Goal: Information Seeking & Learning: Learn about a topic

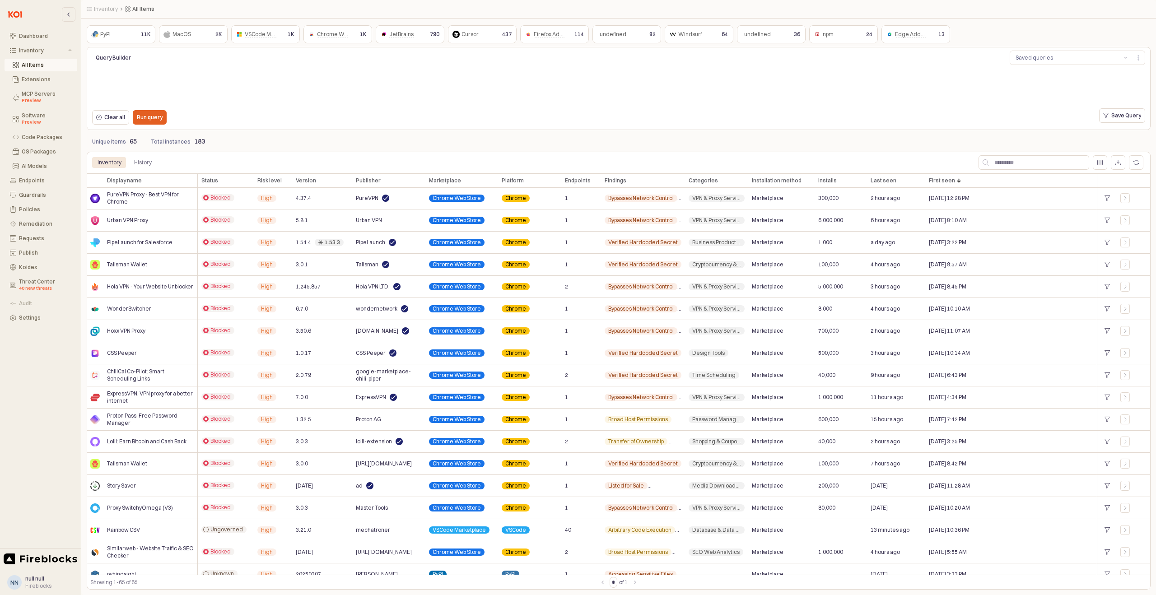
scroll to position [1, 0]
click at [39, 83] on button "Extensions" at bounding box center [41, 79] width 73 height 13
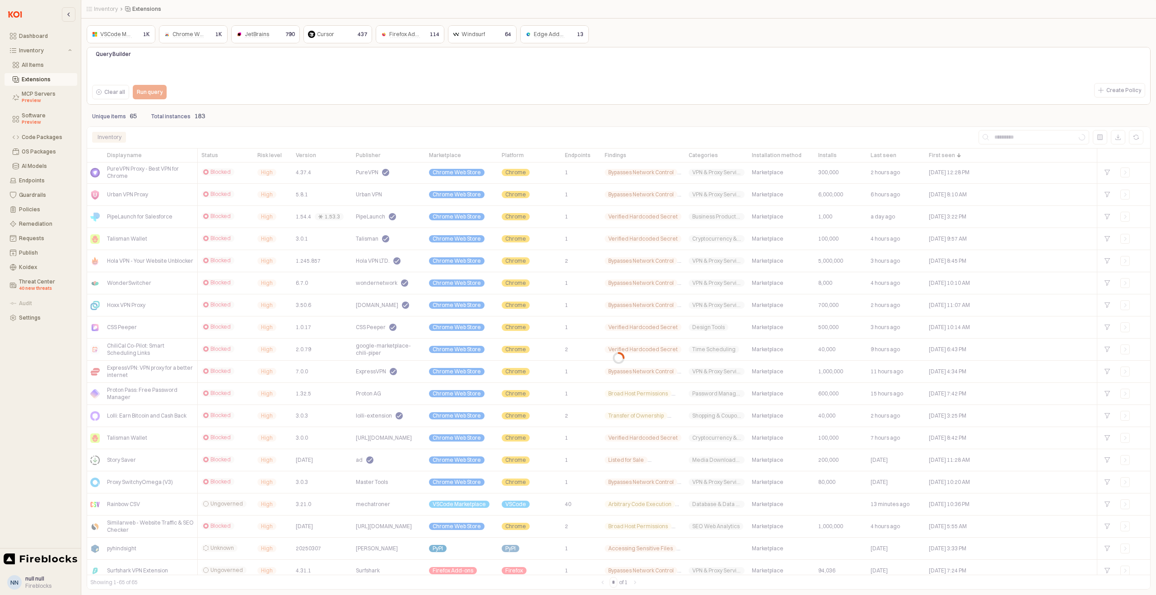
click at [120, 37] on span "VSCode Marketplace" at bounding box center [126, 34] width 53 height 7
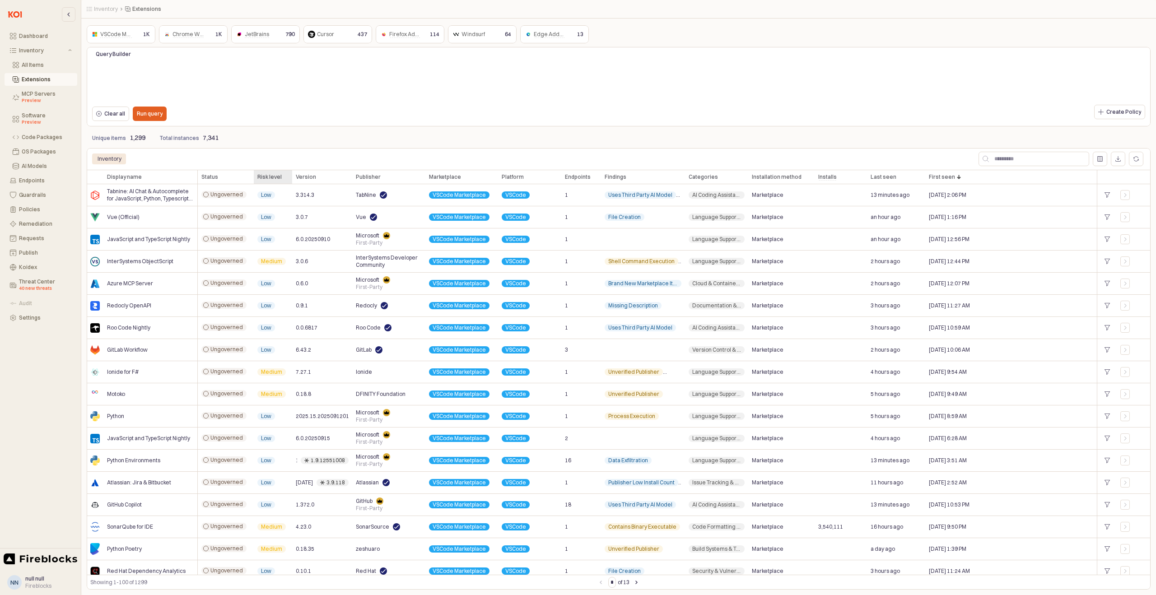
click at [276, 178] on div "Risk level Risk level" at bounding box center [273, 177] width 38 height 14
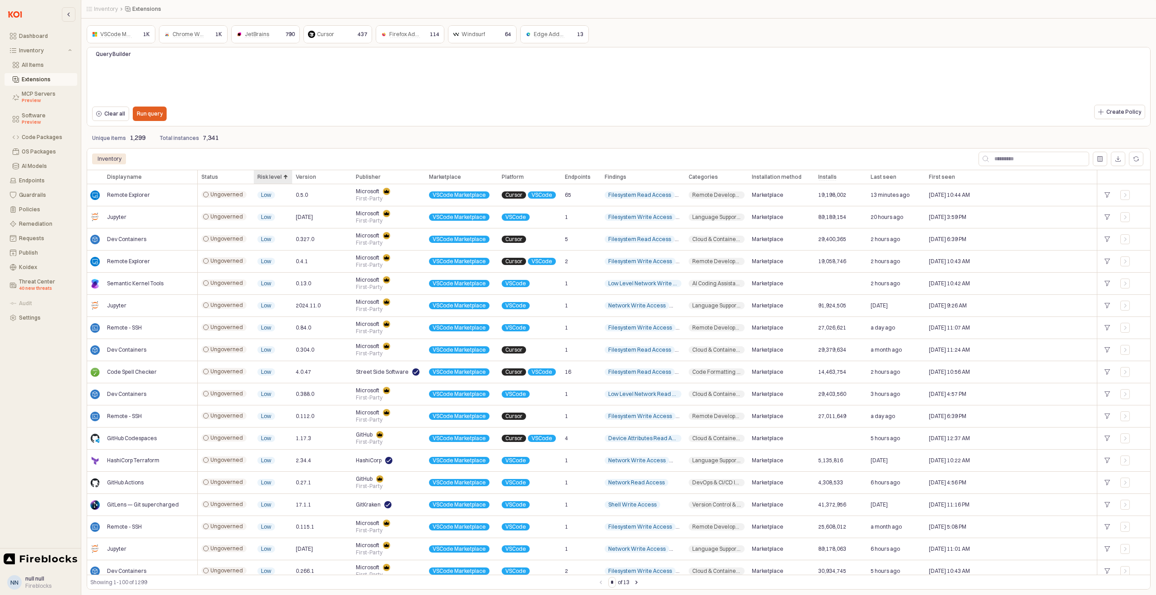
click at [284, 177] on div "Risk level Risk level" at bounding box center [273, 177] width 38 height 14
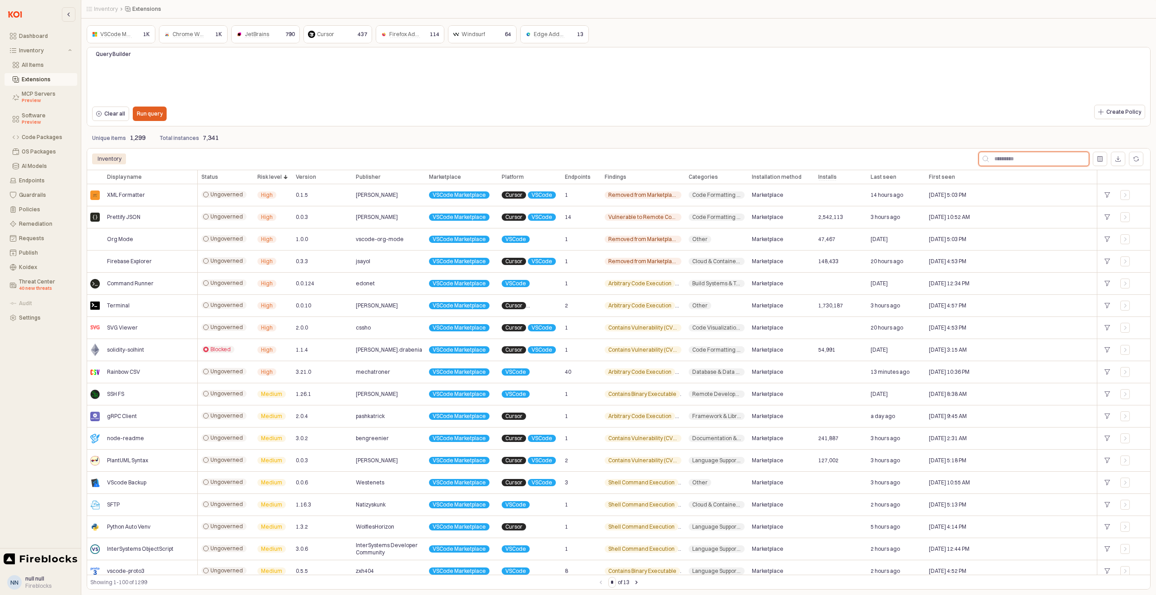
click at [1031, 163] on input "App Frame" at bounding box center [1039, 159] width 100 height 14
paste input "*********"
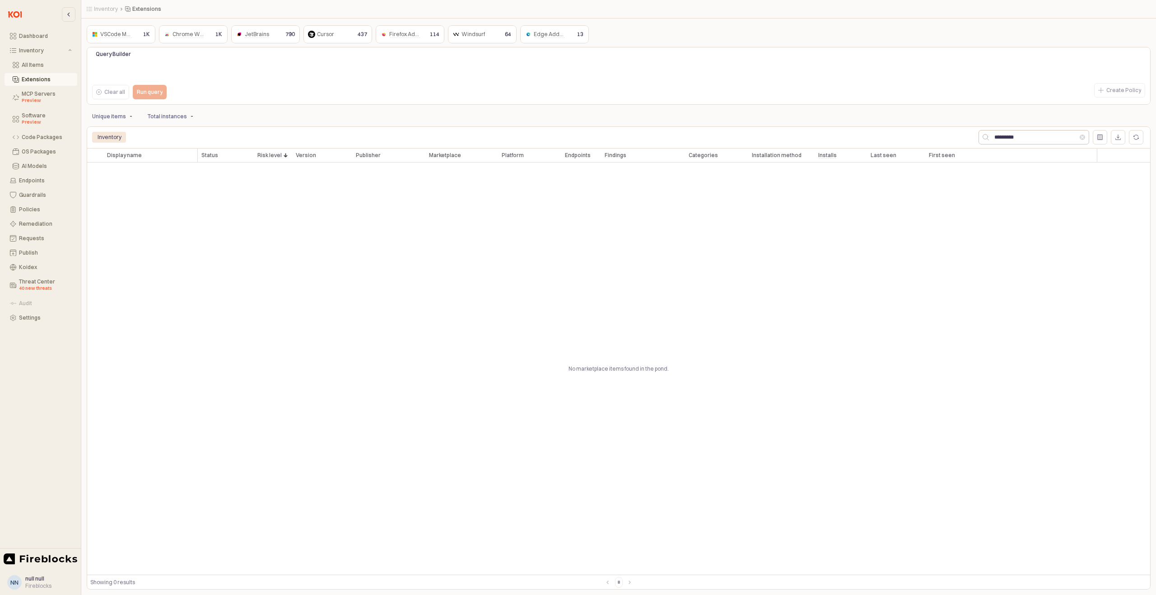
drag, startPoint x: 1031, startPoint y: 129, endPoint x: 1033, endPoint y: 134, distance: 5.3
click at [1031, 131] on div "*********" at bounding box center [1034, 137] width 114 height 18
click at [1033, 135] on input "*********" at bounding box center [1034, 138] width 91 height 14
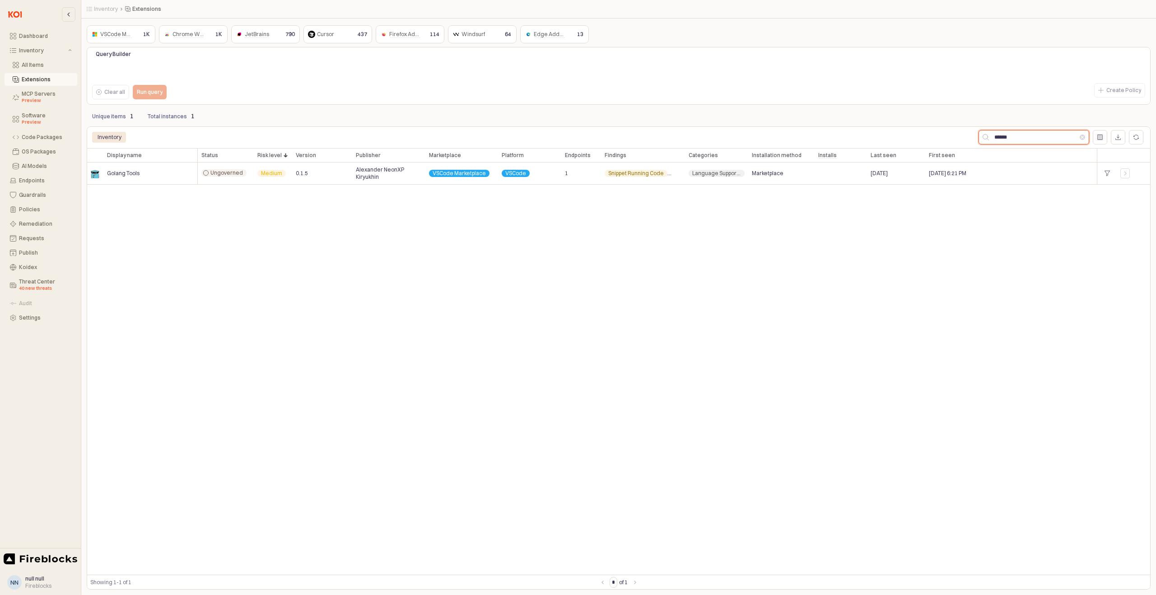
drag, startPoint x: 1025, startPoint y: 139, endPoint x: 933, endPoint y: 136, distance: 91.7
click at [933, 136] on div "******" at bounding box center [925, 137] width 439 height 18
paste input "********"
type input "**********"
click at [1081, 136] on button "Clear" at bounding box center [1082, 137] width 5 height 5
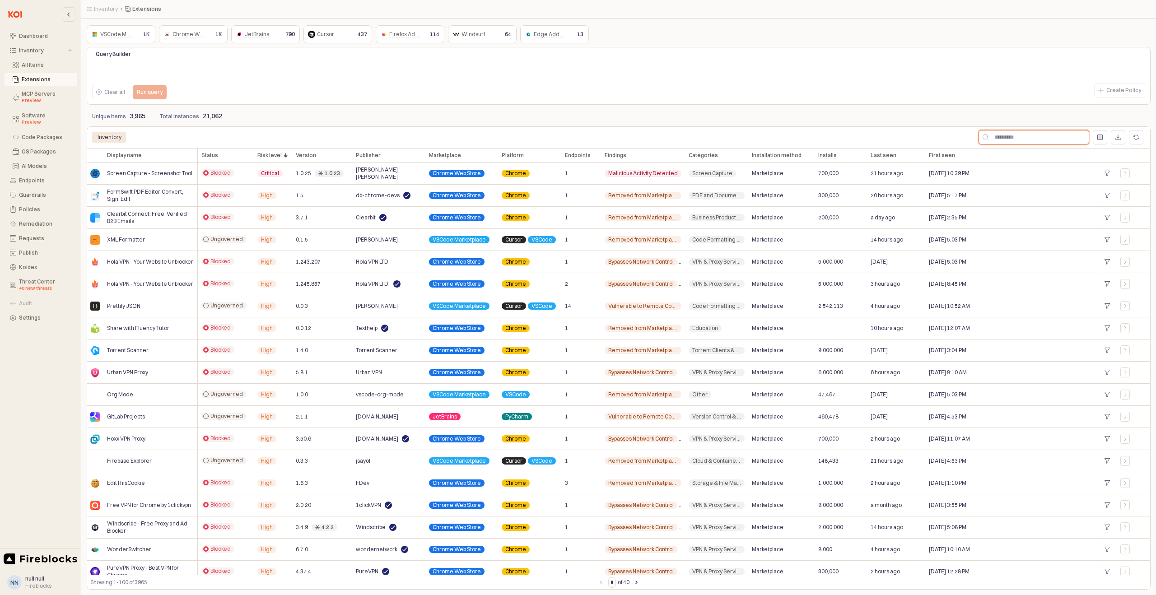
click at [1040, 135] on input "App Frame" at bounding box center [1039, 138] width 100 height 14
paste input "**********"
click at [1055, 138] on input "**********" at bounding box center [1034, 138] width 91 height 14
type input "**********"
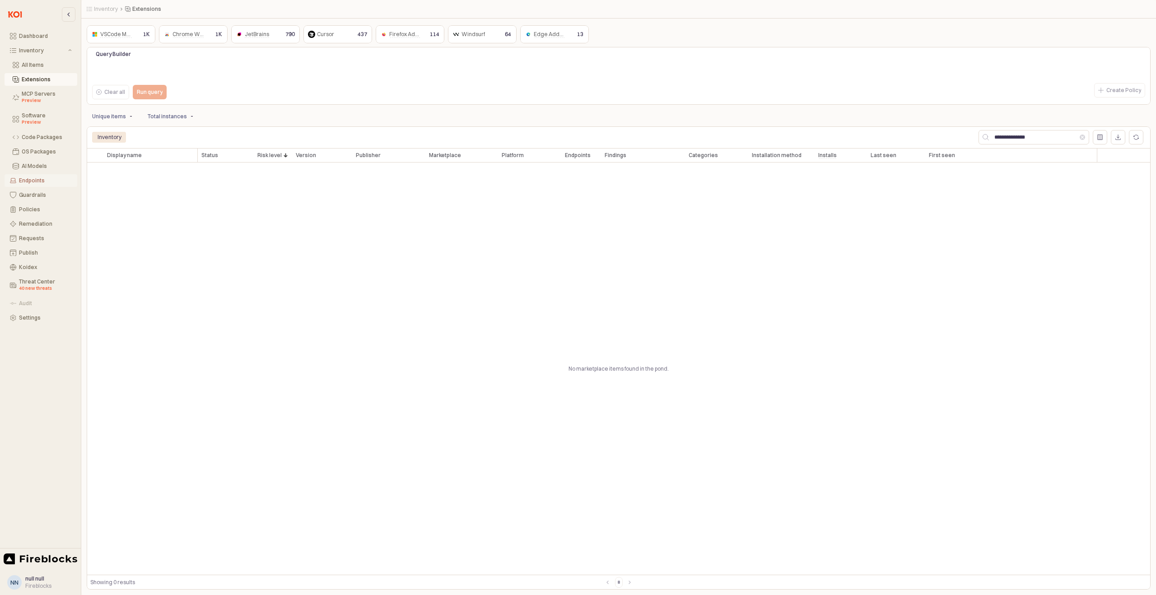
click at [33, 179] on div "Endpoints" at bounding box center [45, 180] width 53 height 6
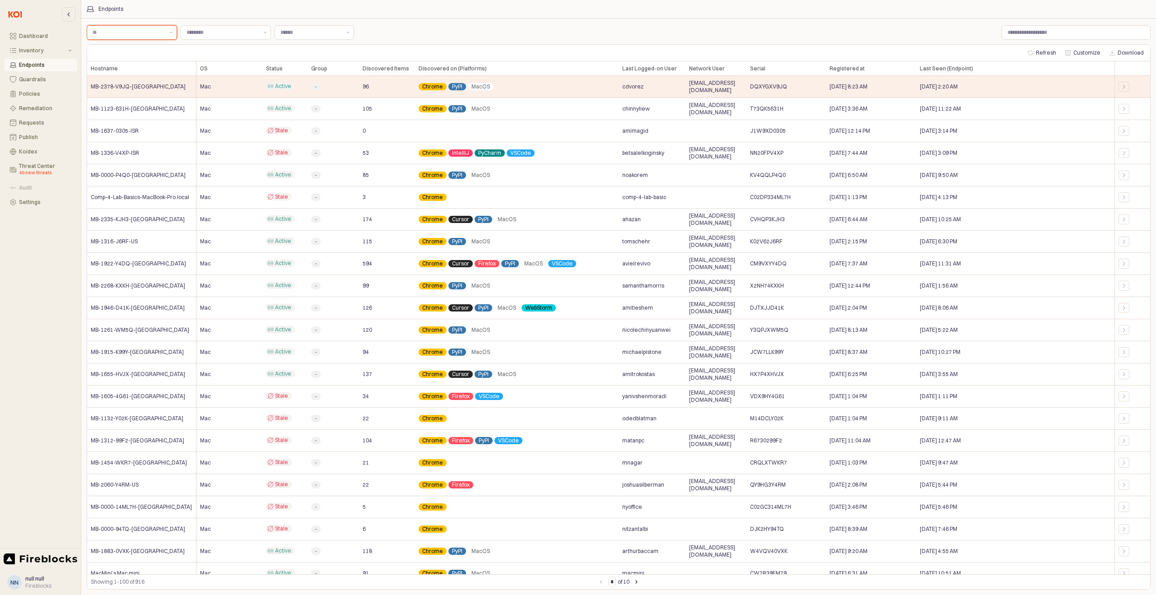
click at [139, 34] on input "Label" at bounding box center [128, 32] width 71 height 9
click at [308, 29] on input "Label" at bounding box center [310, 32] width 61 height 9
click at [223, 33] on input "Label" at bounding box center [222, 32] width 71 height 9
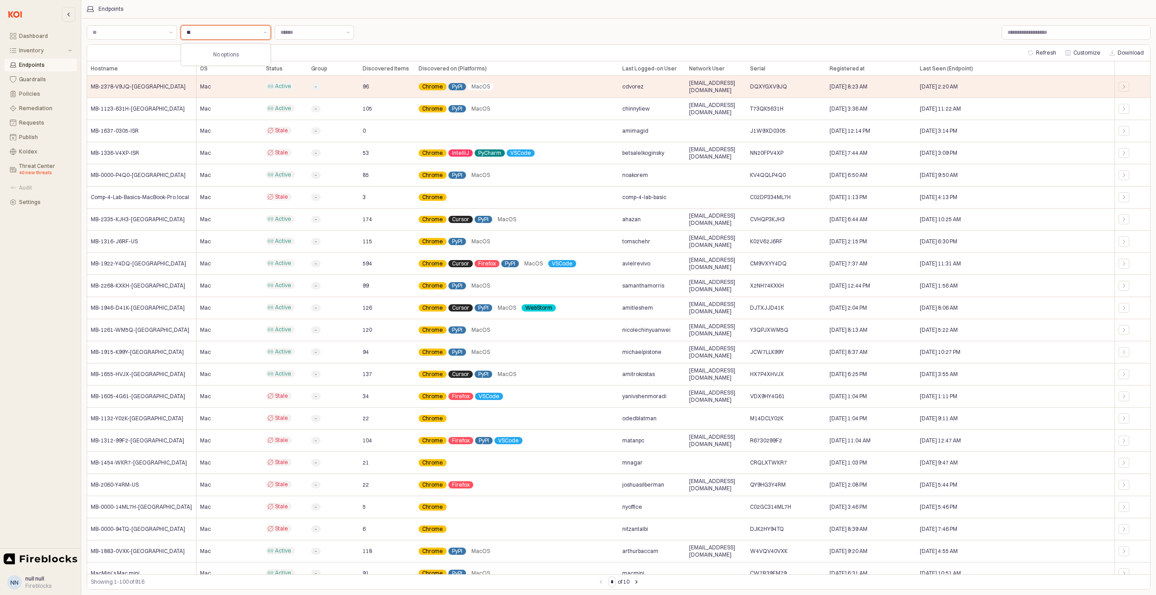
click at [211, 37] on div "**" at bounding box center [220, 33] width 79 height 14
click at [211, 36] on input "**" at bounding box center [222, 32] width 71 height 9
drag, startPoint x: 211, startPoint y: 36, endPoint x: 202, endPoint y: 37, distance: 8.7
click at [210, 36] on input "**" at bounding box center [222, 32] width 71 height 9
type input "*"
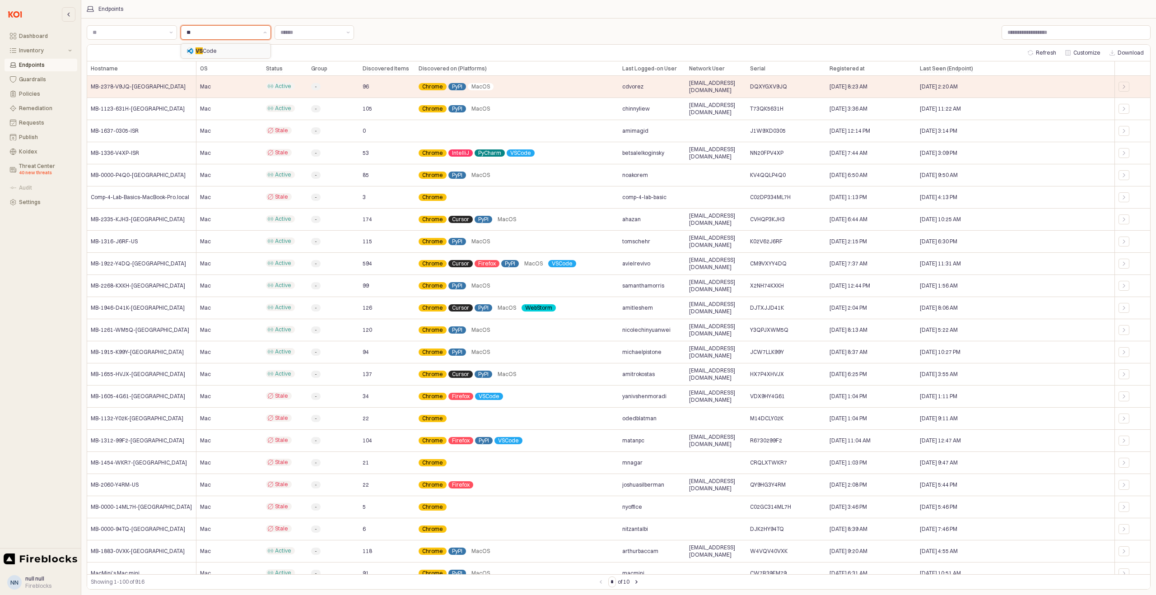
click at [209, 47] on div "VS Code" at bounding box center [223, 51] width 73 height 9
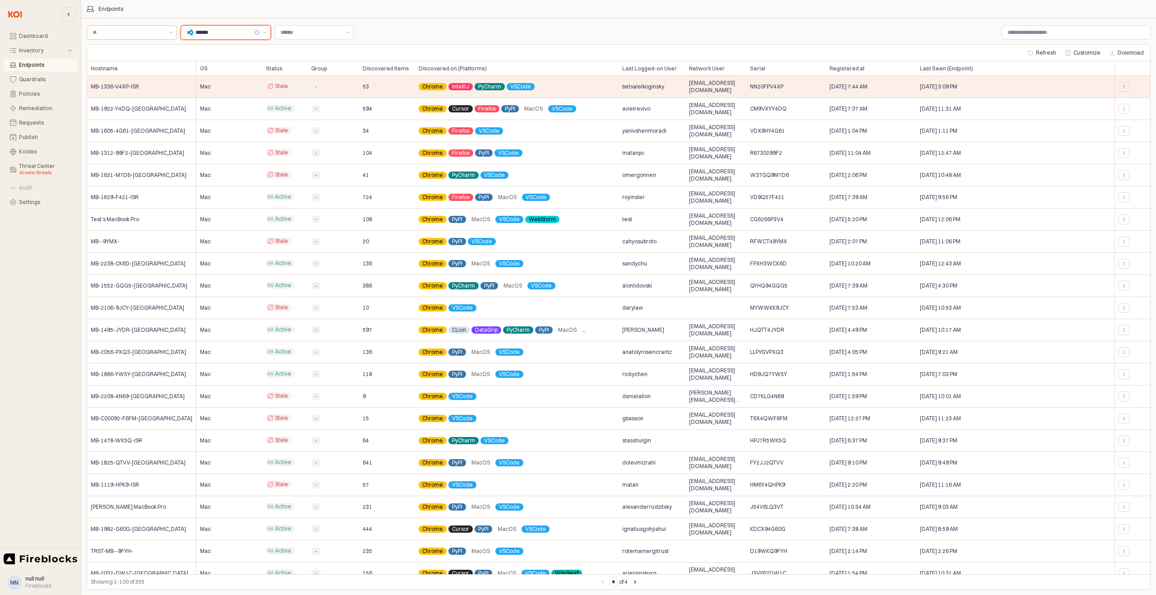
type input "******"
click at [126, 33] on input "Label" at bounding box center [128, 32] width 71 height 9
paste input "**********"
type input "**********"
paste input "**********"
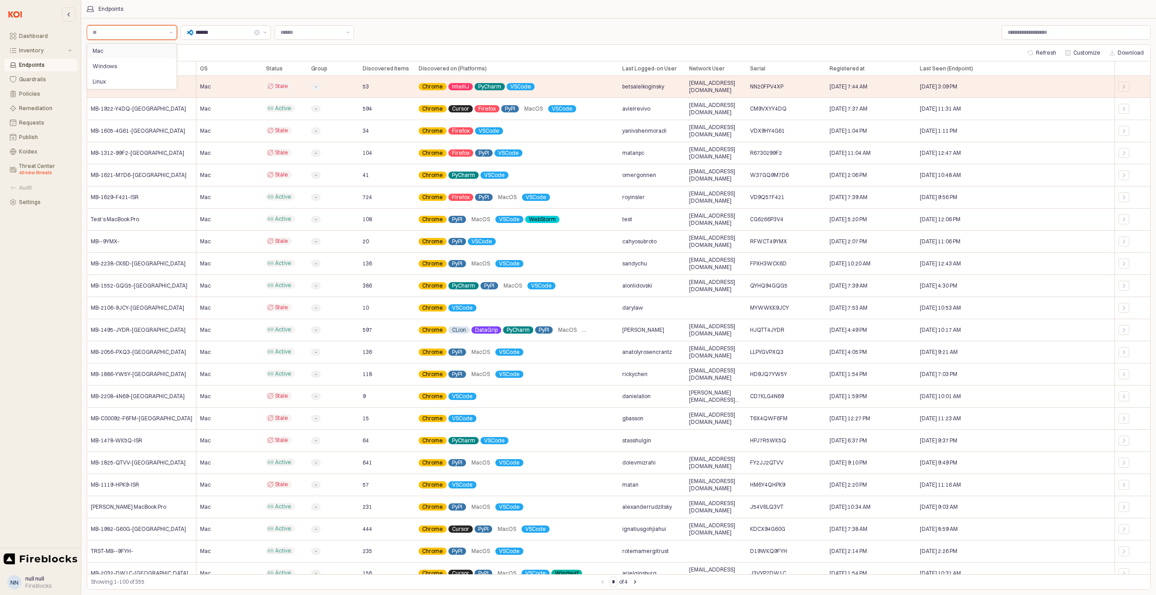
type input "**********"
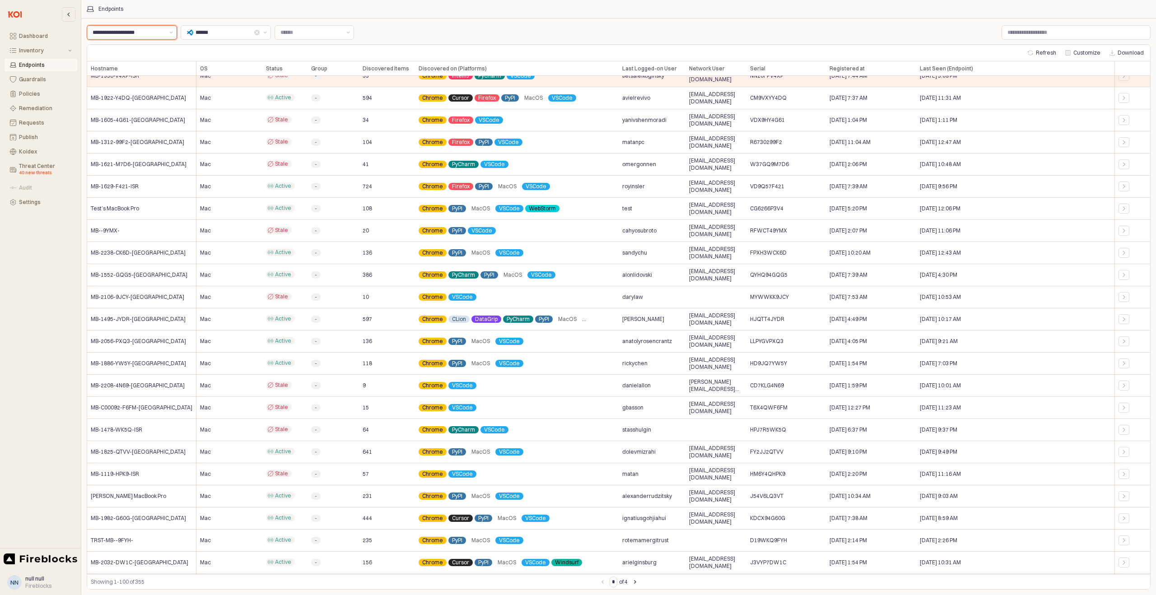
click at [158, 32] on input "**********" at bounding box center [128, 32] width 71 height 9
click at [248, 22] on div "Label Label ****** Label Label Refresh Customize Download Hostname Hostname OS …" at bounding box center [618, 306] width 1075 height 577
click at [1030, 33] on input "Label" at bounding box center [1076, 33] width 148 height 14
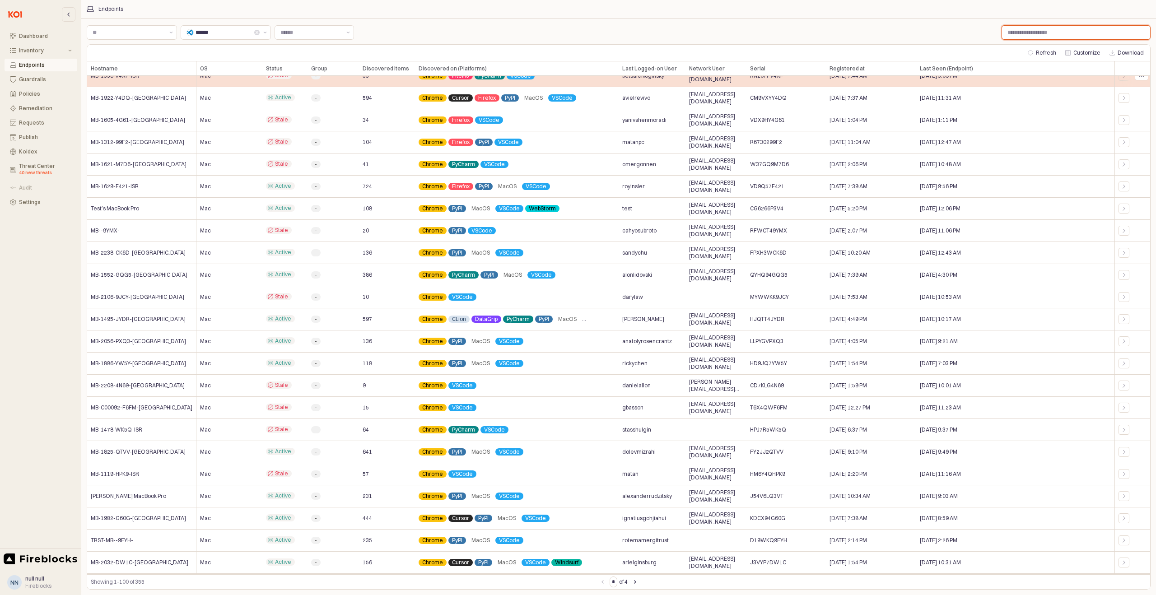
scroll to position [0, 0]
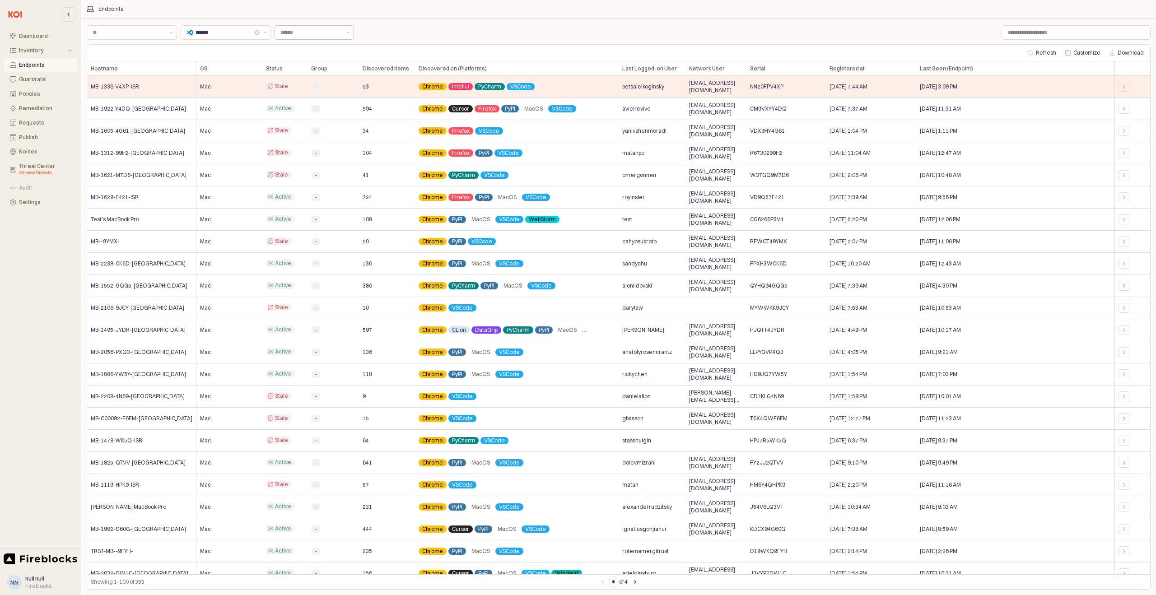
drag, startPoint x: 373, startPoint y: 32, endPoint x: 335, endPoint y: 31, distance: 38.4
click at [373, 31] on div "Label Label ****** Label Label" at bounding box center [619, 32] width 1064 height 18
click at [318, 32] on input "Label" at bounding box center [310, 32] width 61 height 9
click at [304, 51] on div "Active" at bounding box center [314, 50] width 57 height 7
type input "******"
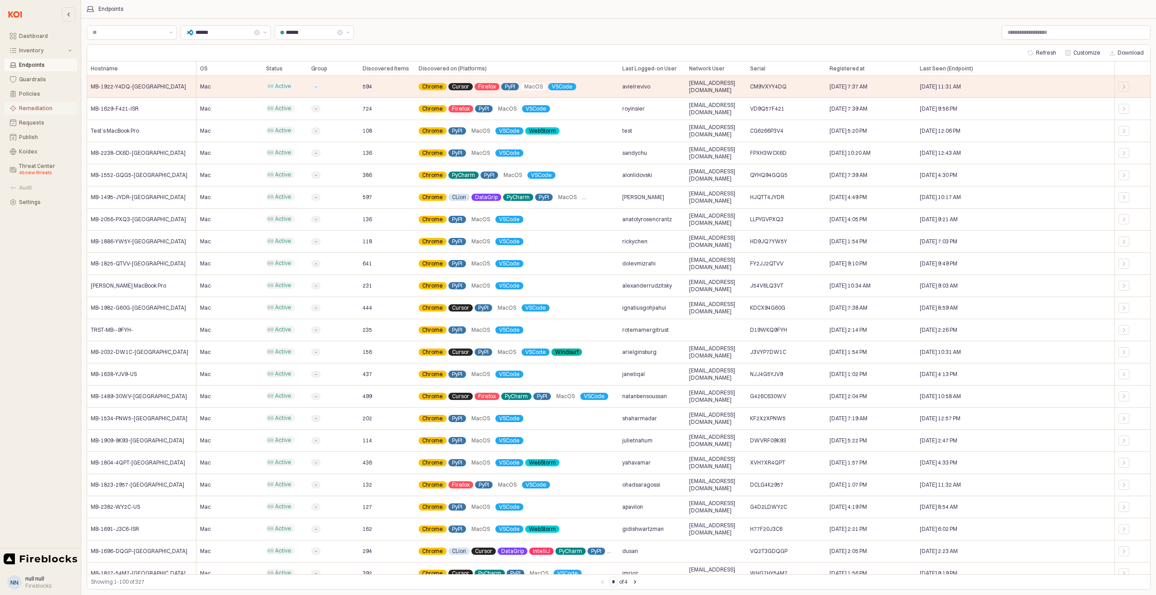
click at [35, 112] on button "Remediation" at bounding box center [41, 108] width 73 height 13
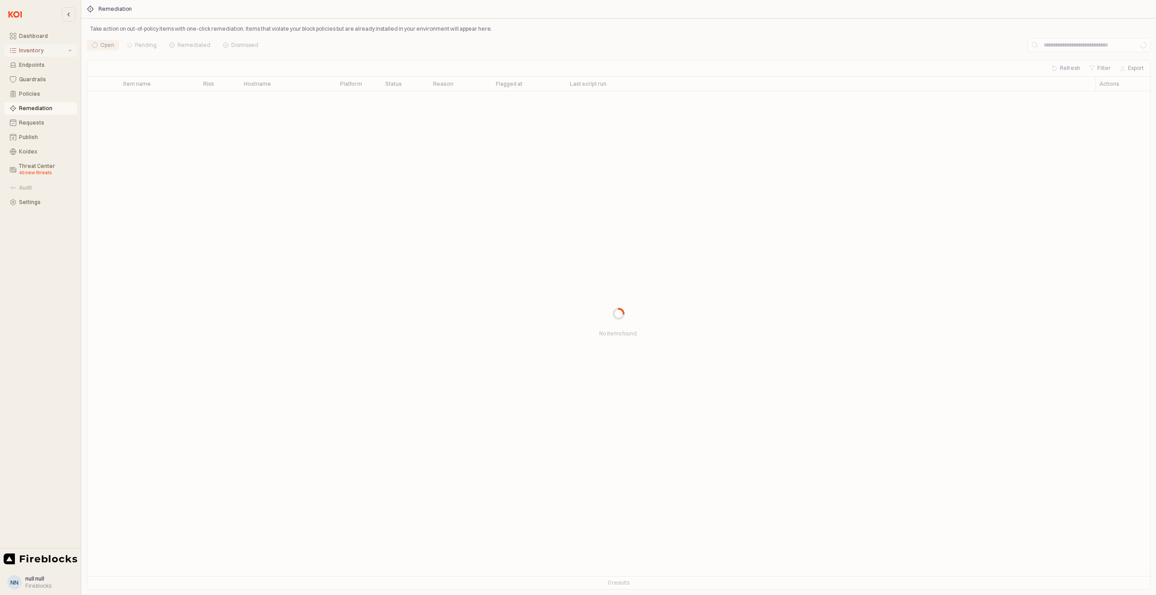
click at [31, 53] on div "Inventory" at bounding box center [42, 50] width 47 height 6
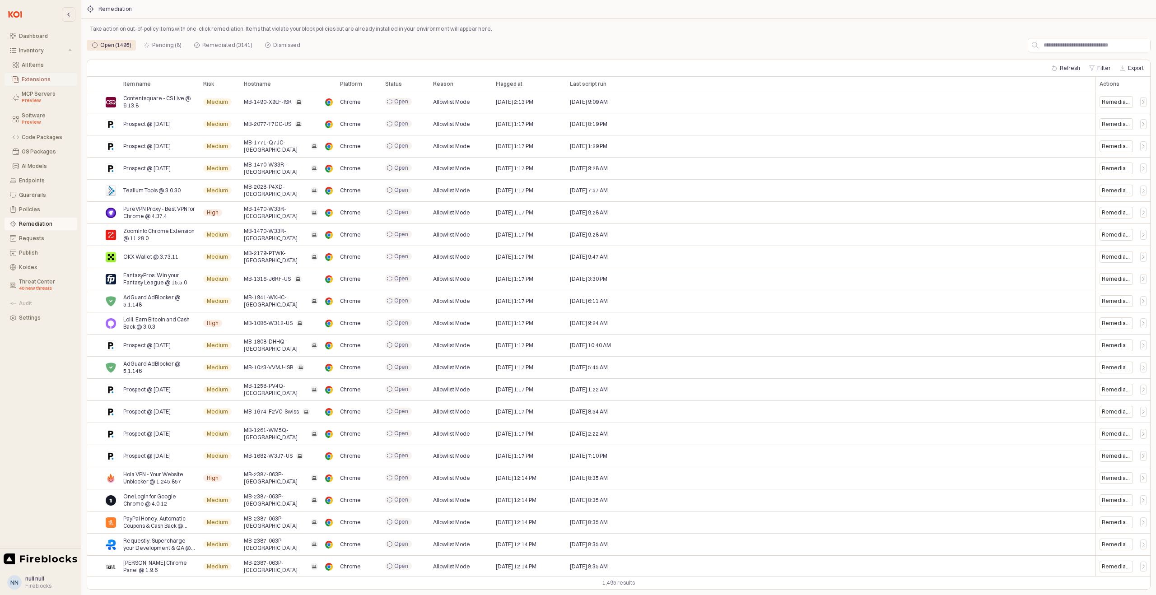
click at [56, 83] on button "Extensions" at bounding box center [41, 79] width 73 height 13
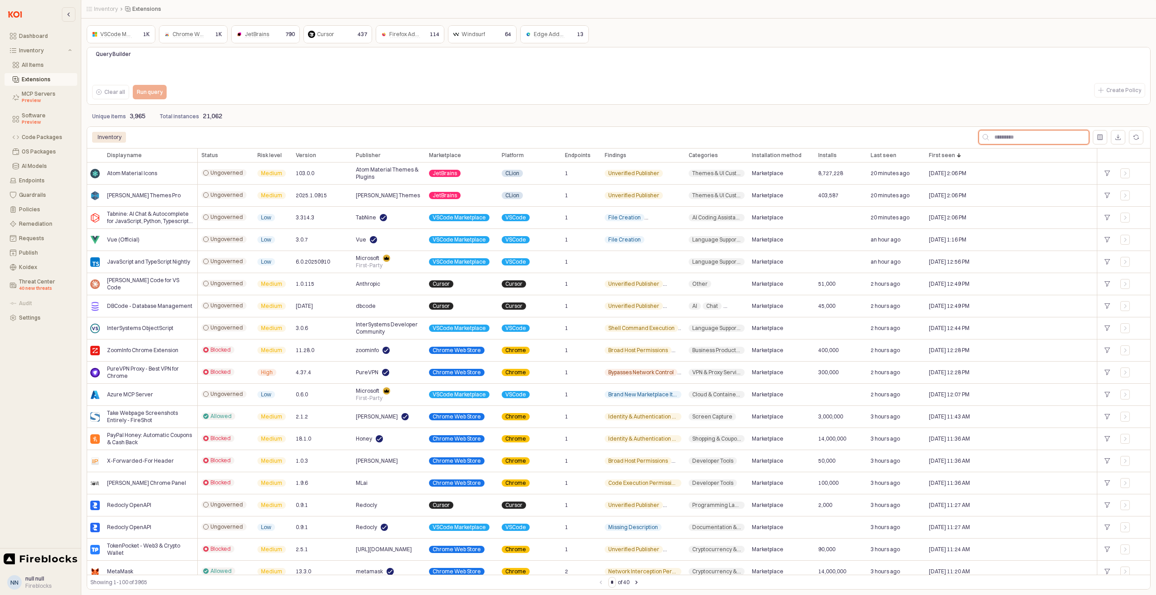
click at [1011, 136] on input "App Frame" at bounding box center [1039, 138] width 100 height 14
paste input "**********"
type input "**********"
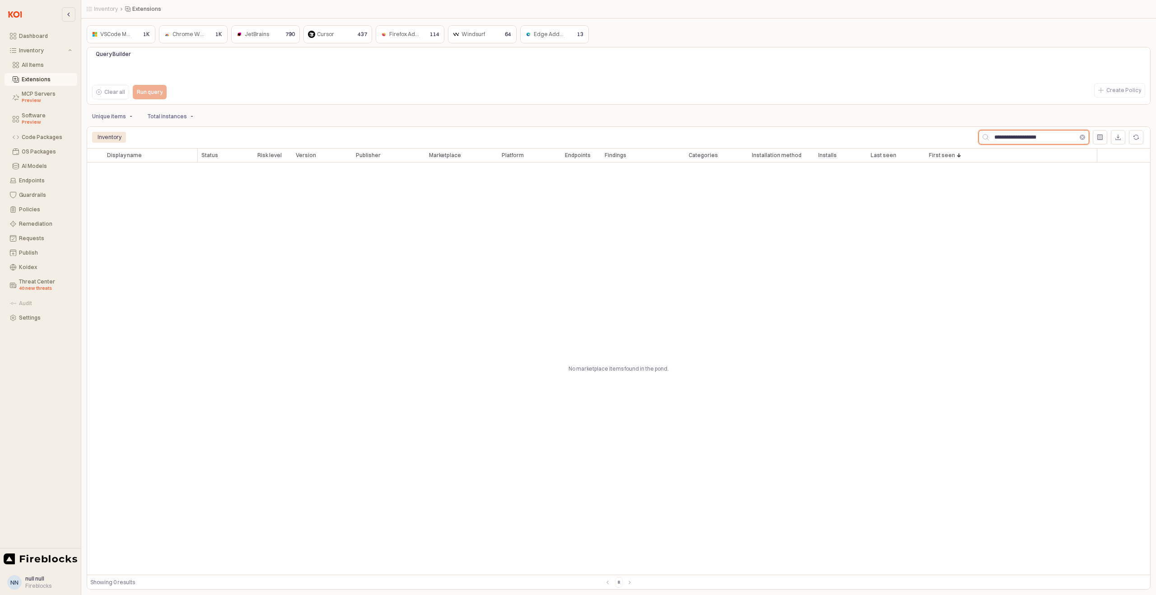
click at [1083, 137] on button "Clear" at bounding box center [1082, 137] width 5 height 5
type input "******"
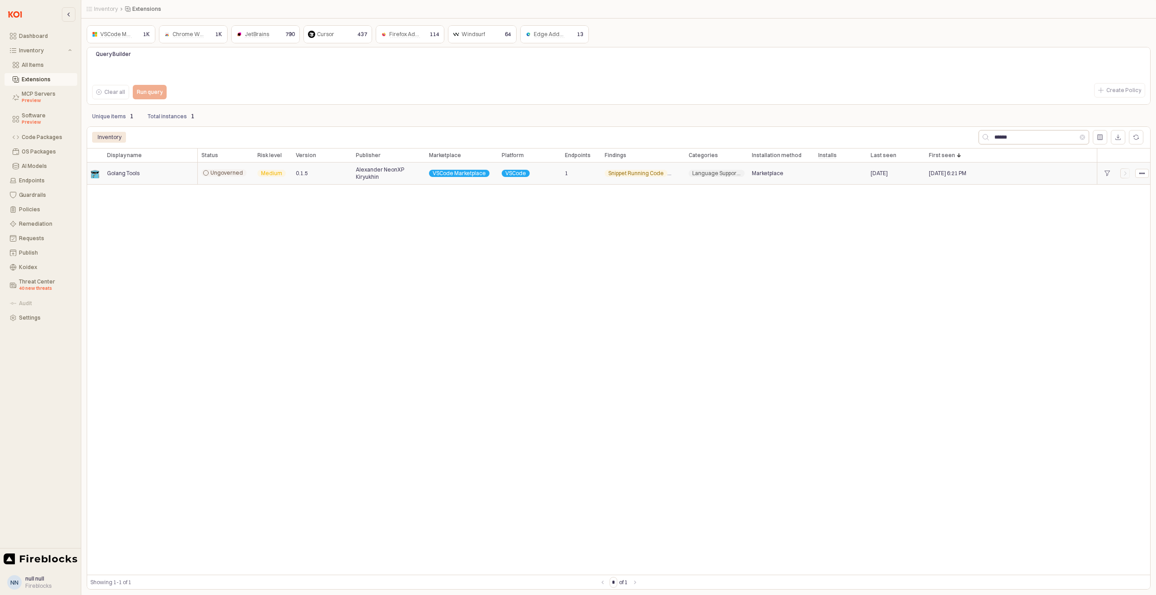
click at [154, 173] on div "Golang Tools" at bounding box center [150, 174] width 94 height 22
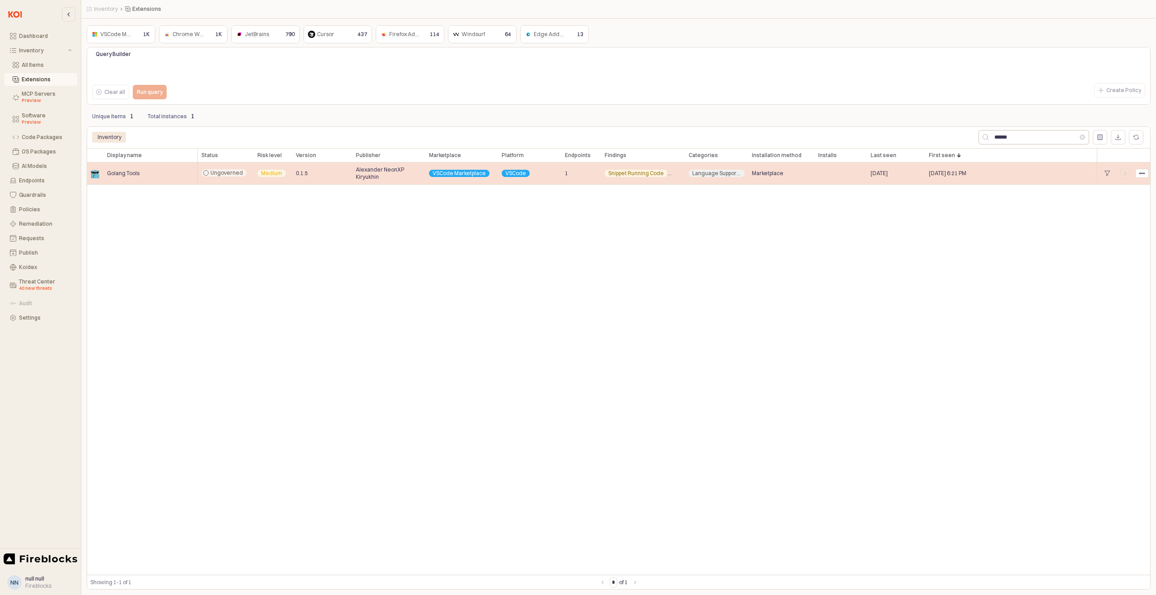
click at [153, 173] on div "Golang Tools" at bounding box center [150, 174] width 94 height 22
click at [340, 173] on div "0.1.5" at bounding box center [322, 174] width 60 height 22
click at [1145, 174] on div "App Frame" at bounding box center [1142, 173] width 13 height 8
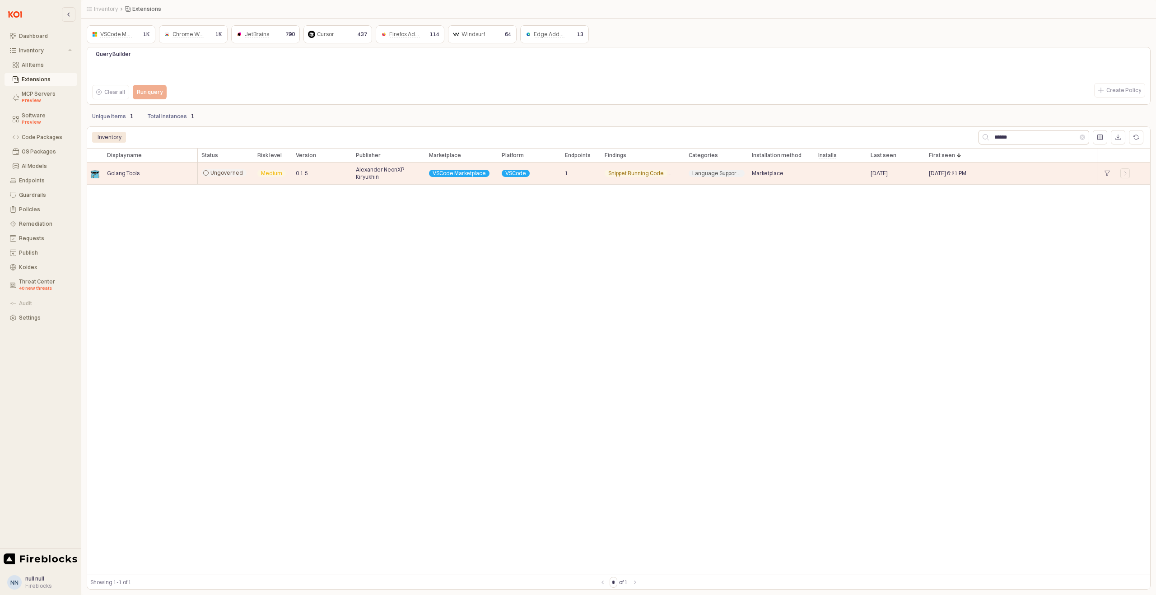
click at [116, 137] on div "Inventory" at bounding box center [110, 137] width 24 height 11
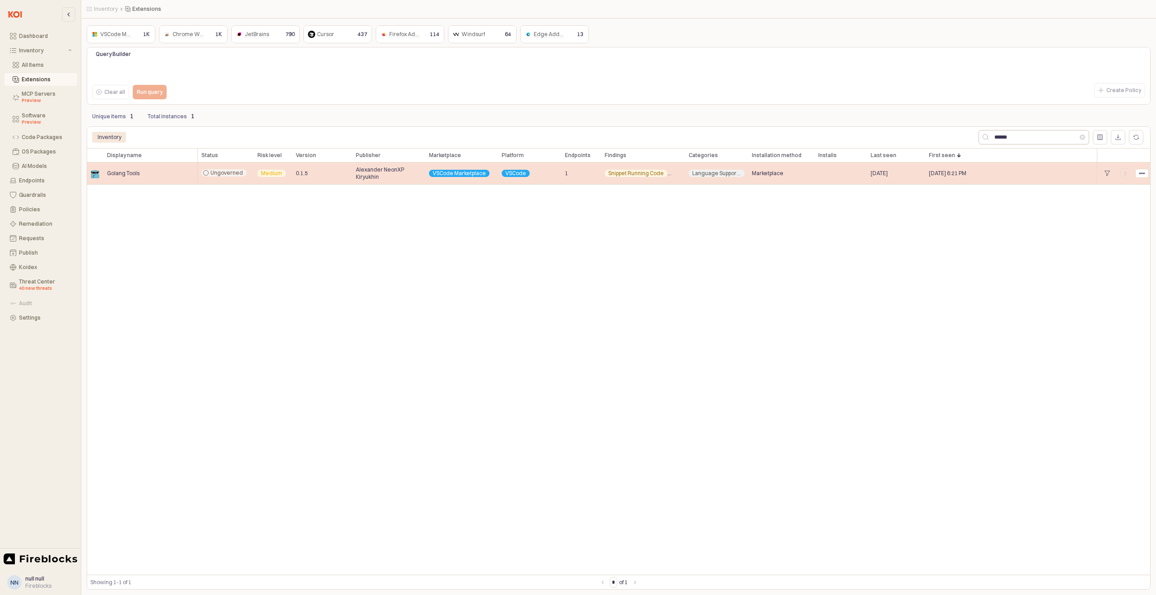
click at [124, 174] on span "Golang Tools" at bounding box center [123, 173] width 33 height 7
click at [283, 177] on div "Medium" at bounding box center [273, 174] width 38 height 22
click at [270, 175] on span "Medium" at bounding box center [271, 173] width 21 height 7
click at [302, 174] on span "0.1.5" at bounding box center [302, 173] width 12 height 7
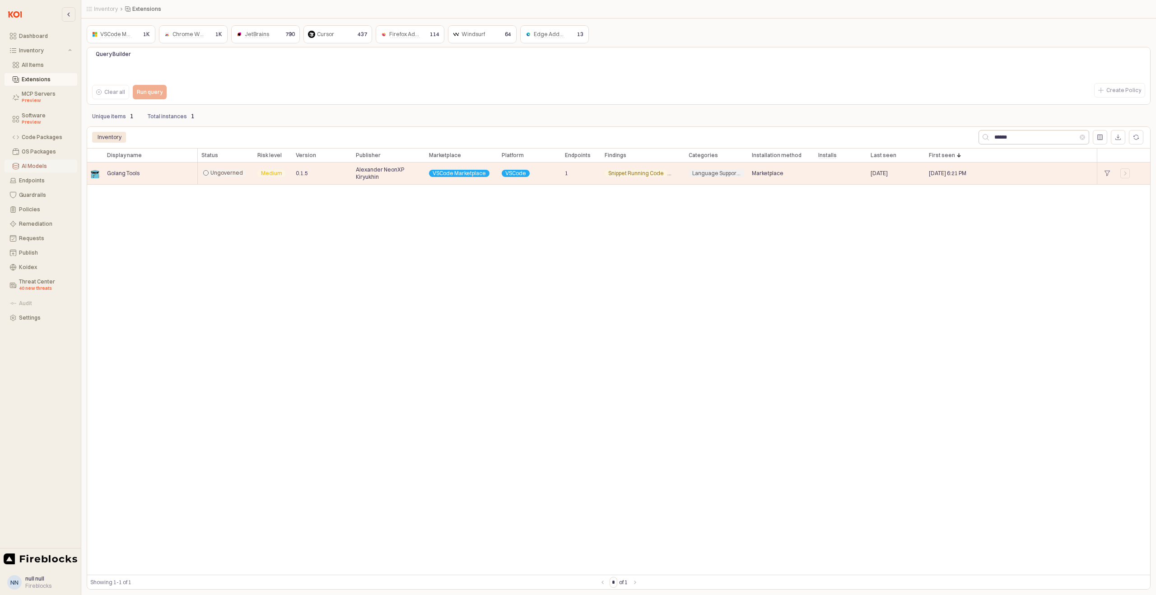
click at [38, 169] on button "AI Models" at bounding box center [41, 166] width 73 height 13
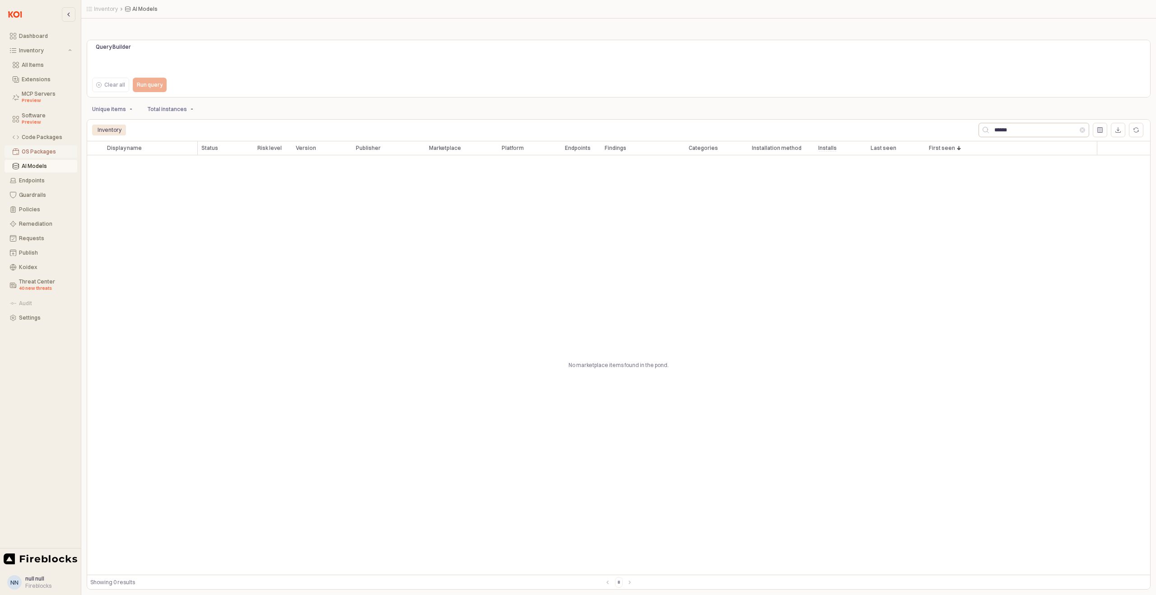
click at [49, 158] on button "OS Packages" at bounding box center [41, 151] width 73 height 13
click at [31, 80] on div "Extensions" at bounding box center [47, 79] width 50 height 6
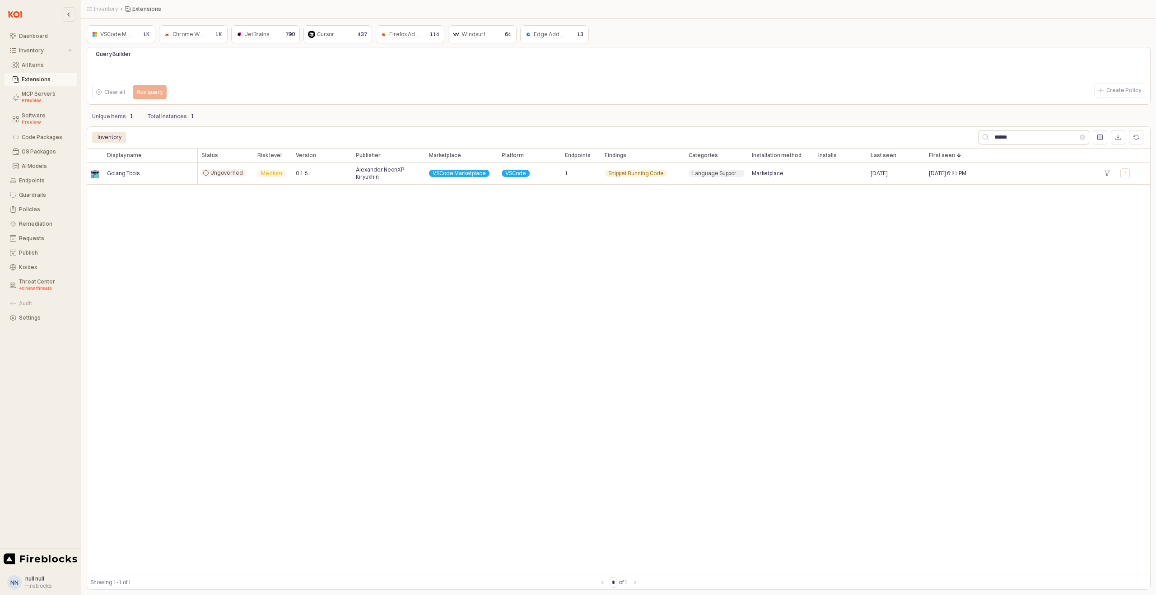
drag, startPoint x: 1084, startPoint y: 137, endPoint x: 1054, endPoint y: 134, distance: 29.9
click at [1084, 137] on button "Clear" at bounding box center [1082, 137] width 5 height 5
click at [1002, 131] on input "App Frame" at bounding box center [1039, 138] width 100 height 14
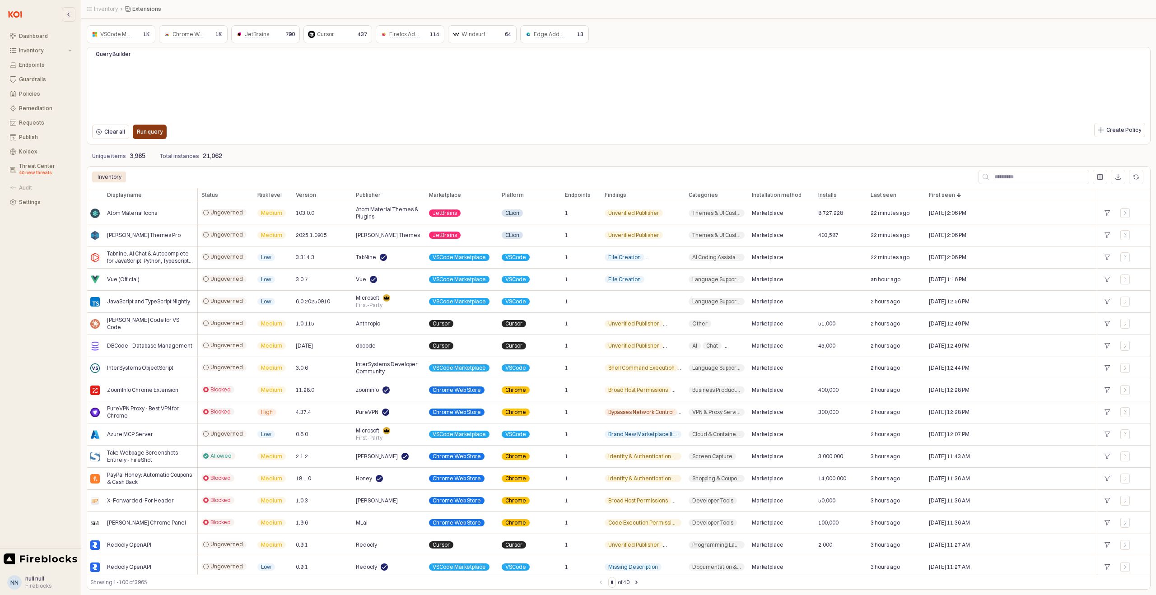
click at [151, 134] on p "Run query" at bounding box center [150, 131] width 26 height 7
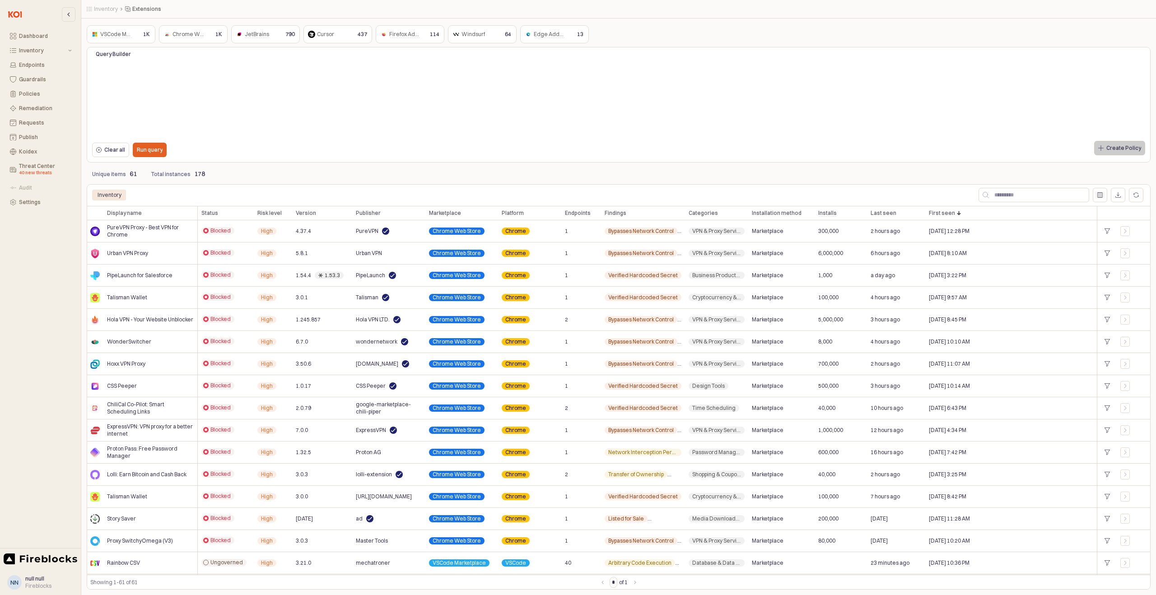
click at [1121, 145] on p "Create Policy" at bounding box center [1123, 148] width 35 height 7
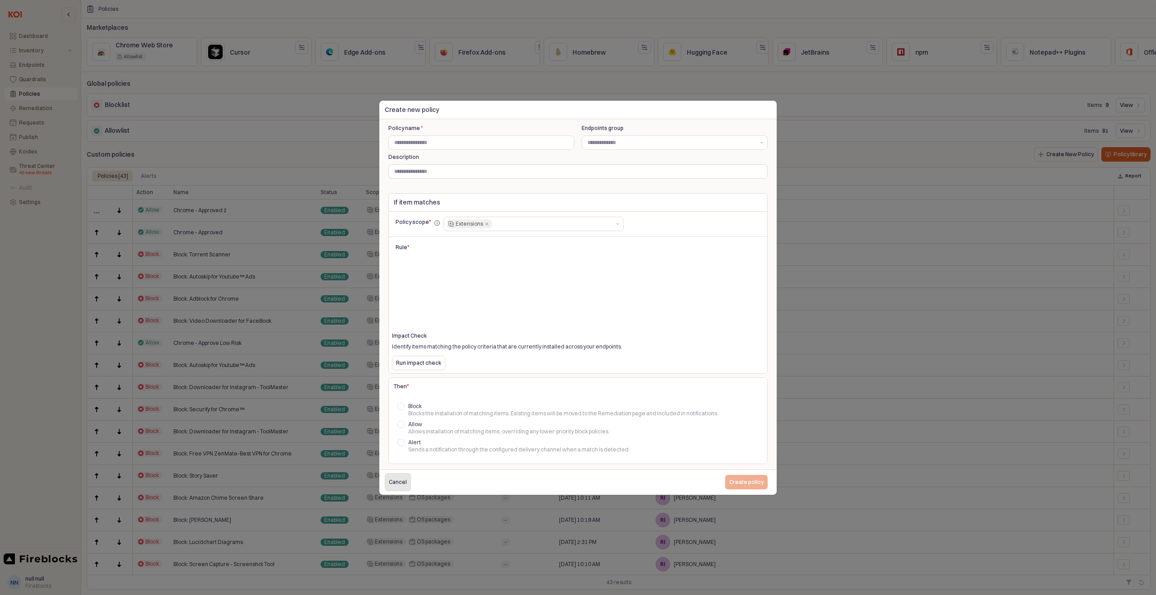
click at [393, 481] on p "Cancel" at bounding box center [398, 482] width 18 height 7
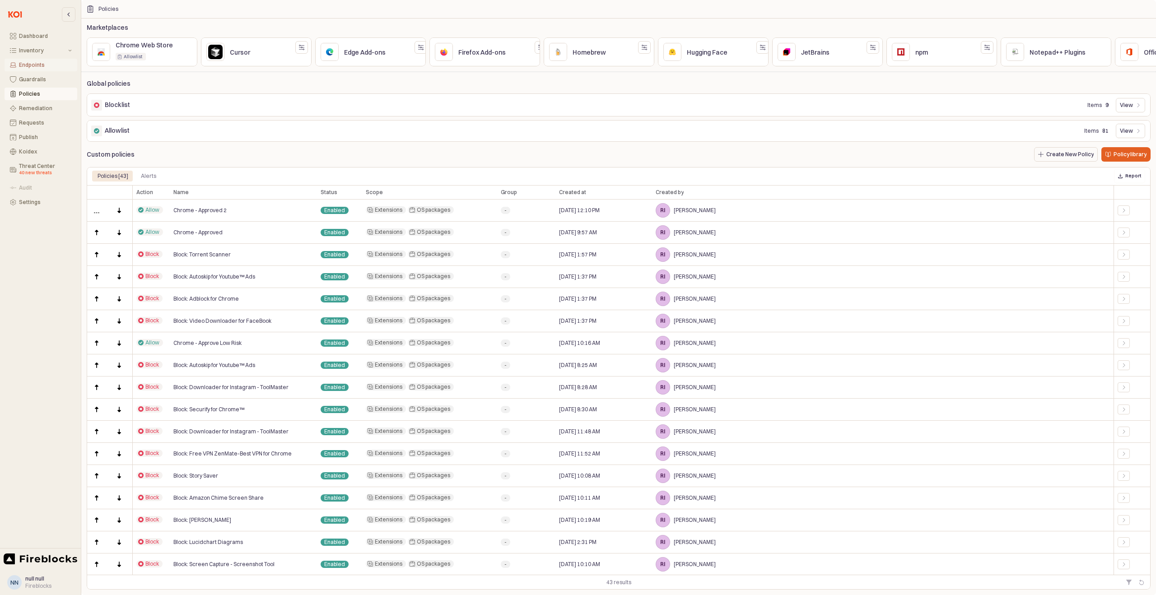
click at [39, 60] on button "Endpoints" at bounding box center [41, 65] width 73 height 13
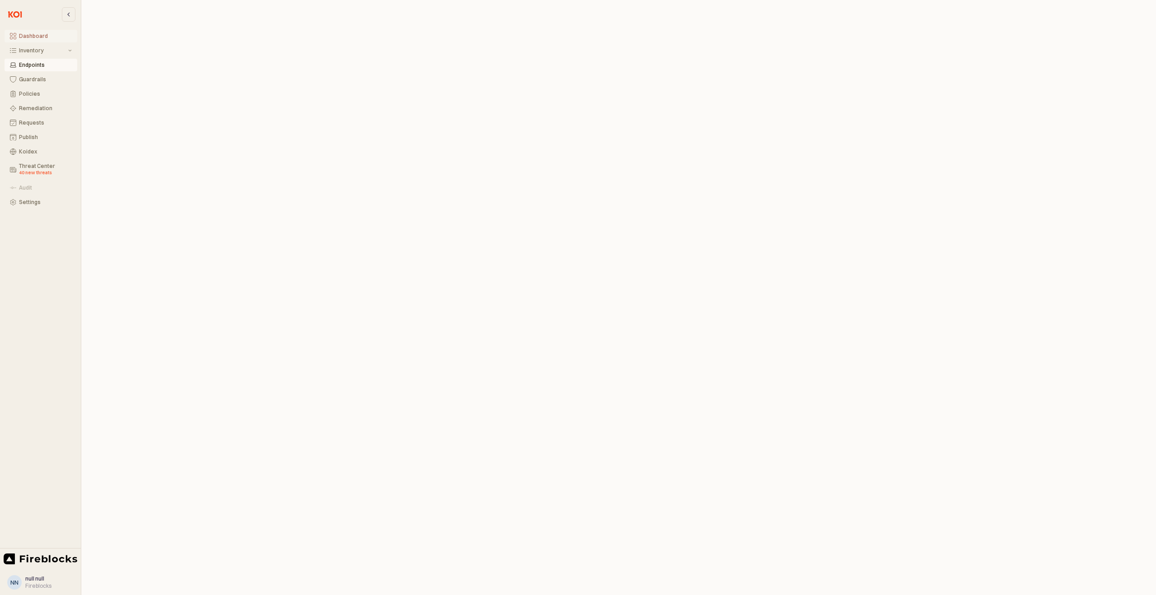
click at [29, 30] on button "Dashboard" at bounding box center [41, 36] width 73 height 13
click at [69, 48] on button "Inventory" at bounding box center [41, 50] width 73 height 13
click at [41, 81] on div "Extensions" at bounding box center [47, 79] width 50 height 6
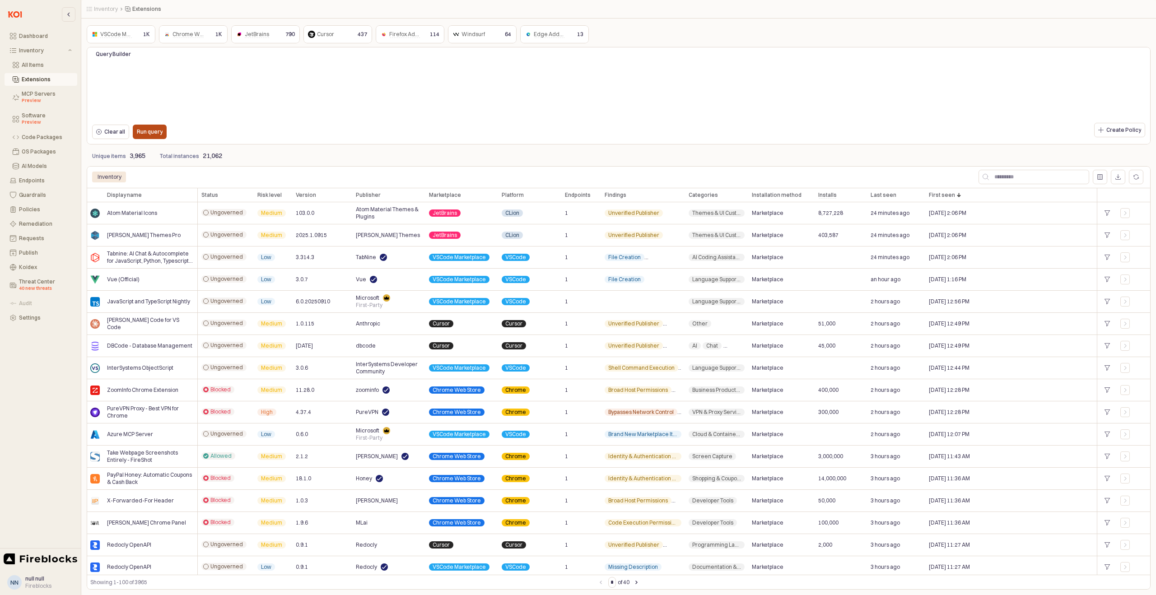
click at [155, 134] on p "Run query" at bounding box center [150, 131] width 26 height 7
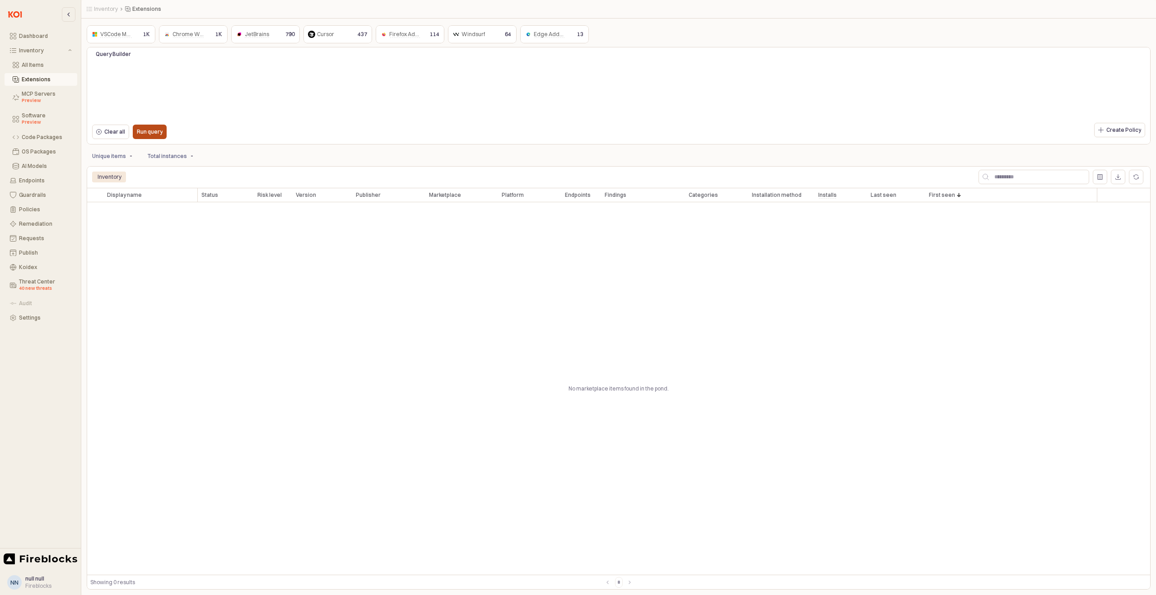
click at [152, 130] on p "Run query" at bounding box center [150, 131] width 26 height 7
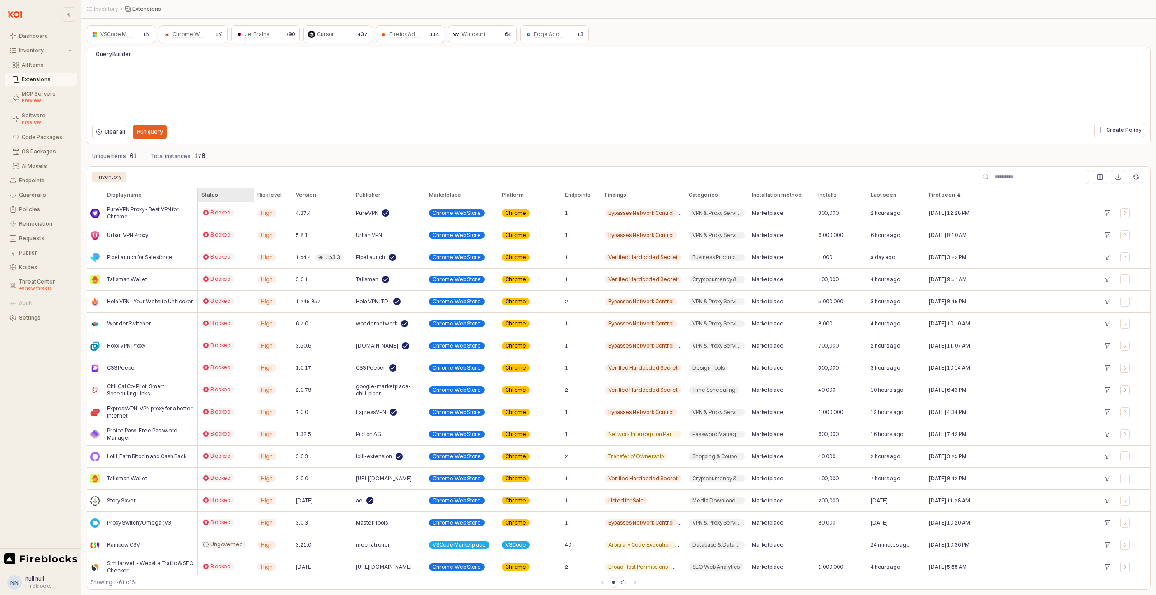
click at [218, 196] on div "Status Status" at bounding box center [226, 195] width 56 height 14
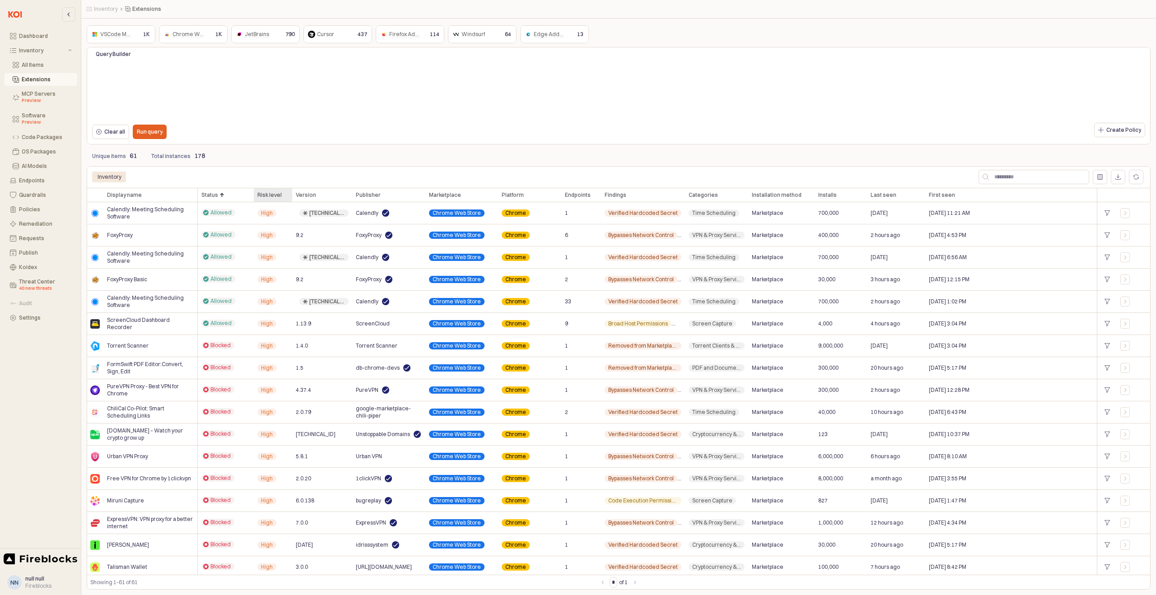
click at [275, 196] on div "Risk level Risk level" at bounding box center [273, 195] width 38 height 14
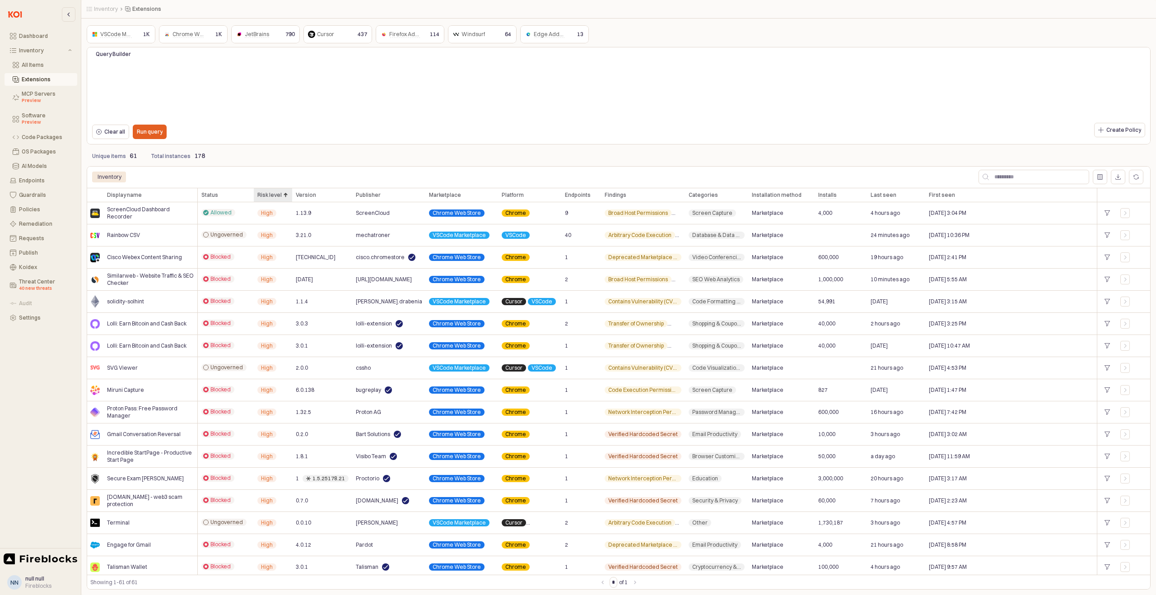
click at [268, 194] on div "Risk level Risk level" at bounding box center [273, 195] width 38 height 14
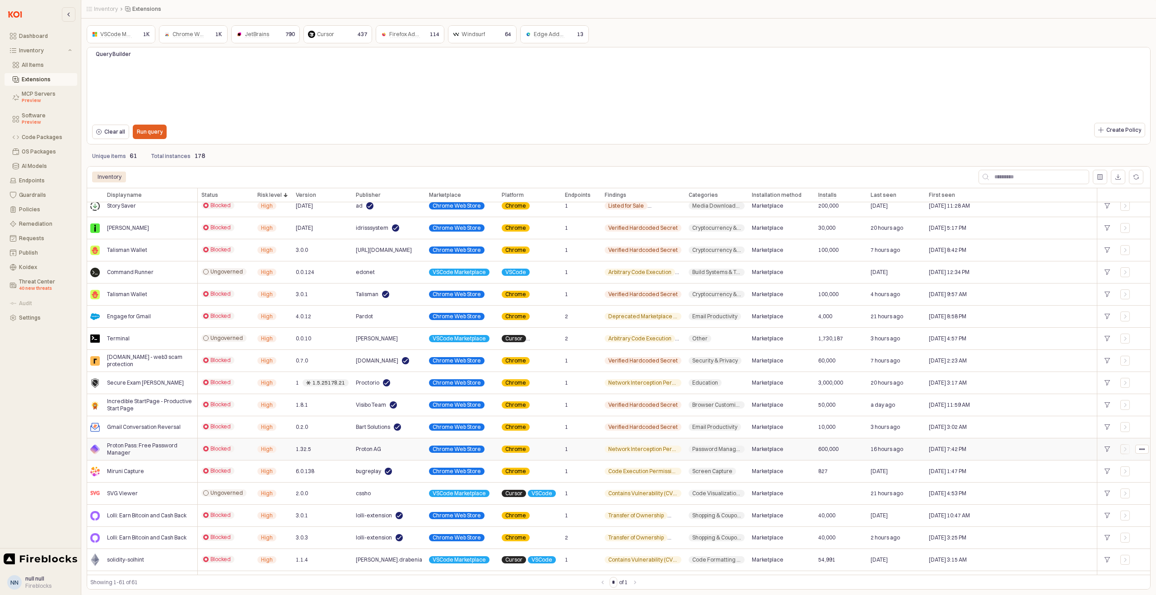
scroll to position [977, 0]
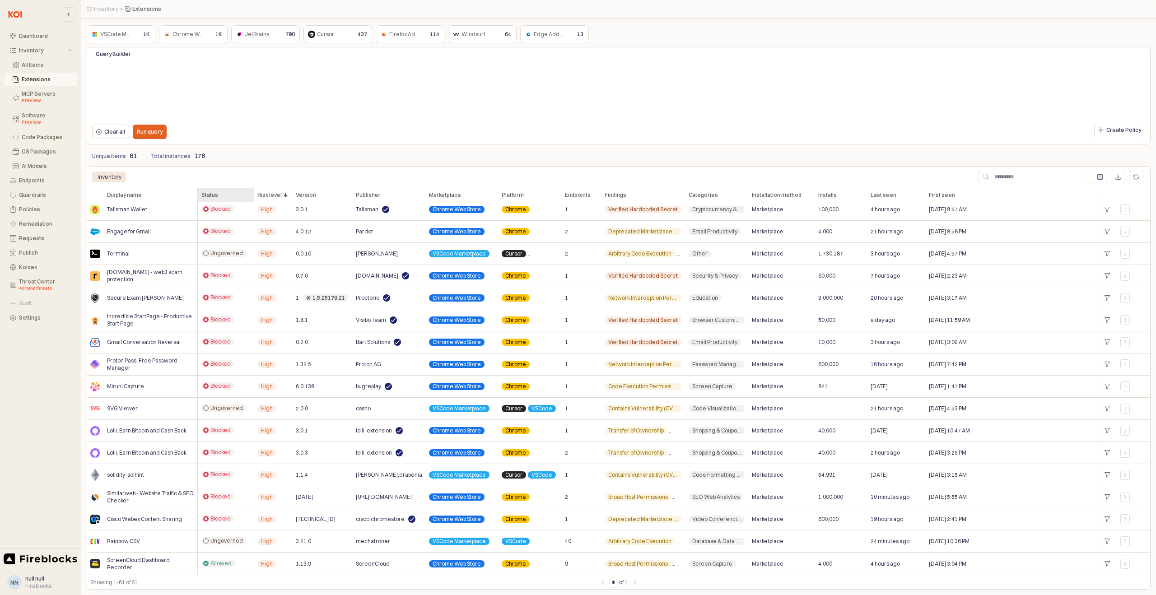
click at [232, 194] on div "Status Status" at bounding box center [226, 195] width 56 height 14
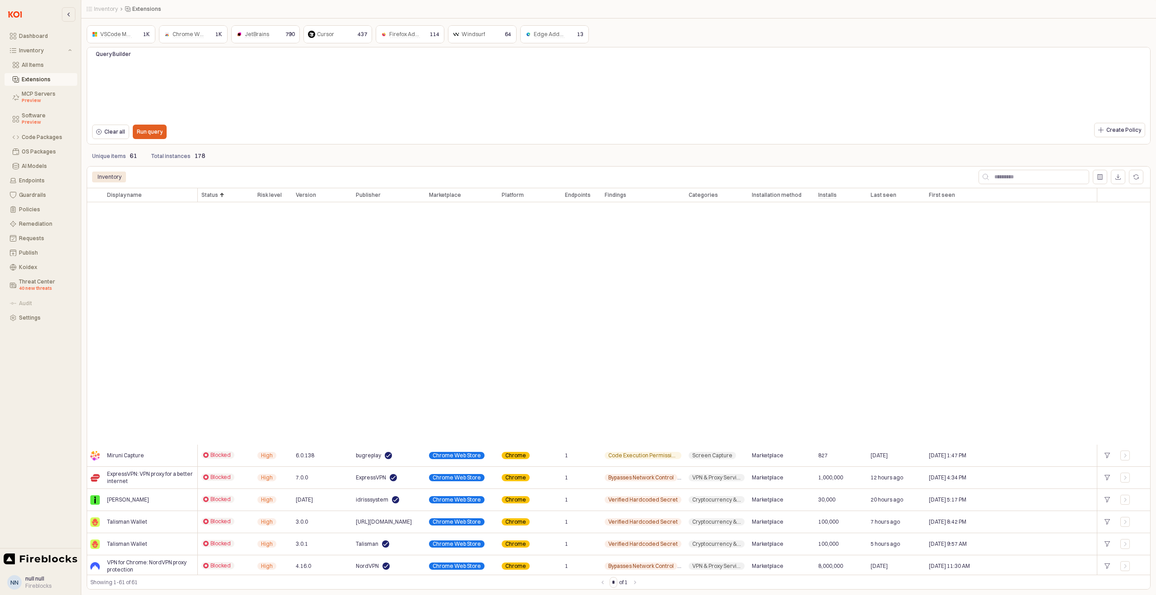
scroll to position [0, 0]
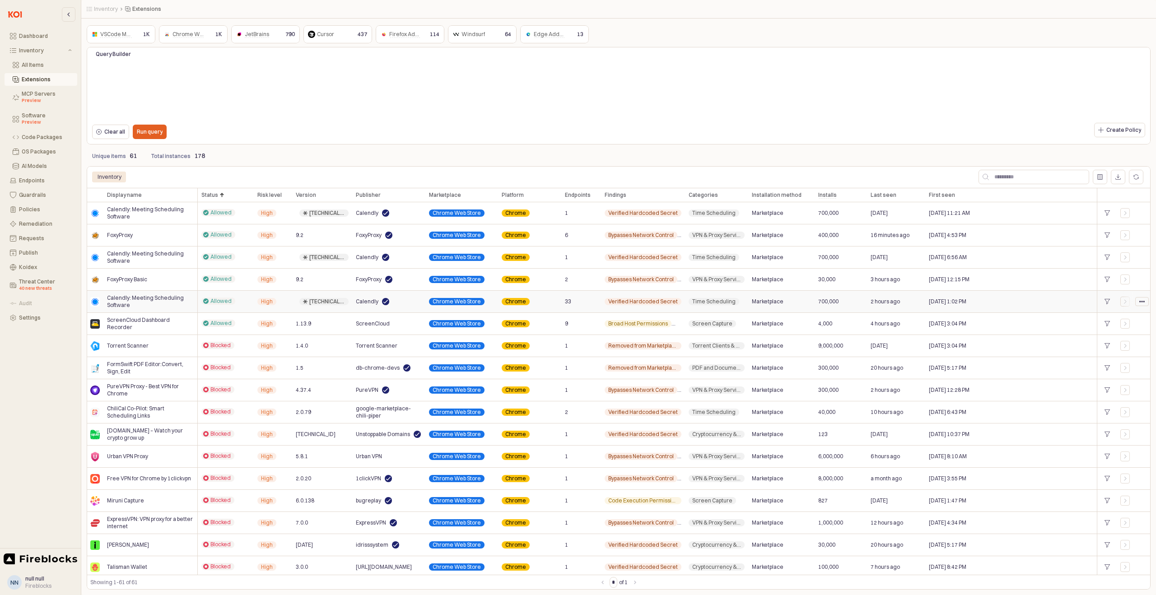
click at [1145, 302] on div "App Frame" at bounding box center [1142, 302] width 13 height 8
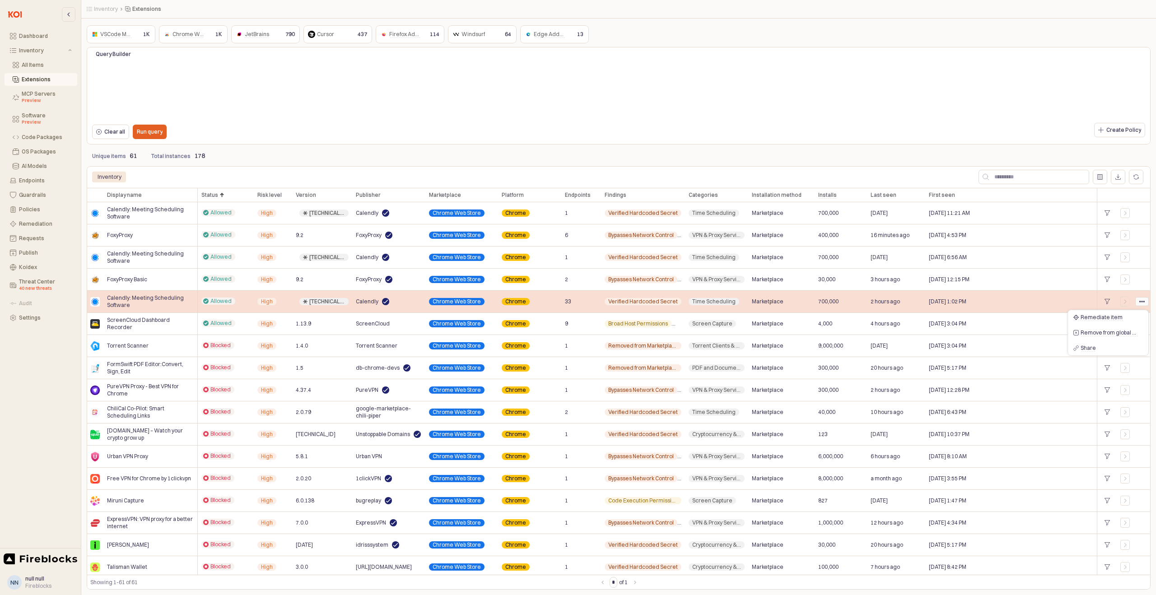
click at [1144, 304] on icon "App Frame" at bounding box center [1141, 301] width 5 height 5
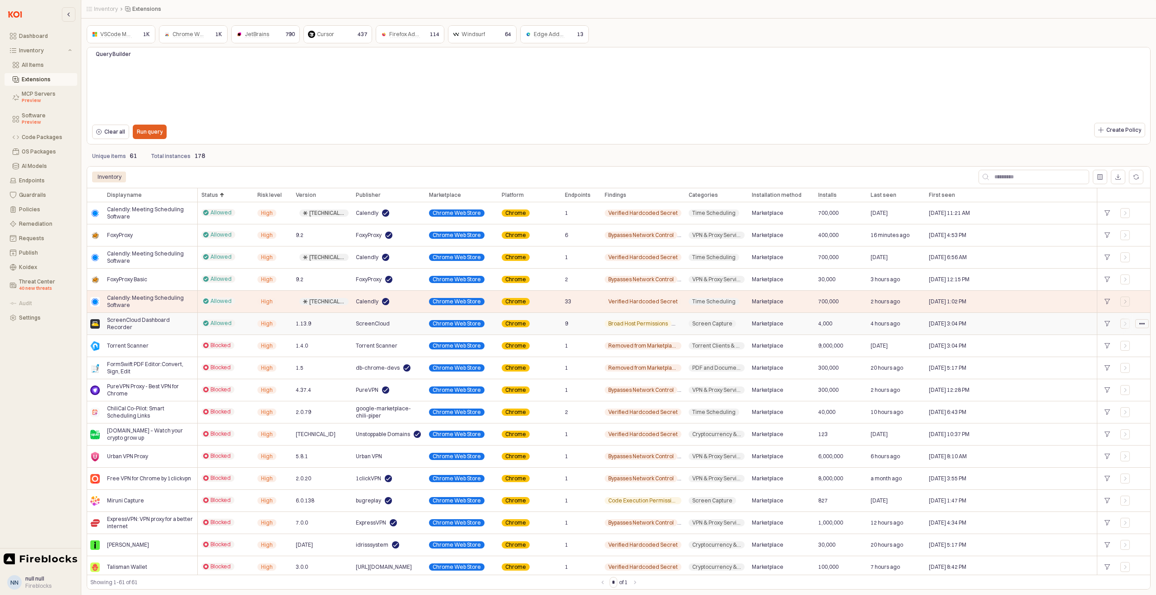
click at [1141, 325] on icon "App Frame" at bounding box center [1141, 323] width 5 height 5
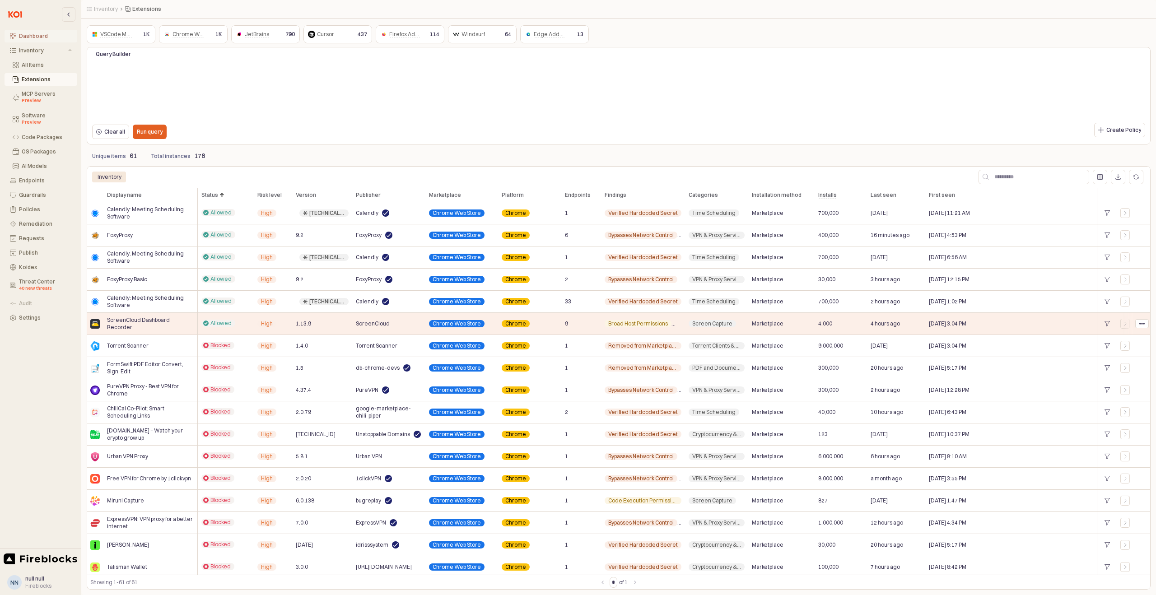
click at [27, 33] on div "Dashboard" at bounding box center [45, 36] width 53 height 6
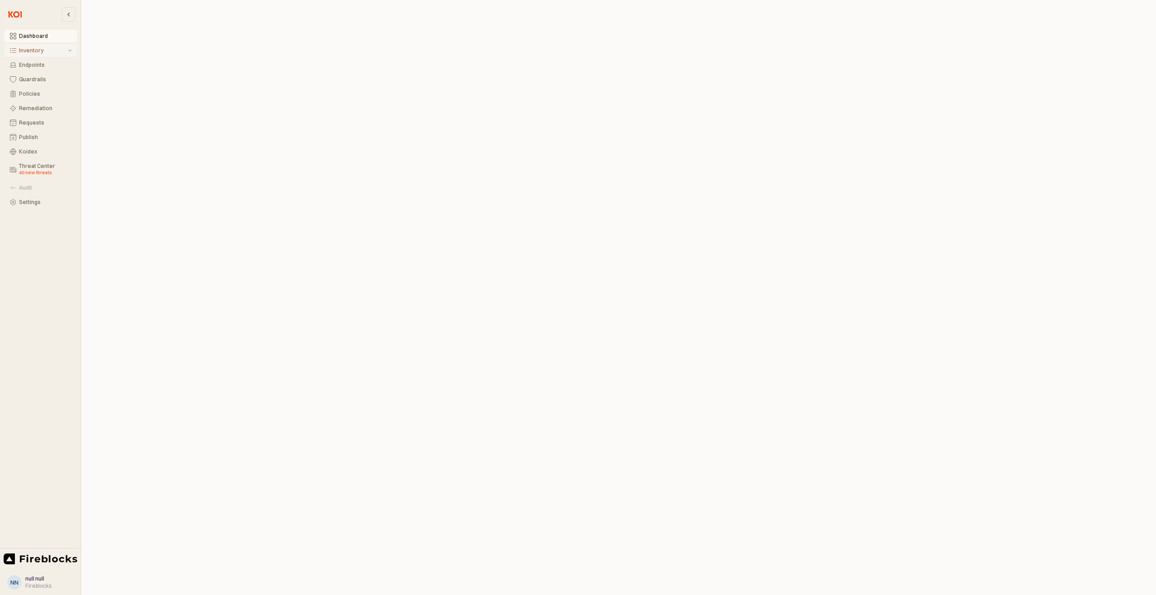
click at [30, 53] on div "Inventory" at bounding box center [42, 50] width 47 height 6
click at [28, 51] on div "Inventory" at bounding box center [42, 50] width 47 height 6
click at [31, 63] on div "All Items" at bounding box center [47, 65] width 50 height 6
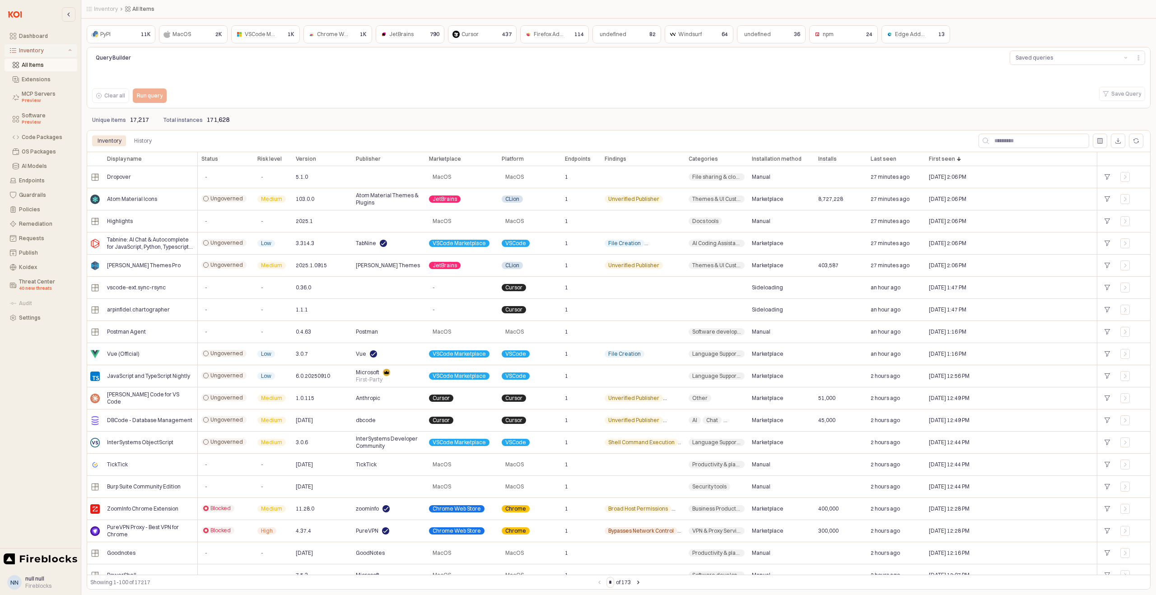
click at [35, 53] on div "Inventory" at bounding box center [42, 50] width 47 height 6
click at [38, 39] on div "Dashboard" at bounding box center [45, 36] width 53 height 6
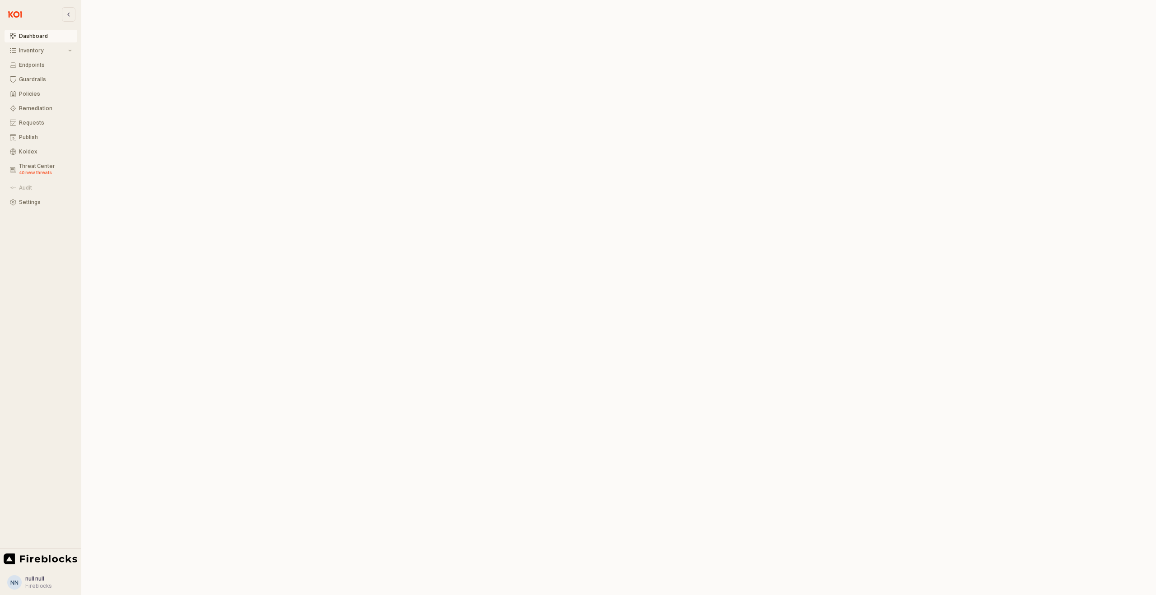
scroll to position [3, 0]
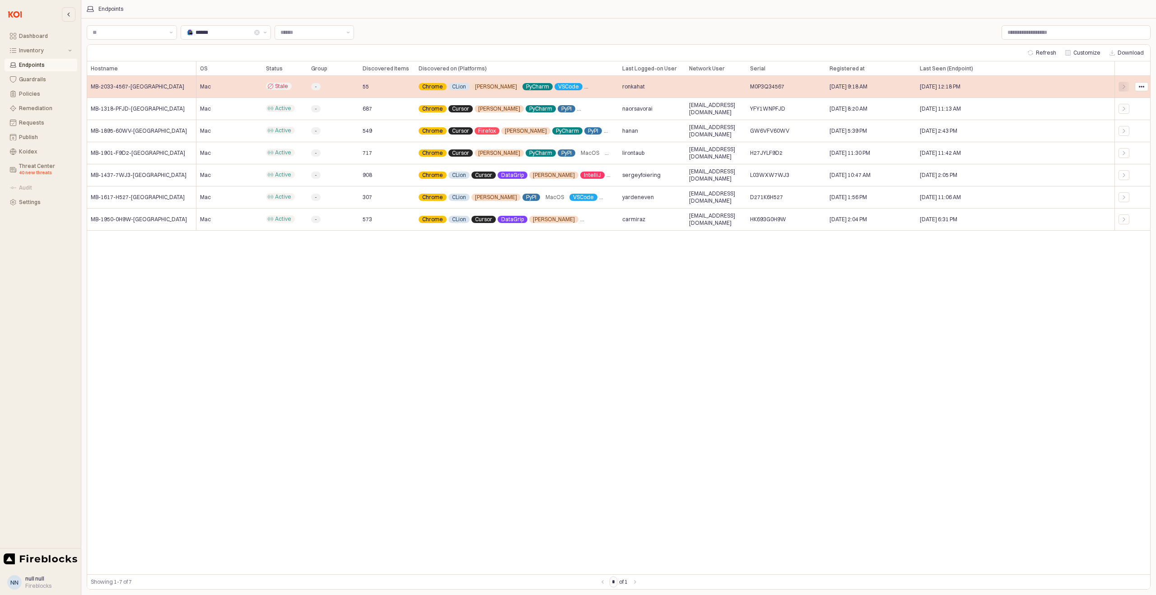
click at [1123, 88] on icon "App Frame" at bounding box center [1123, 86] width 5 height 5
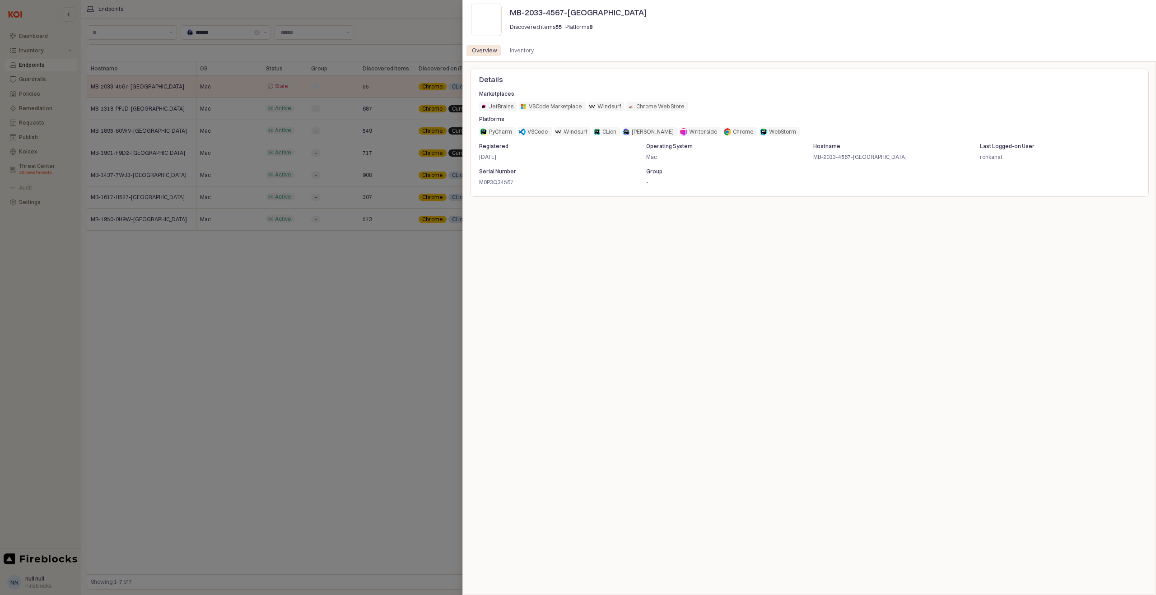
click at [359, 147] on div at bounding box center [578, 297] width 1156 height 595
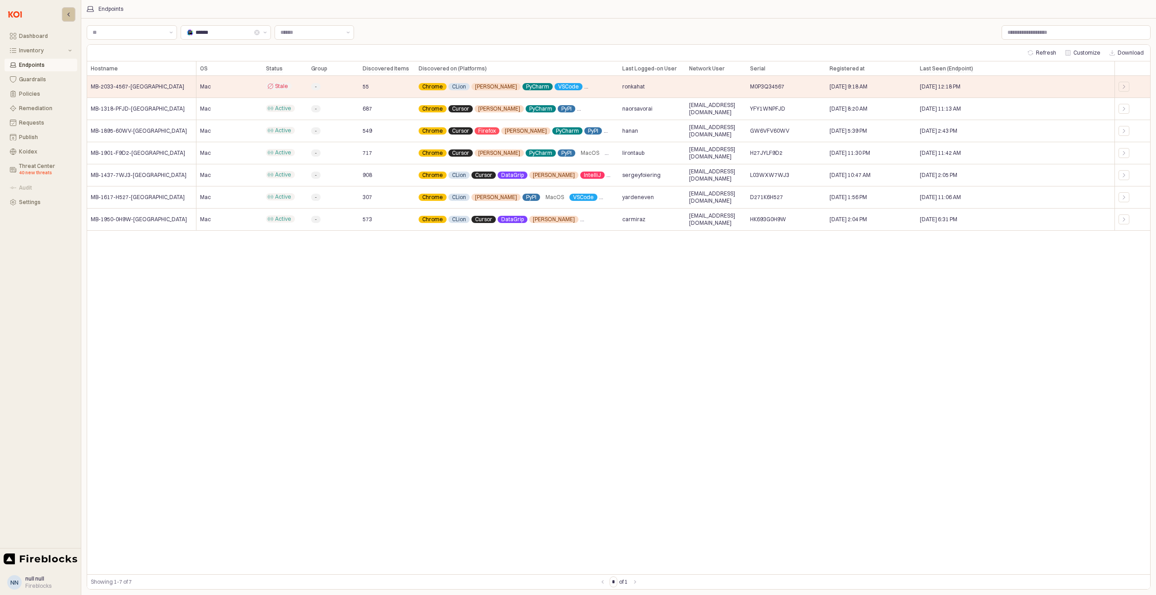
click at [65, 15] on button "button" at bounding box center [69, 14] width 14 height 14
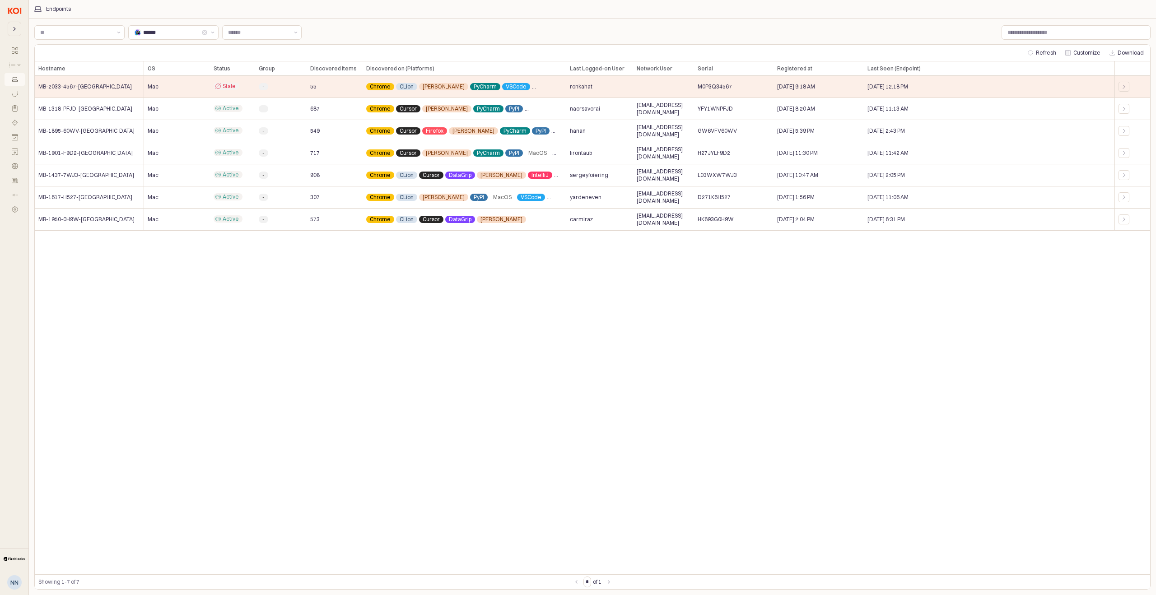
click at [11, 29] on button "button" at bounding box center [15, 29] width 14 height 14
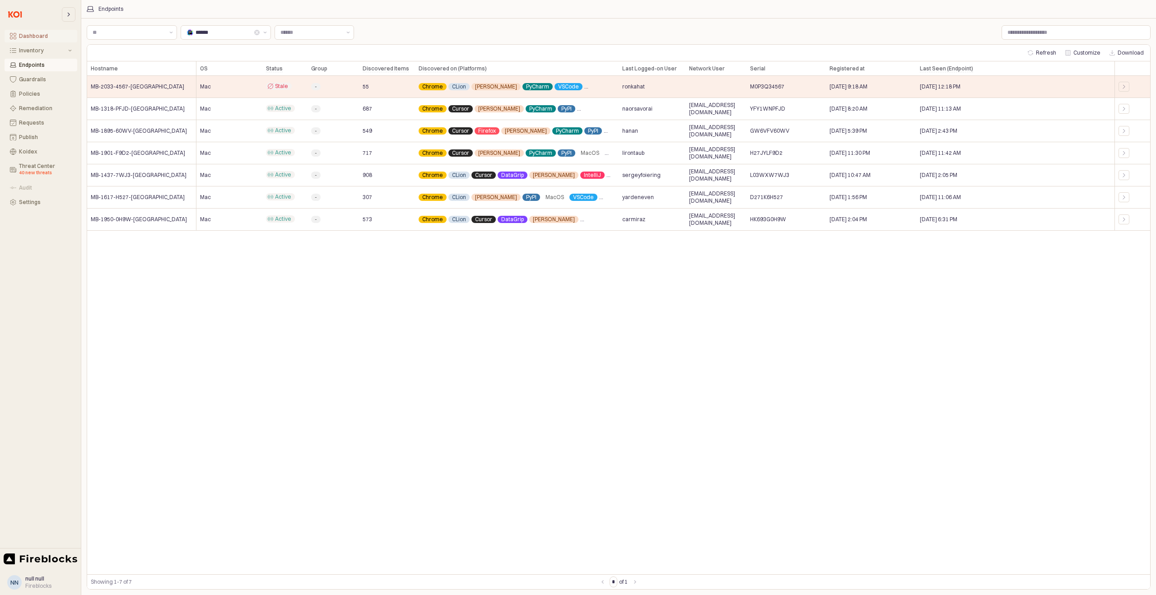
click at [52, 38] on div "Dashboard" at bounding box center [45, 36] width 53 height 6
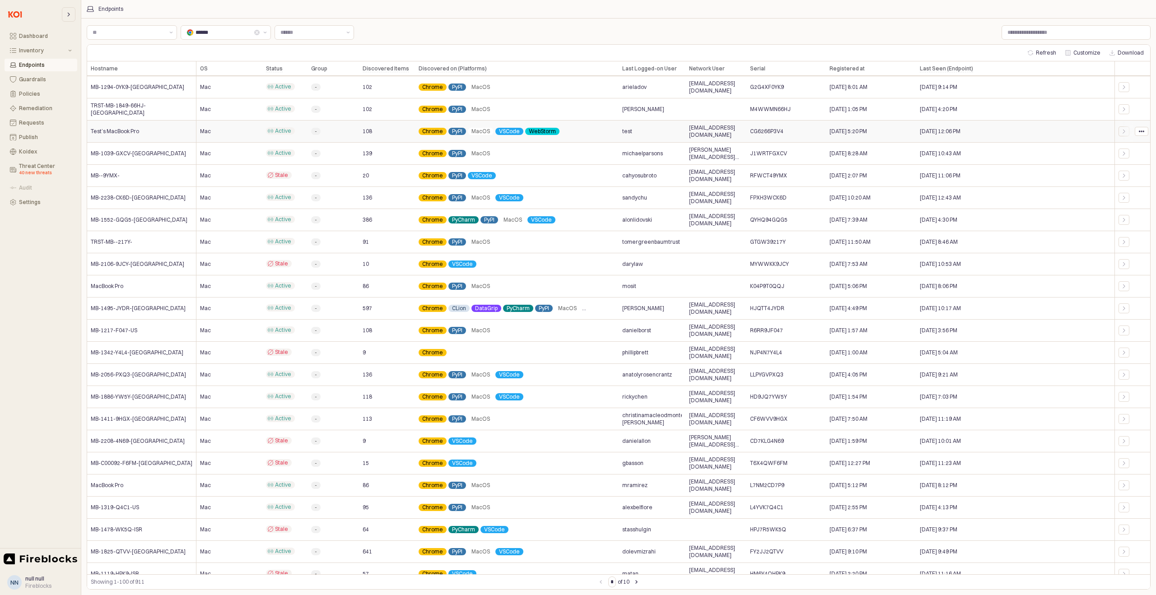
scroll to position [929, 0]
click at [52, 54] on button "Inventory" at bounding box center [41, 50] width 73 height 13
click at [52, 79] on div "Extensions" at bounding box center [47, 79] width 50 height 6
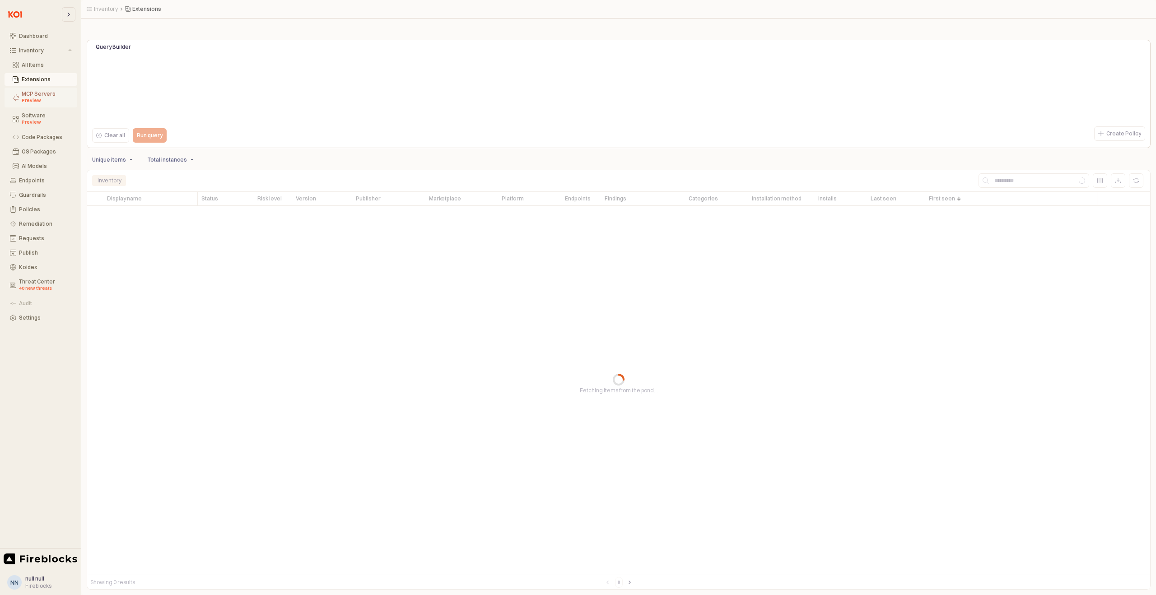
click at [59, 102] on div "Preview" at bounding box center [47, 100] width 50 height 7
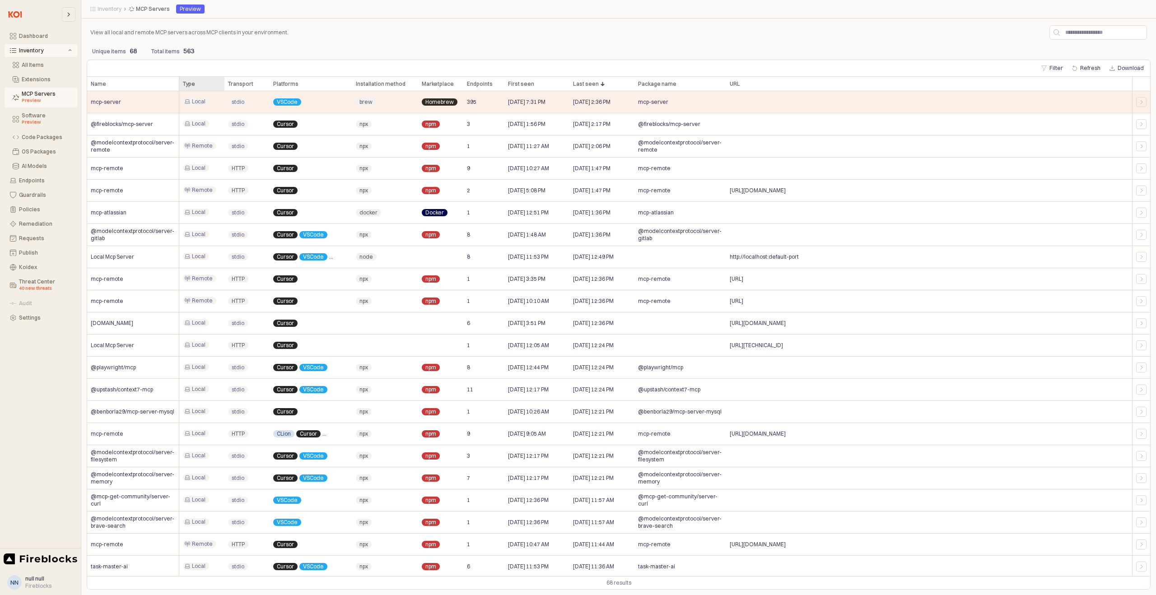
click at [193, 87] on div "Type Type" at bounding box center [201, 84] width 45 height 14
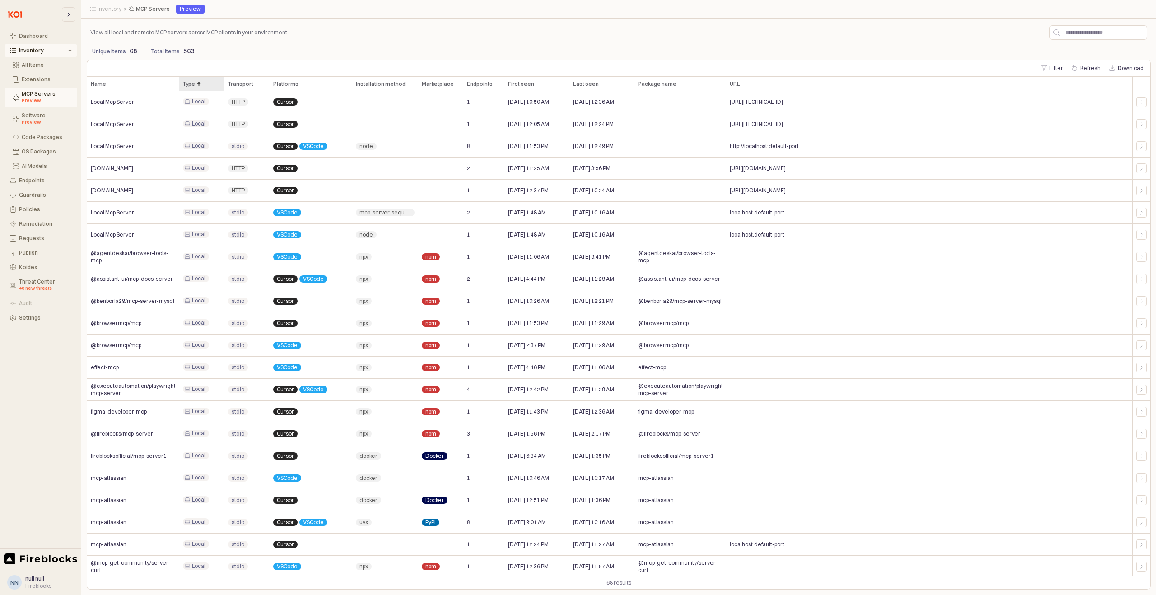
click at [193, 83] on div "Type Type" at bounding box center [201, 84] width 45 height 14
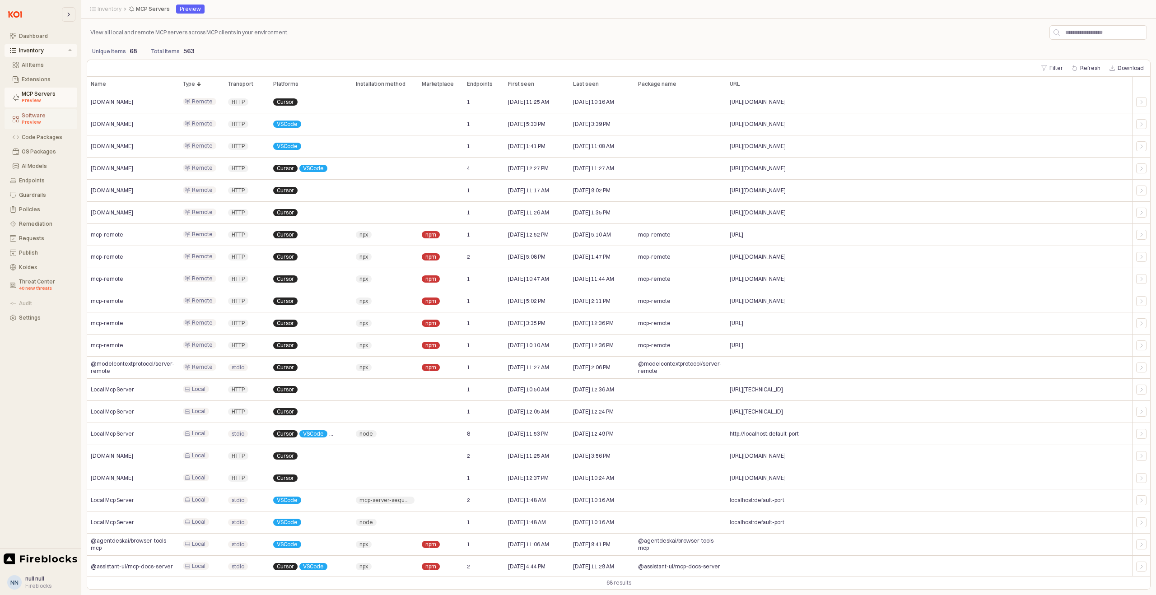
click at [46, 119] on div "Preview" at bounding box center [47, 122] width 50 height 7
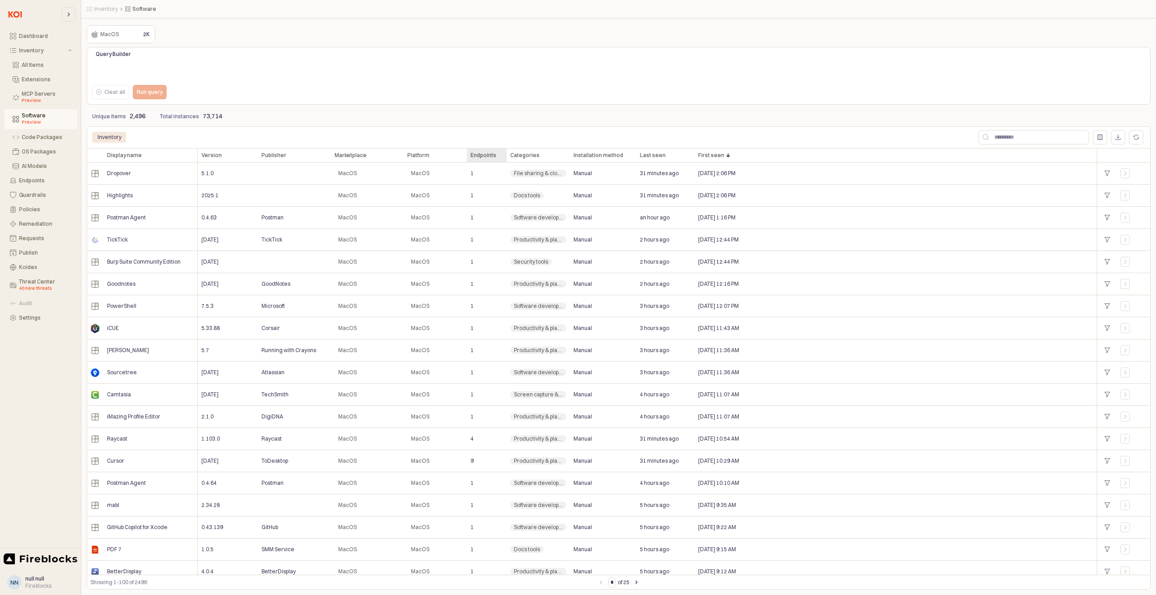
click at [487, 156] on div "Endpoints Endpoints" at bounding box center [487, 155] width 40 height 14
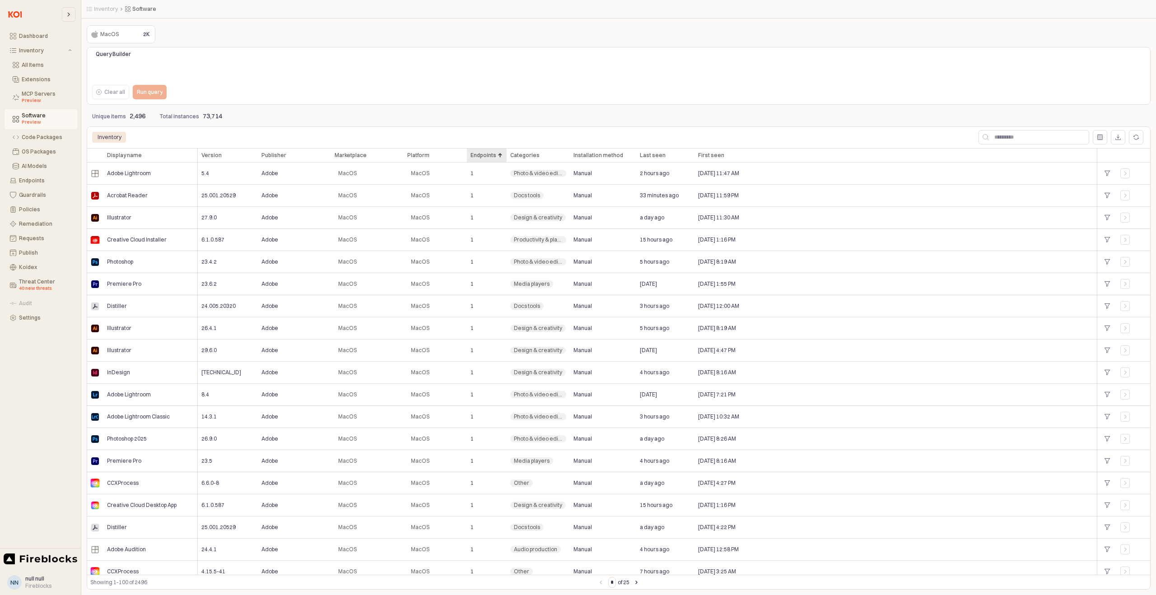
click at [486, 156] on div "Endpoints Endpoints" at bounding box center [487, 155] width 40 height 14
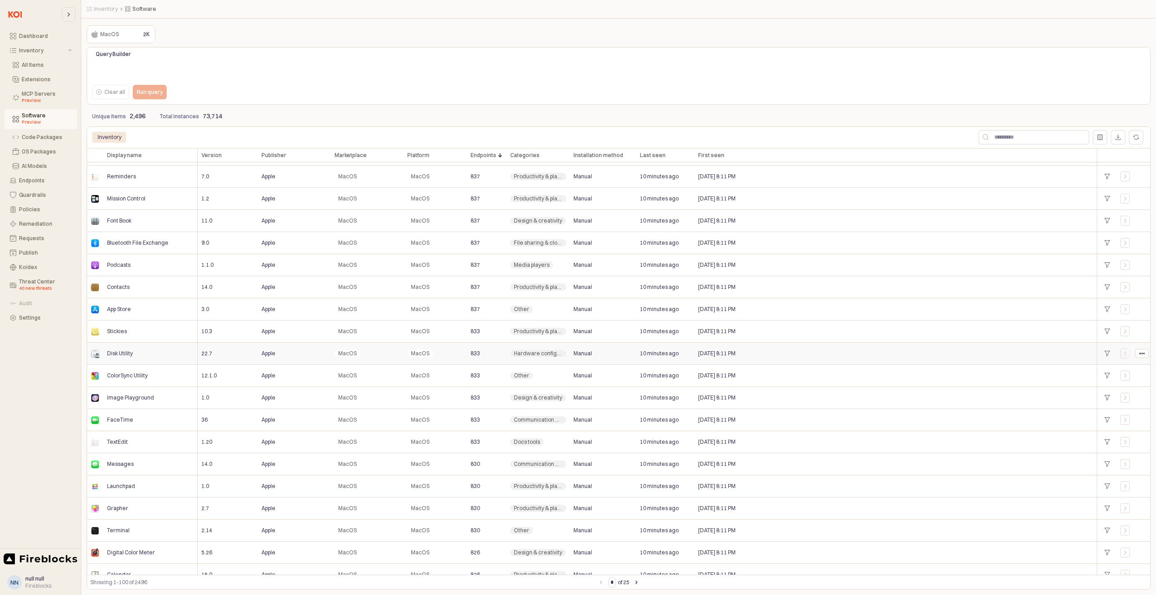
scroll to position [573, 0]
click at [135, 437] on div "TextEdit" at bounding box center [150, 442] width 94 height 22
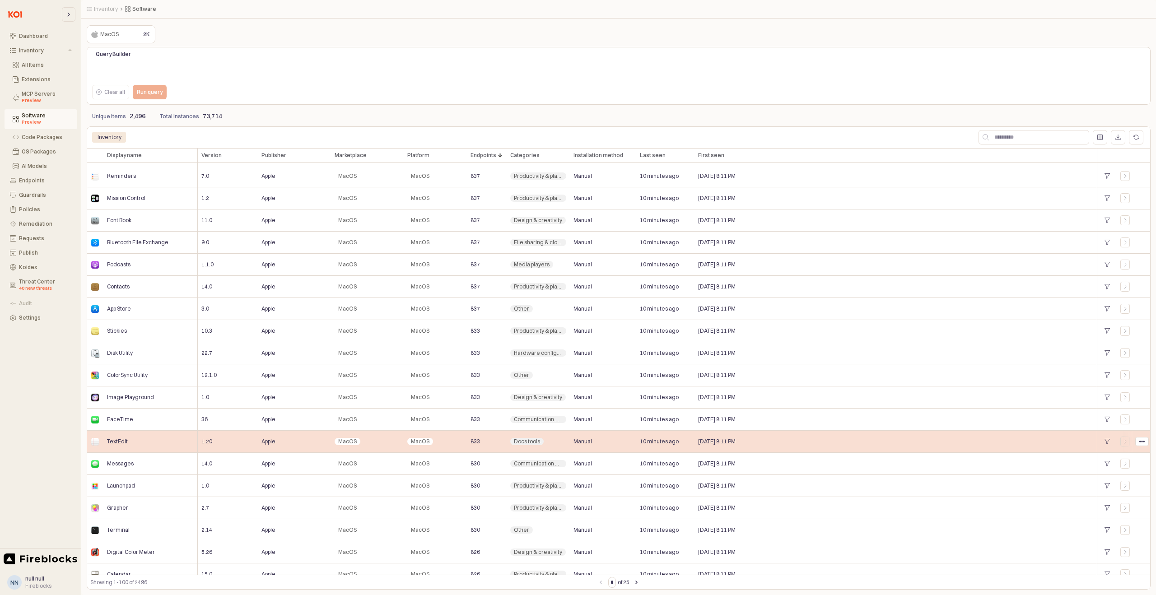
click at [154, 440] on div "TextEdit" at bounding box center [150, 442] width 94 height 22
click at [1144, 440] on icon "App Frame" at bounding box center [1141, 441] width 5 height 5
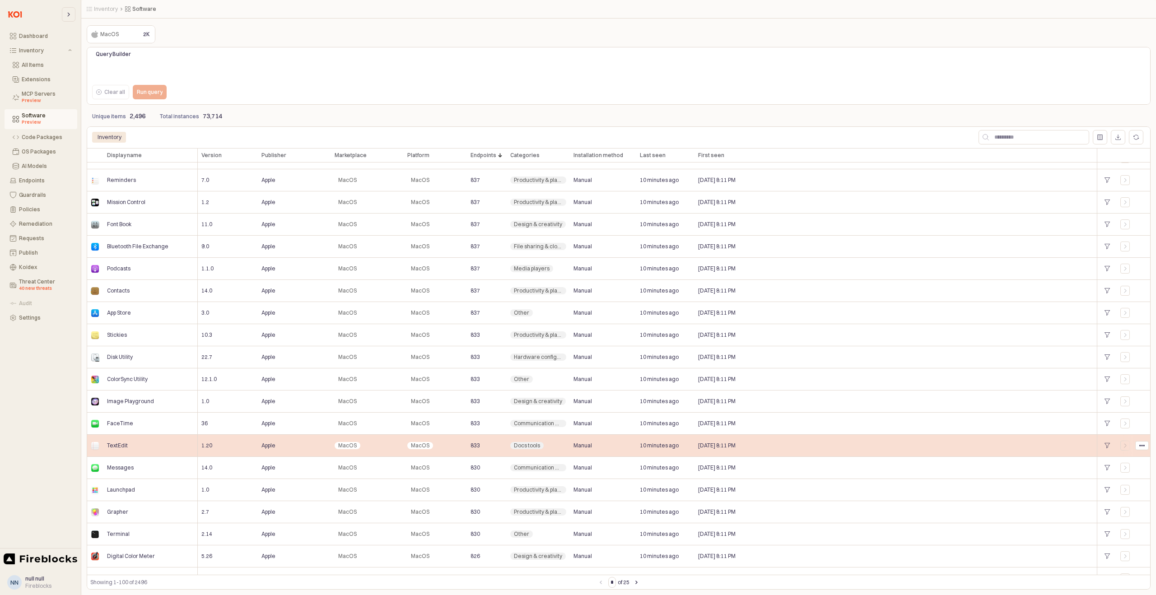
click at [178, 438] on div "TextEdit" at bounding box center [150, 446] width 94 height 22
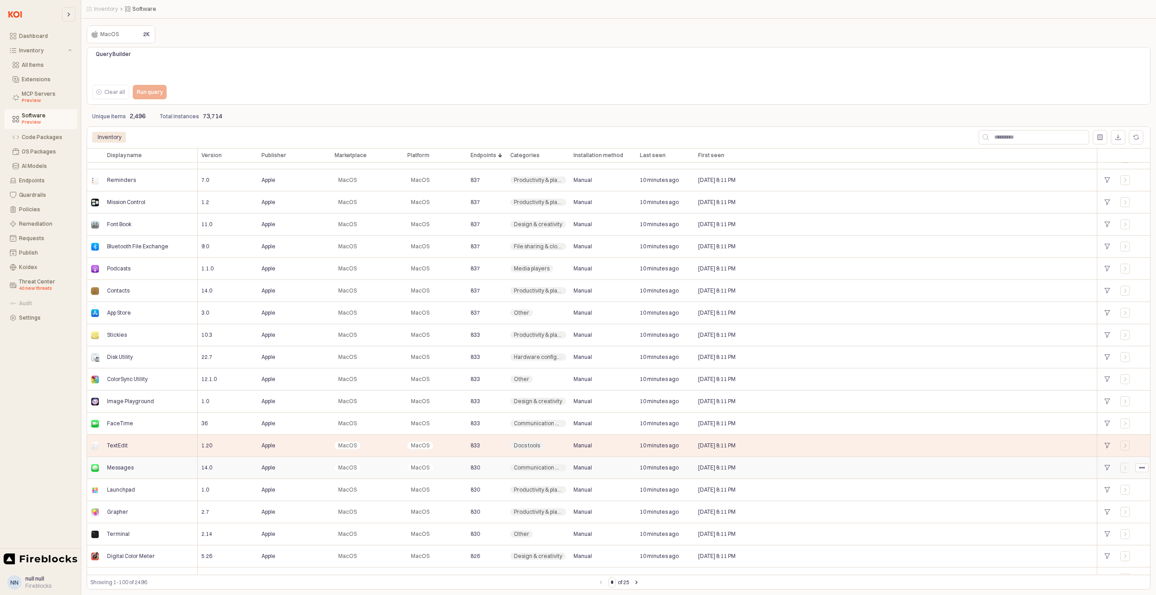
click at [144, 466] on div "Messages" at bounding box center [150, 468] width 94 height 22
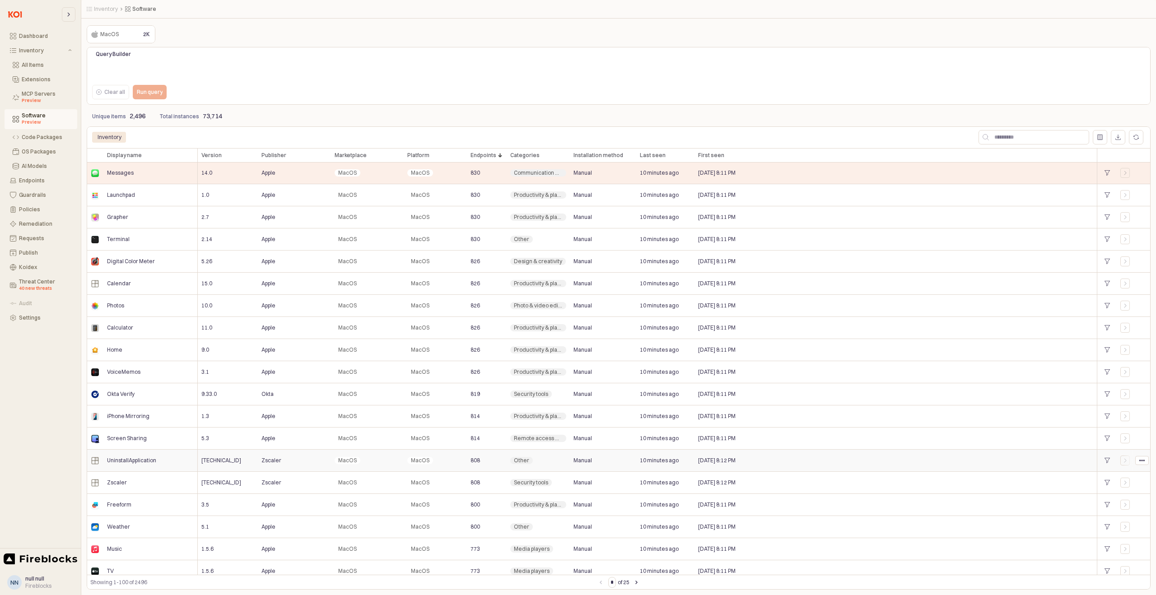
scroll to position [864, 0]
click at [143, 392] on div "Okta Verify" at bounding box center [150, 394] width 94 height 22
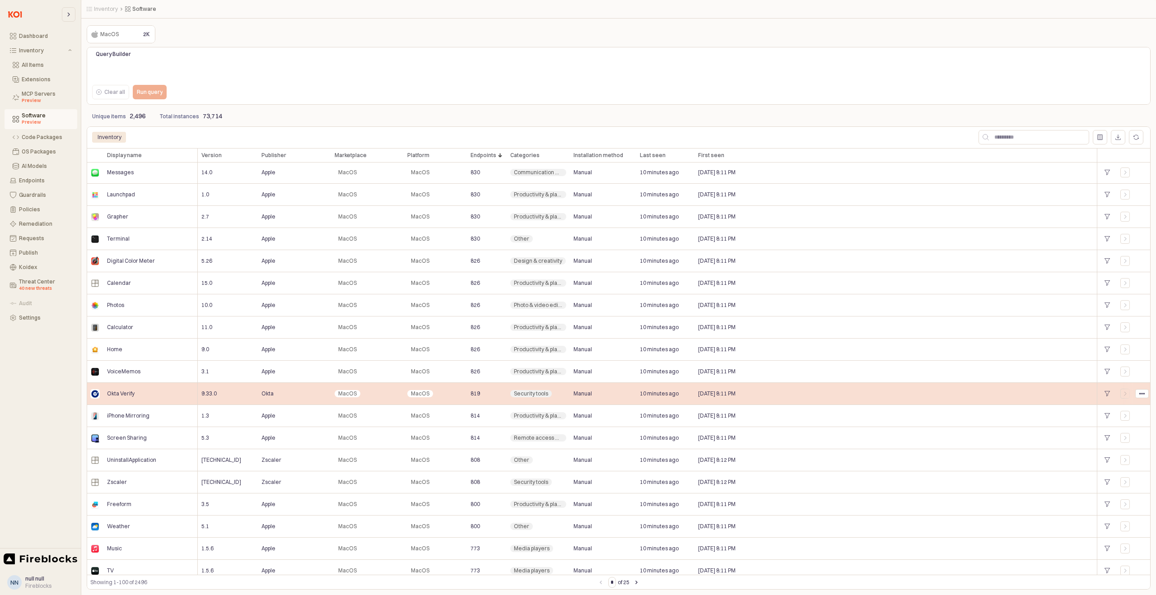
click at [162, 385] on div "Okta Verify" at bounding box center [150, 394] width 94 height 22
click at [150, 391] on div "Okta Verify" at bounding box center [150, 394] width 94 height 22
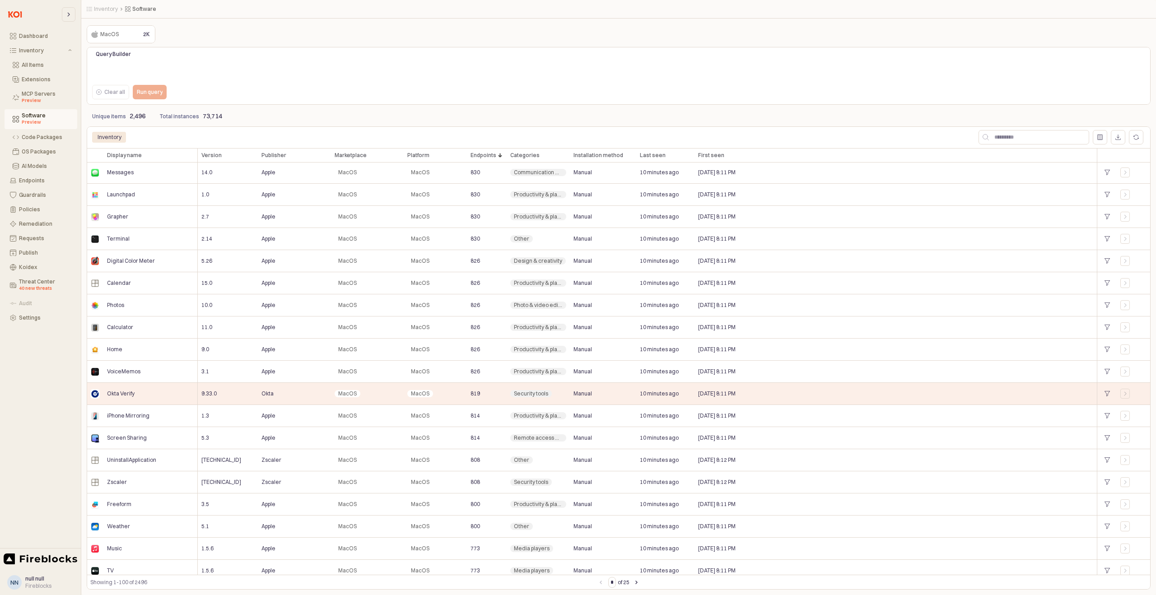
click at [38, 583] on div "Fireblocks" at bounding box center [38, 586] width 26 height 7
click at [32, 578] on span "null null" at bounding box center [34, 578] width 19 height 7
click at [149, 492] on div "Zscaler" at bounding box center [150, 482] width 94 height 22
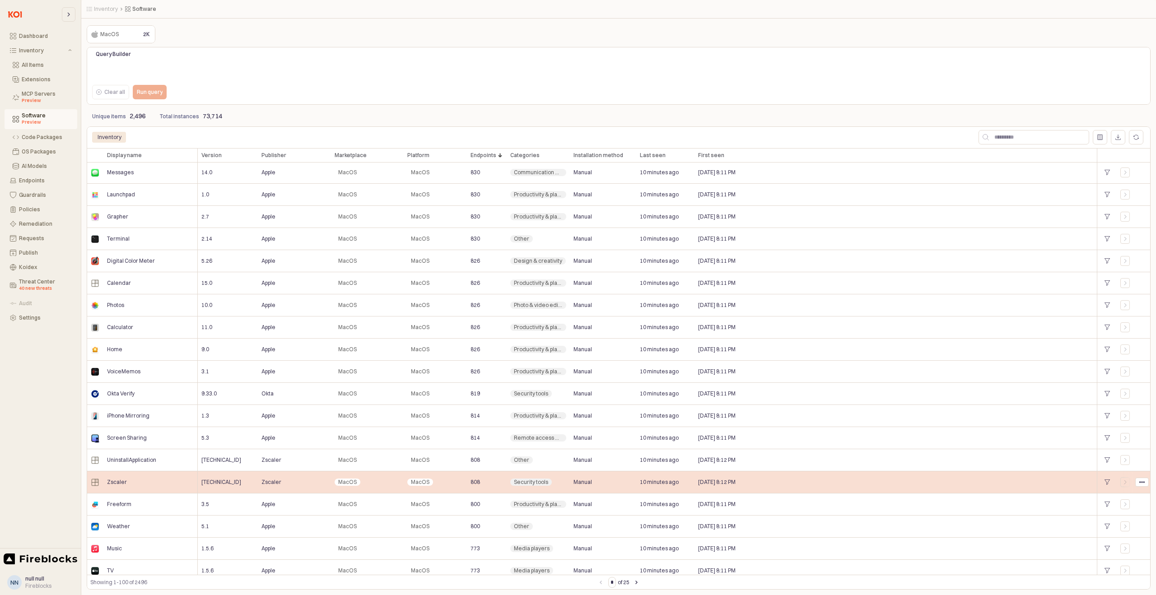
click at [1140, 484] on icon "App Frame" at bounding box center [1141, 482] width 5 height 5
click at [1140, 483] on icon "App Frame" at bounding box center [1141, 482] width 5 height 5
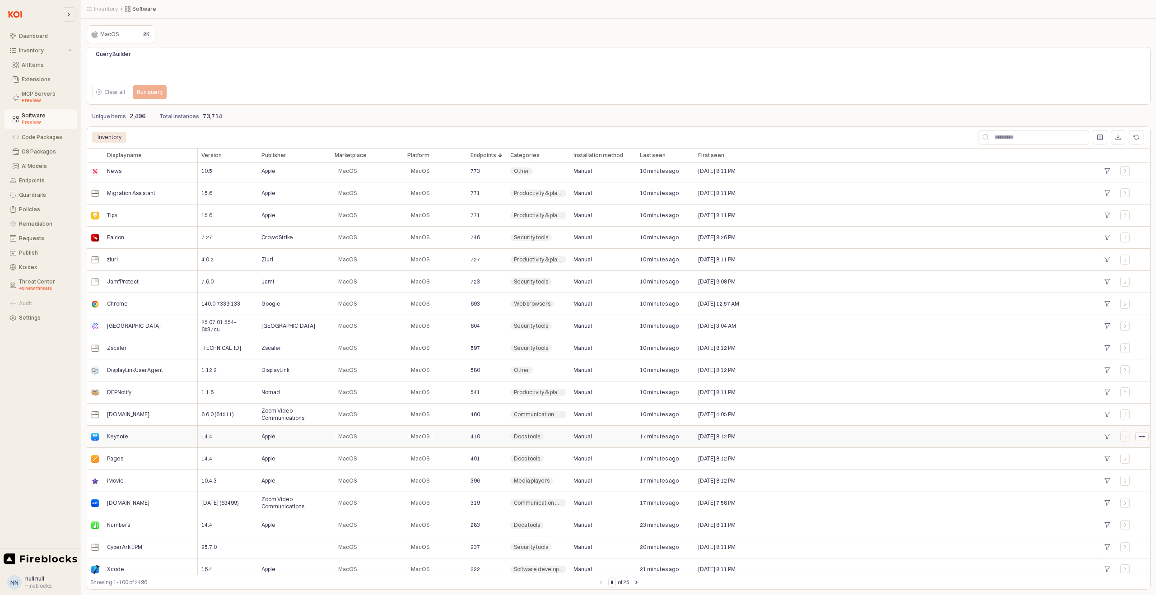
scroll to position [1800, 0]
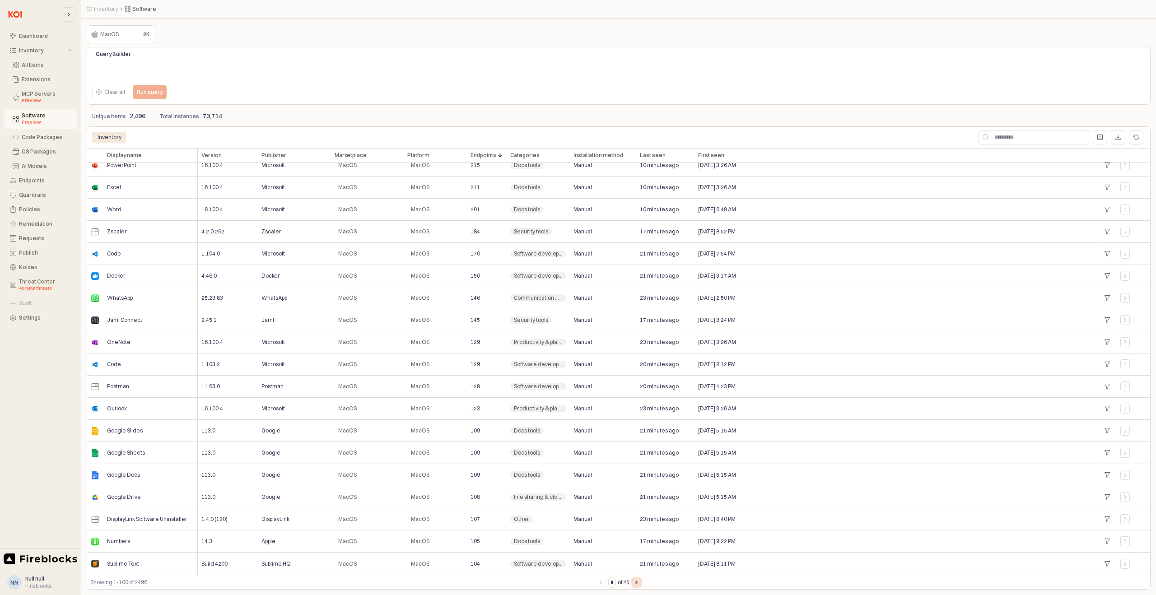
click at [637, 581] on icon "Next page" at bounding box center [636, 583] width 2 height 4
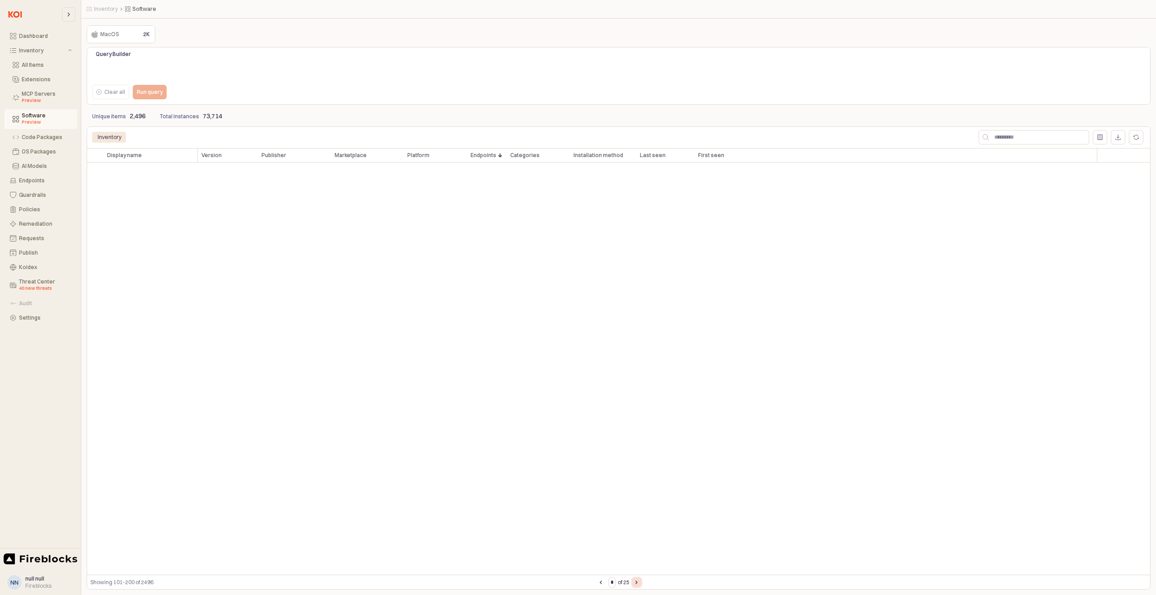
type input "*"
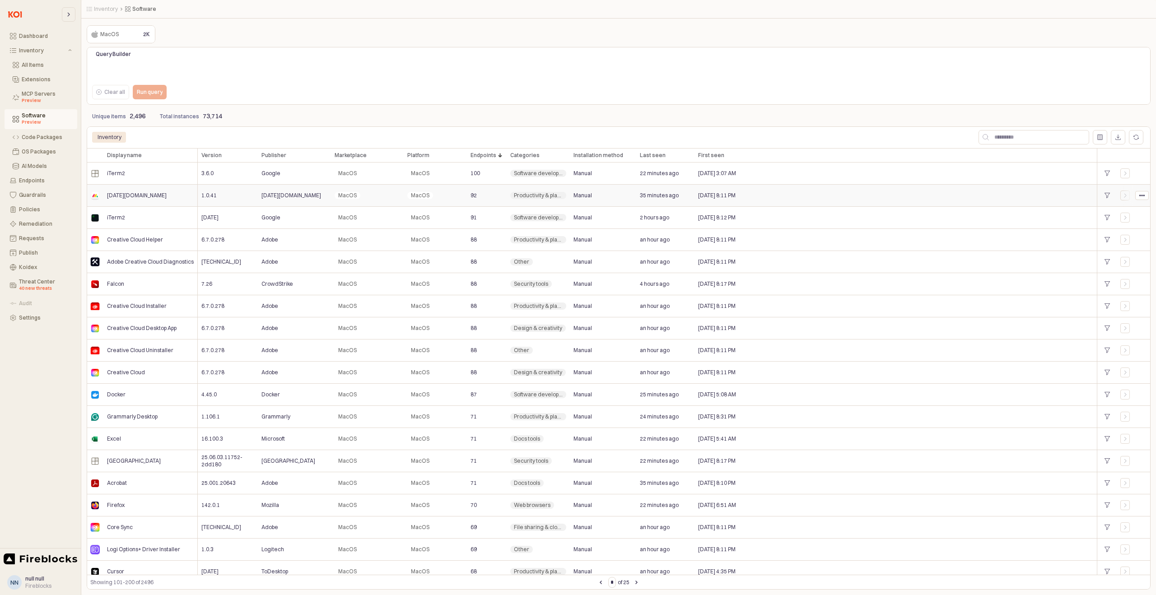
click at [146, 201] on div "[DATE][DOMAIN_NAME]" at bounding box center [150, 196] width 94 height 22
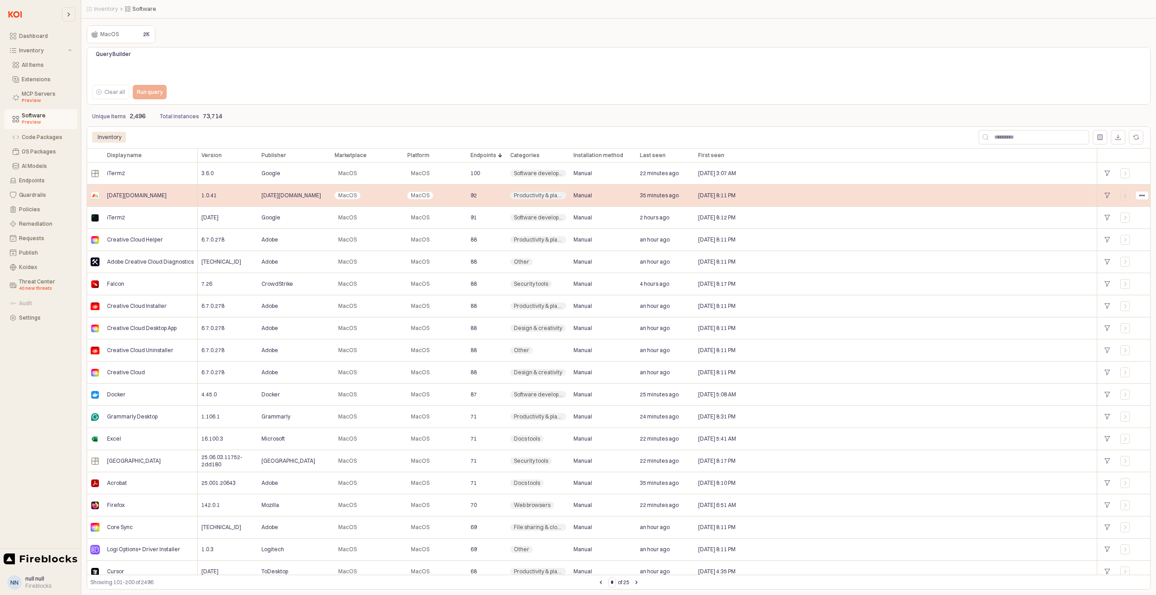
scroll to position [1, 0]
click at [550, 197] on span "Productivity & planning" at bounding box center [538, 194] width 49 height 7
click at [550, 197] on span "Productivity & planning" at bounding box center [538, 195] width 49 height 7
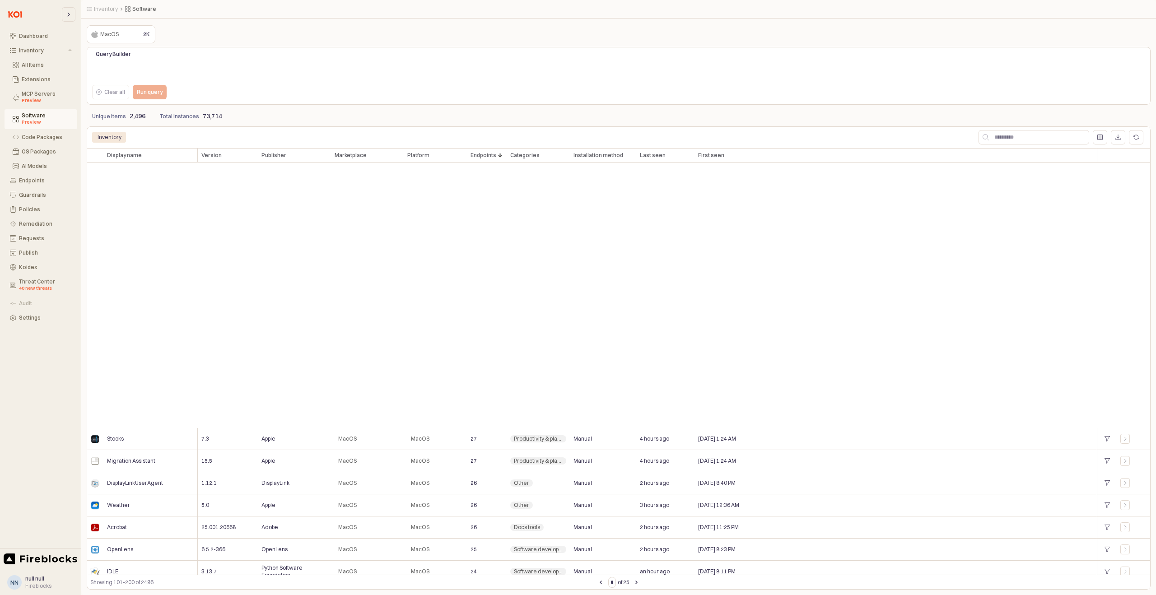
scroll to position [1800, 0]
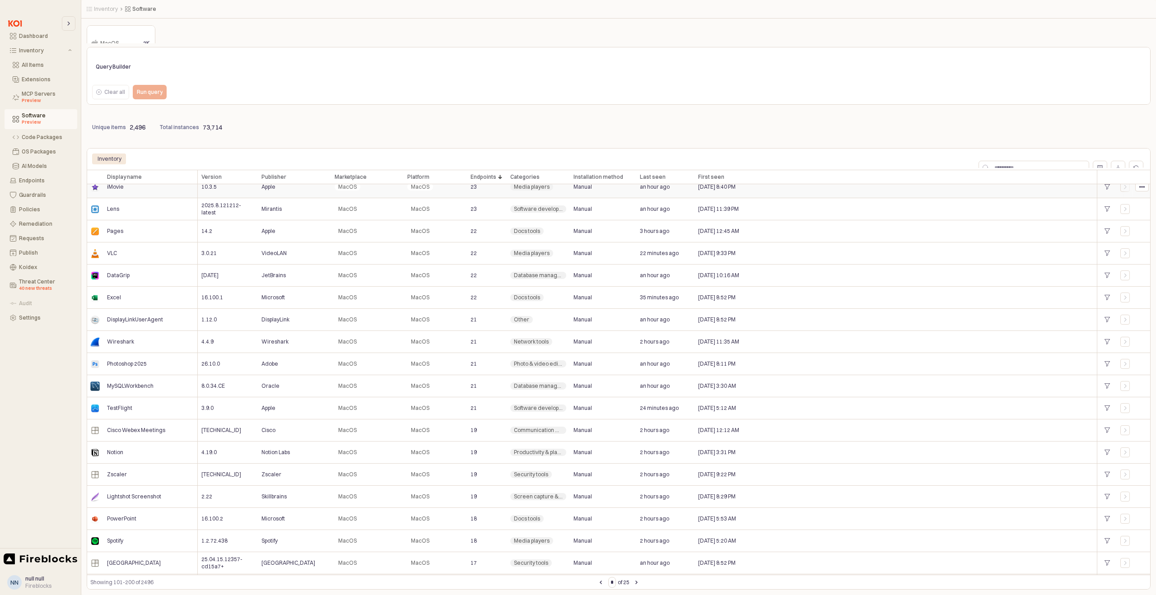
drag, startPoint x: 94, startPoint y: 194, endPoint x: 87, endPoint y: 195, distance: 6.8
click at [92, 195] on div "Weather 5.0 Apple MacOS MacOS 26 Other Manual 3 hours ago [DATE] 12:36 AM + Acr…" at bounding box center [619, 276] width 1064 height 642
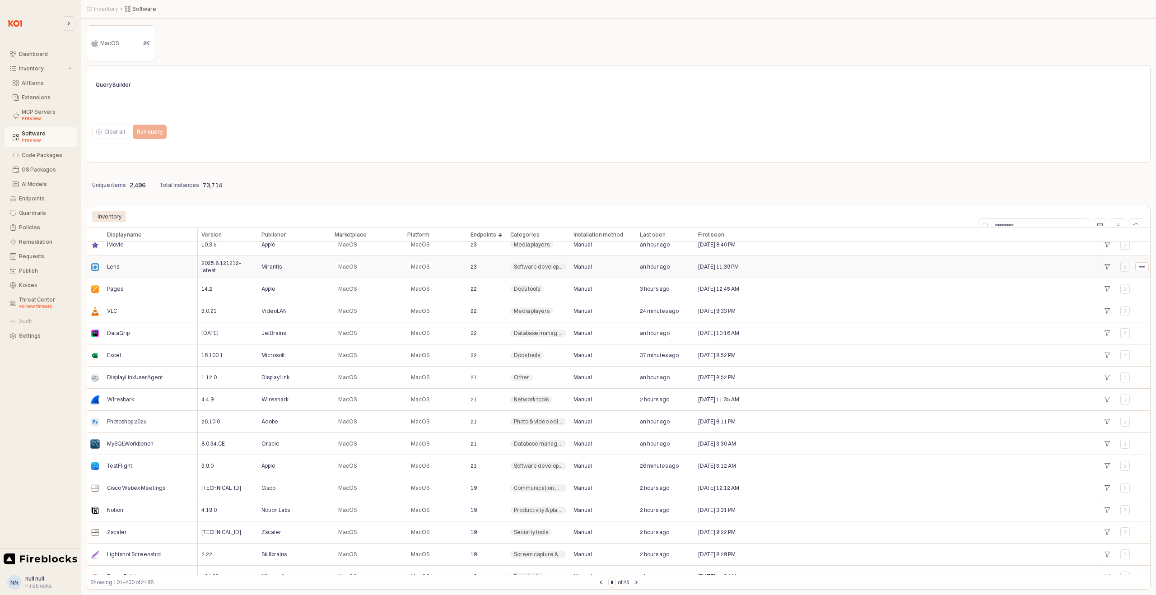
click at [159, 257] on div "Lens" at bounding box center [150, 267] width 94 height 22
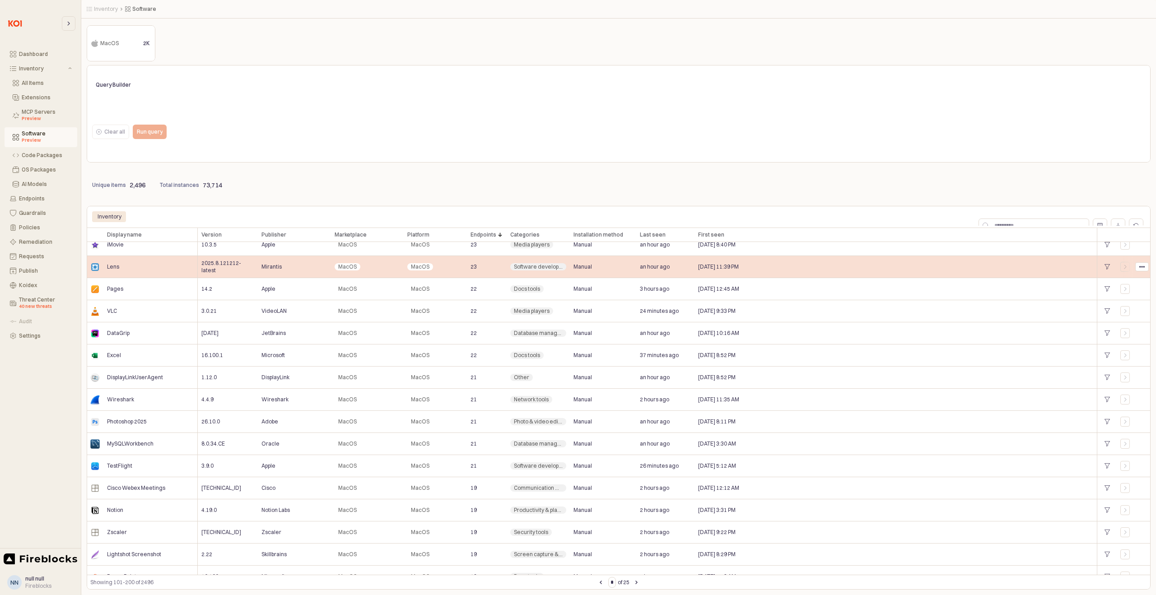
click at [152, 266] on div "Lens" at bounding box center [150, 267] width 94 height 22
click at [355, 265] on span "MacOS" at bounding box center [347, 266] width 19 height 7
click at [387, 268] on div "MacOS" at bounding box center [367, 267] width 73 height 22
click at [432, 259] on div "MacOS" at bounding box center [435, 267] width 63 height 22
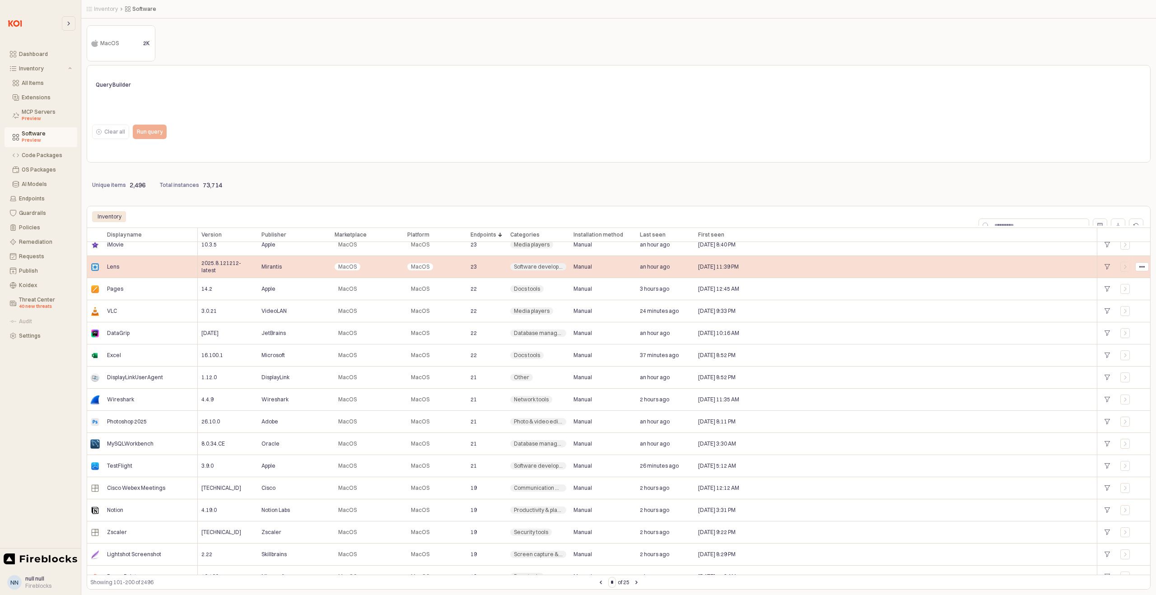
click at [543, 267] on span "Software development tools" at bounding box center [538, 266] width 49 height 7
drag, startPoint x: 607, startPoint y: 268, endPoint x: 639, endPoint y: 265, distance: 32.2
click at [609, 268] on div "Manual" at bounding box center [603, 267] width 66 height 22
drag, startPoint x: 668, startPoint y: 269, endPoint x: 700, endPoint y: 269, distance: 31.2
click at [674, 269] on div "an hour ago" at bounding box center [665, 267] width 58 height 22
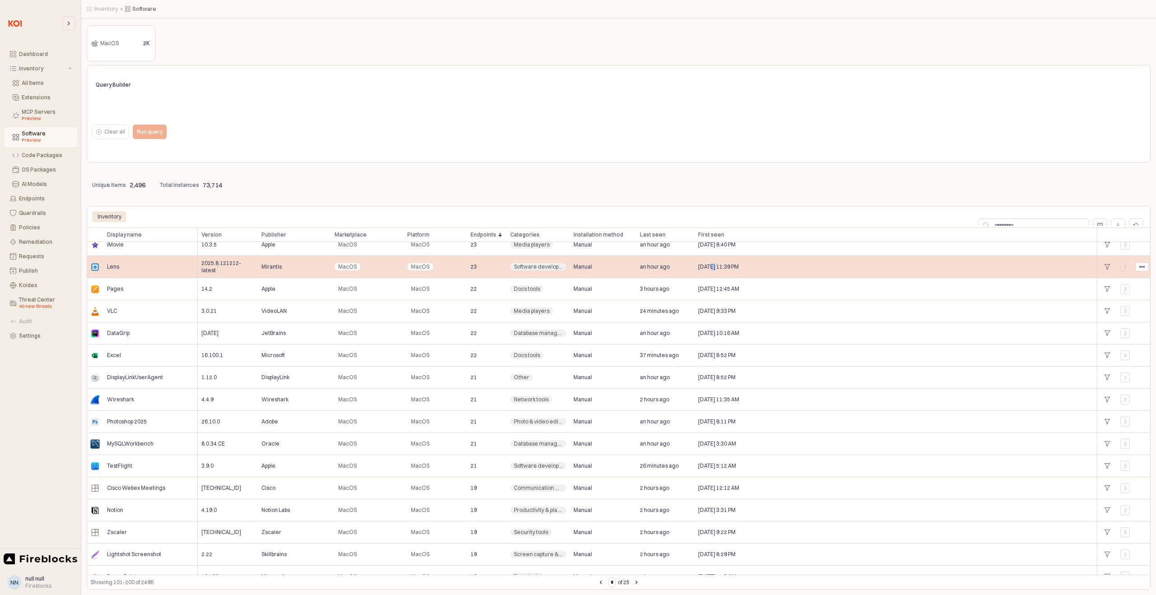
drag, startPoint x: 714, startPoint y: 268, endPoint x: 742, endPoint y: 270, distance: 27.6
click at [727, 269] on span "[DATE] 11:39 PM" at bounding box center [718, 266] width 41 height 7
click at [739, 270] on span "[DATE] 11:39 PM" at bounding box center [718, 266] width 41 height 7
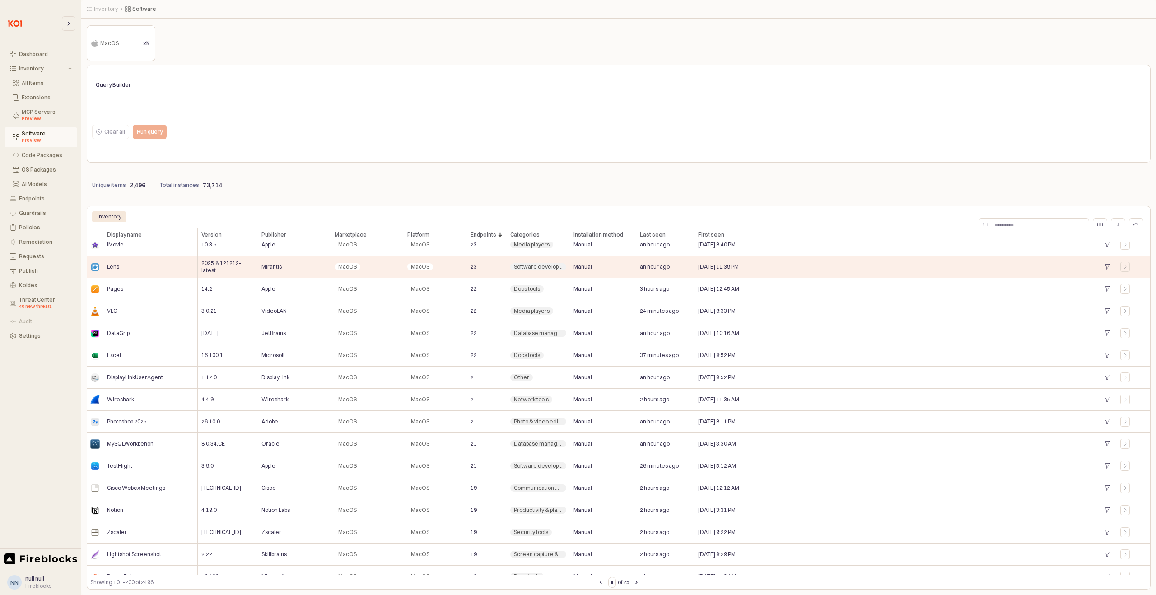
click at [908, 220] on div "App Frame" at bounding box center [925, 226] width 439 height 36
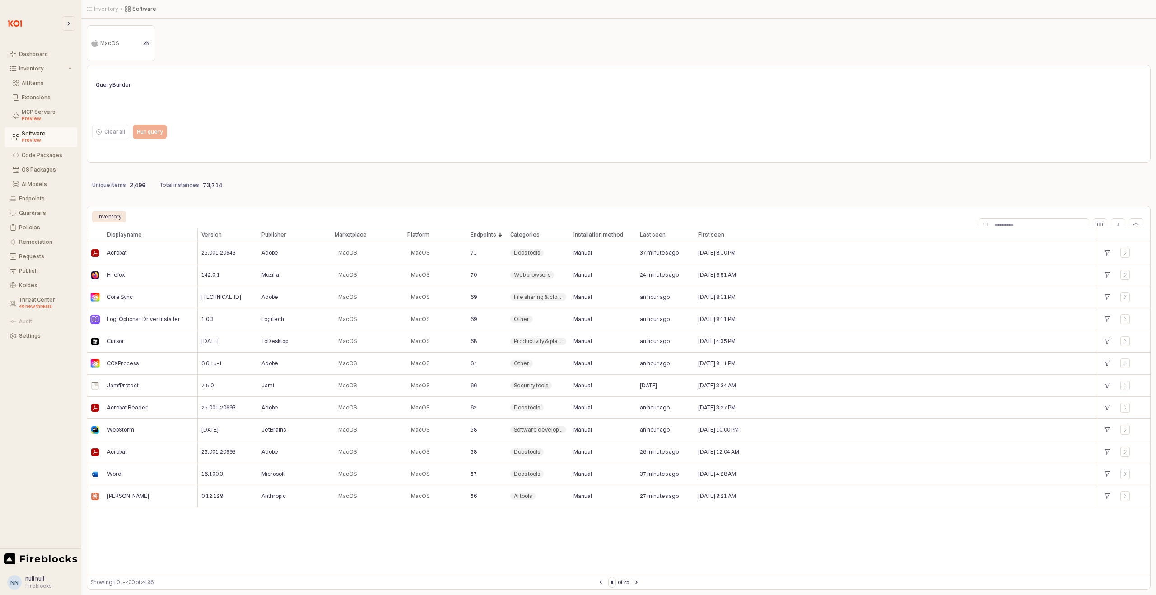
scroll to position [0, 0]
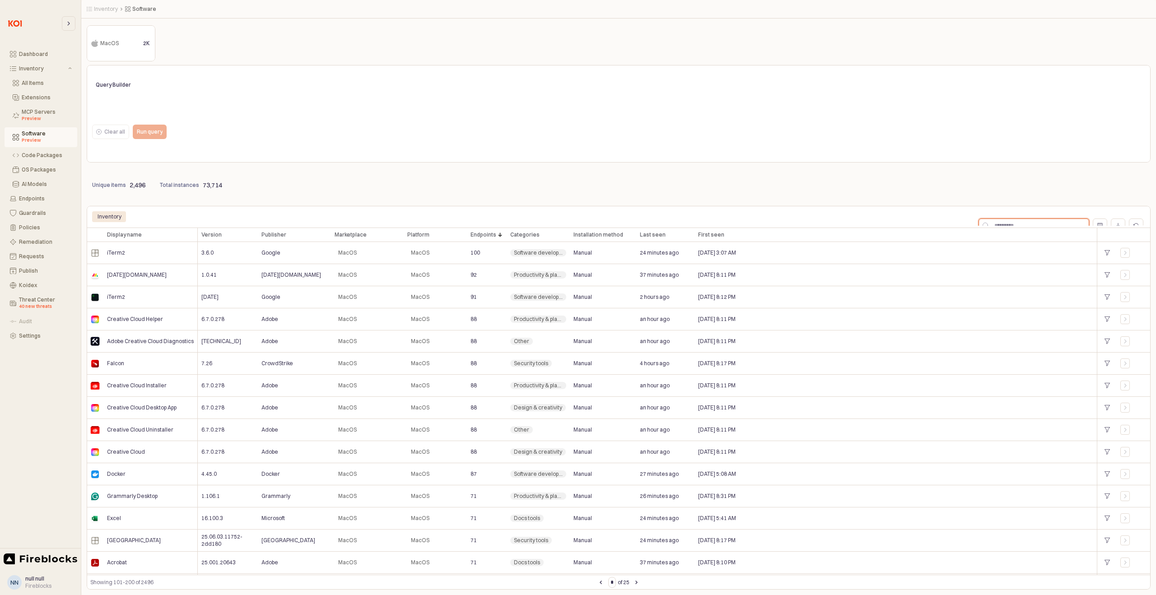
click at [1050, 221] on input "App Frame" at bounding box center [1039, 226] width 100 height 14
click at [1098, 221] on div "App Frame" at bounding box center [1100, 226] width 14 height 14
drag, startPoint x: 932, startPoint y: 79, endPoint x: 931, endPoint y: 87, distance: 7.7
click at [932, 79] on div at bounding box center [578, 297] width 1156 height 595
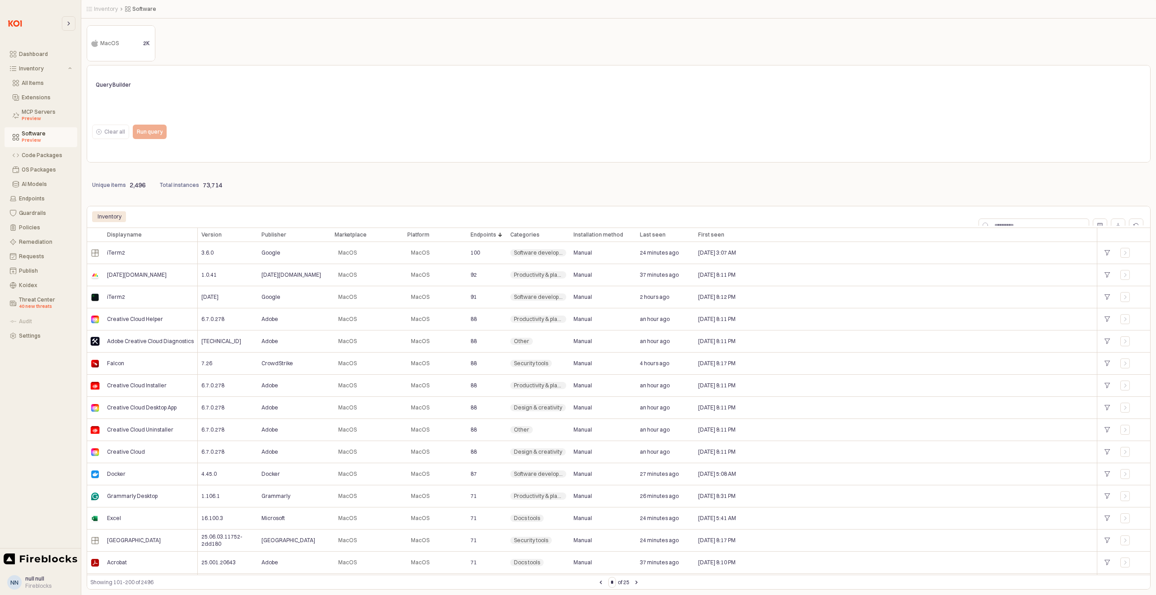
scroll to position [7, 0]
click at [126, 44] on div "MacOS MacOS" at bounding box center [112, 43] width 47 height 11
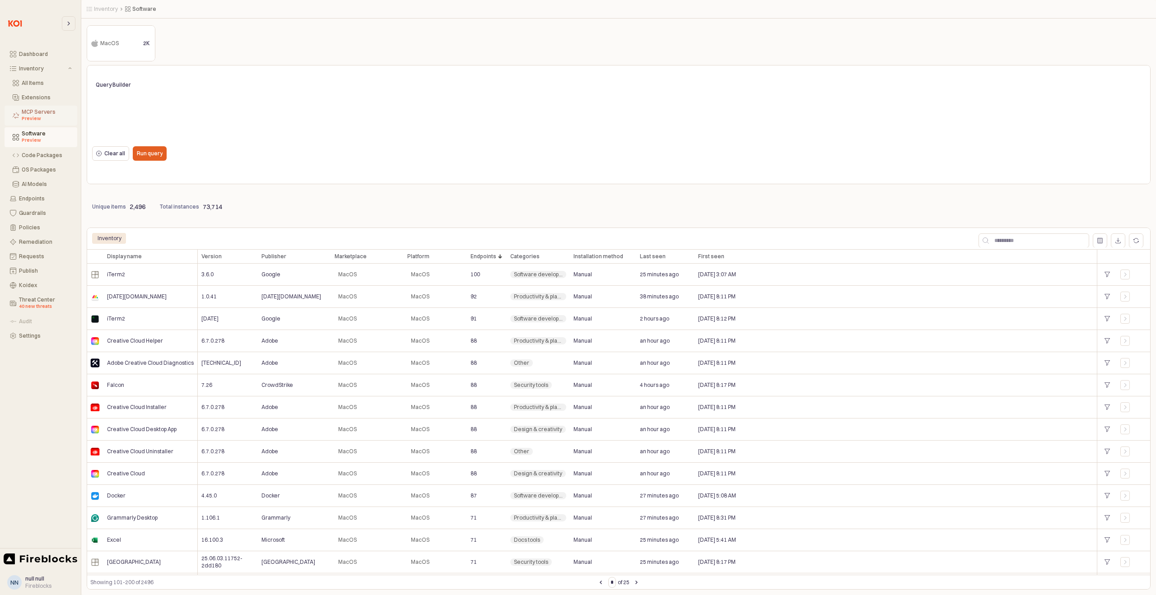
click at [22, 119] on div "Preview" at bounding box center [47, 118] width 50 height 7
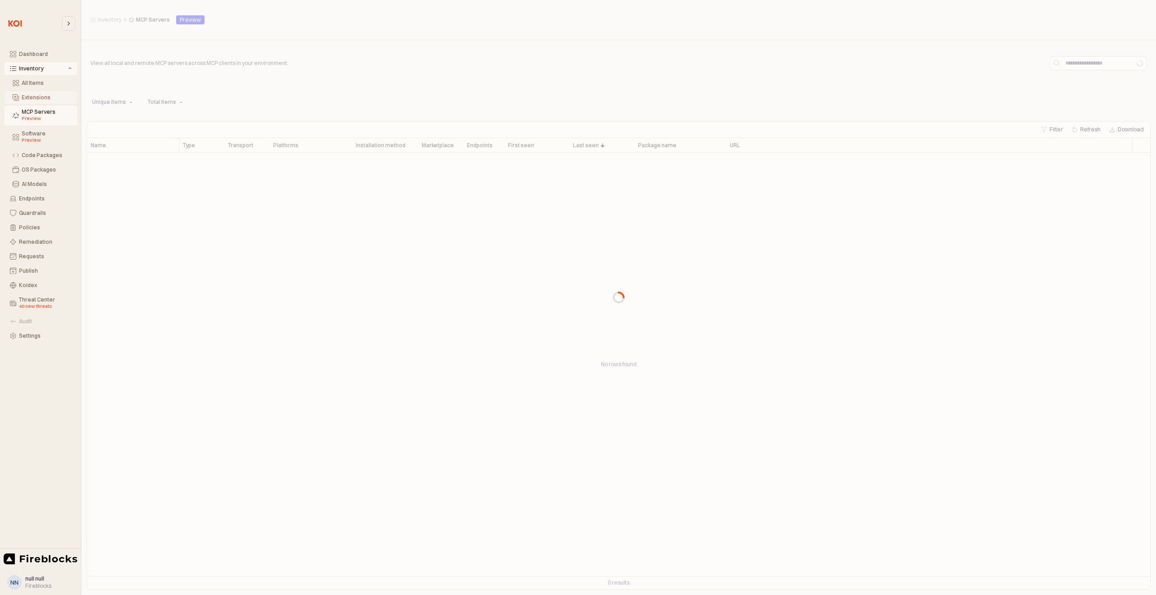
click at [29, 96] on div "Extensions" at bounding box center [47, 97] width 50 height 6
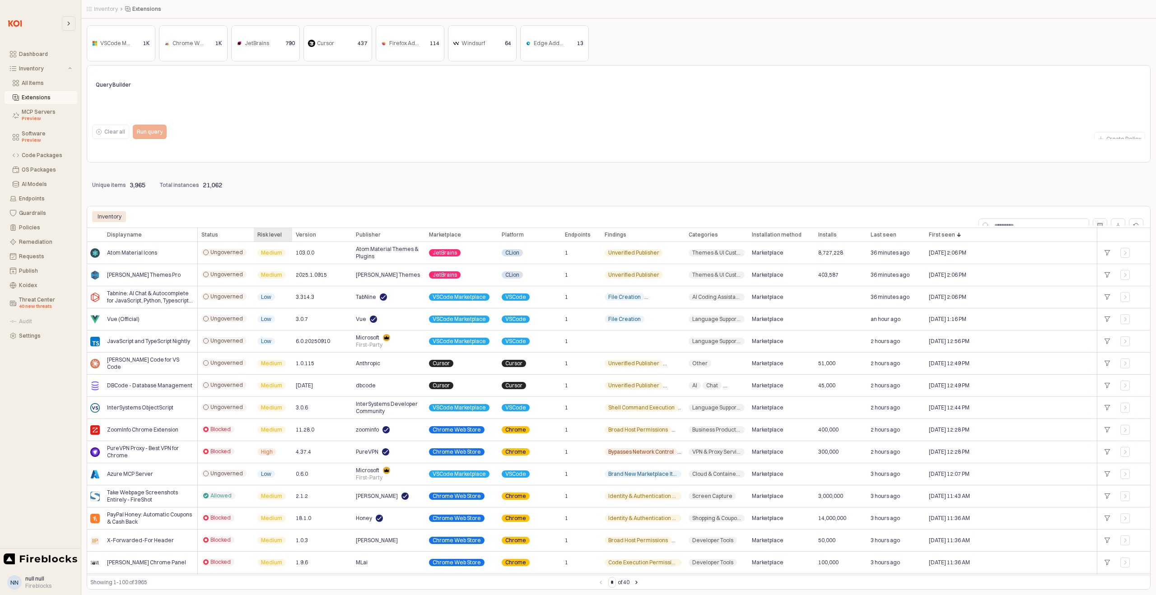
drag, startPoint x: 268, startPoint y: 233, endPoint x: 276, endPoint y: 235, distance: 8.4
click at [268, 233] on div "Risk level Risk level" at bounding box center [273, 235] width 38 height 14
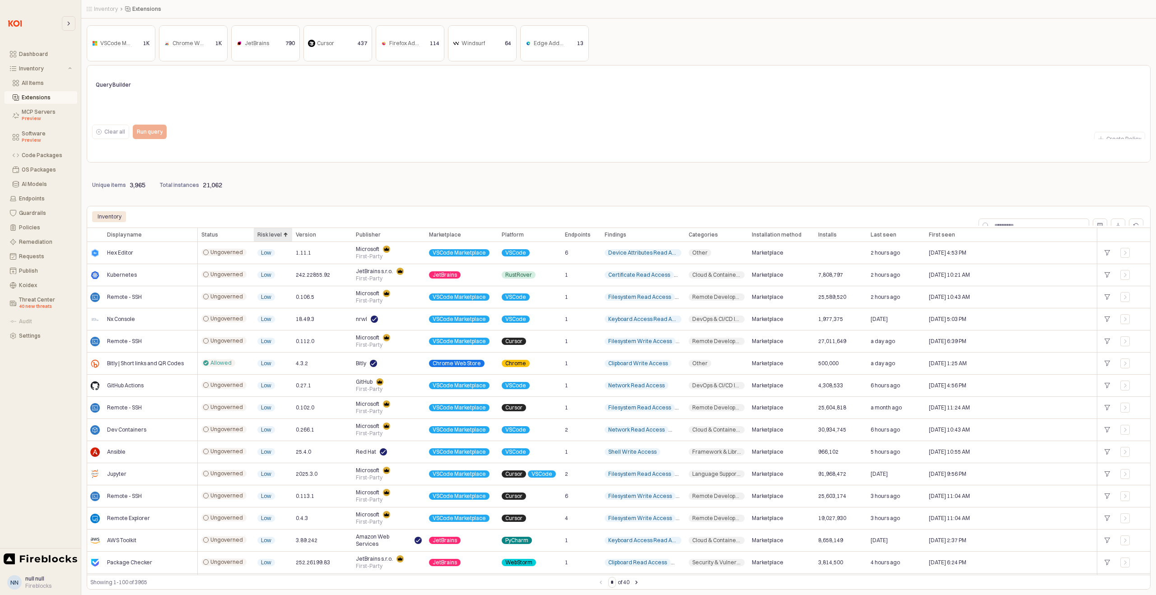
click at [274, 235] on div "Risk level Risk level" at bounding box center [273, 235] width 38 height 14
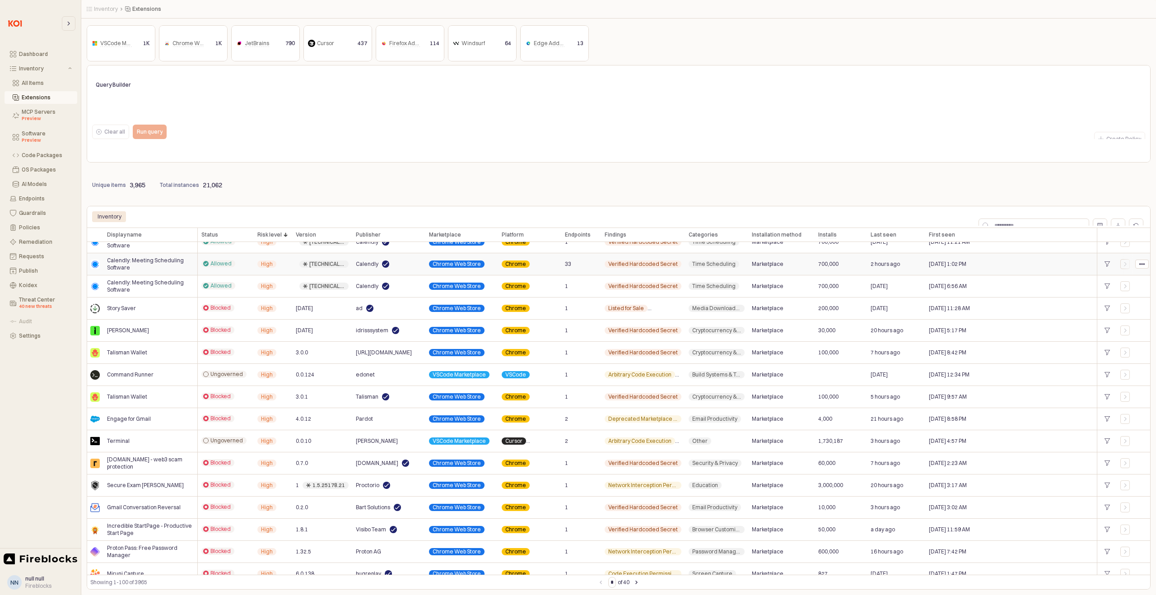
scroll to position [829, 0]
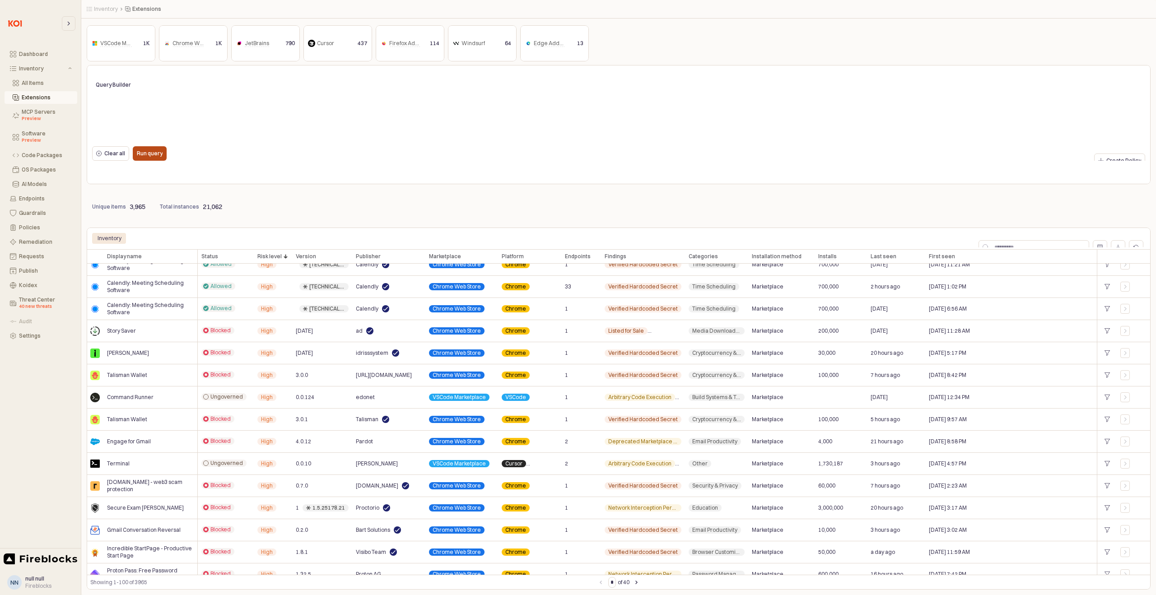
click at [164, 157] on button "Run query" at bounding box center [150, 153] width 34 height 14
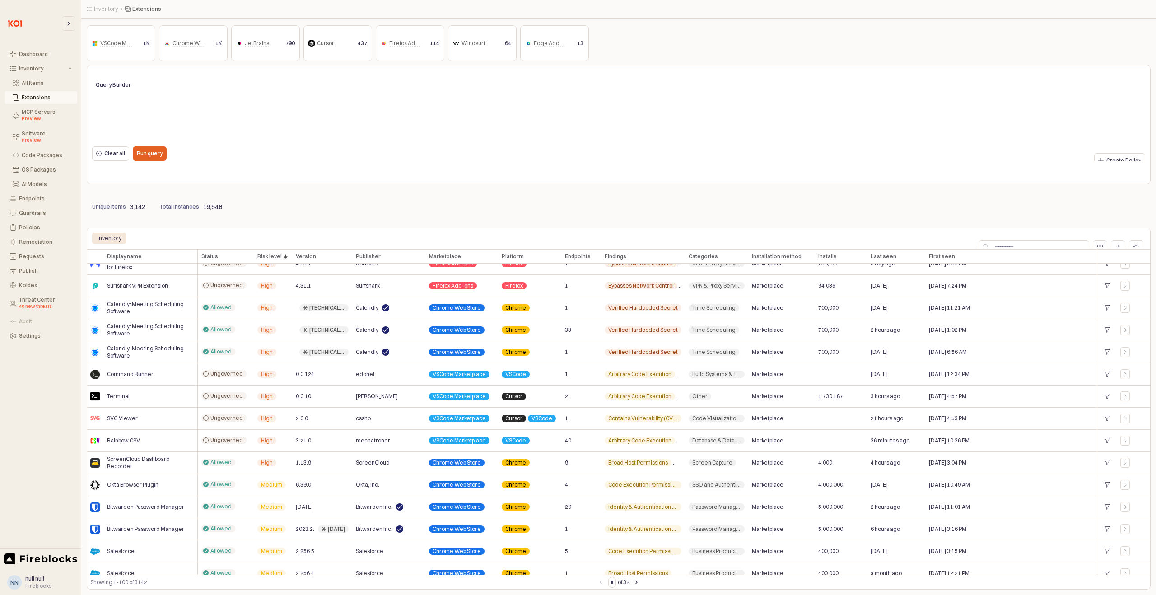
scroll to position [0, 0]
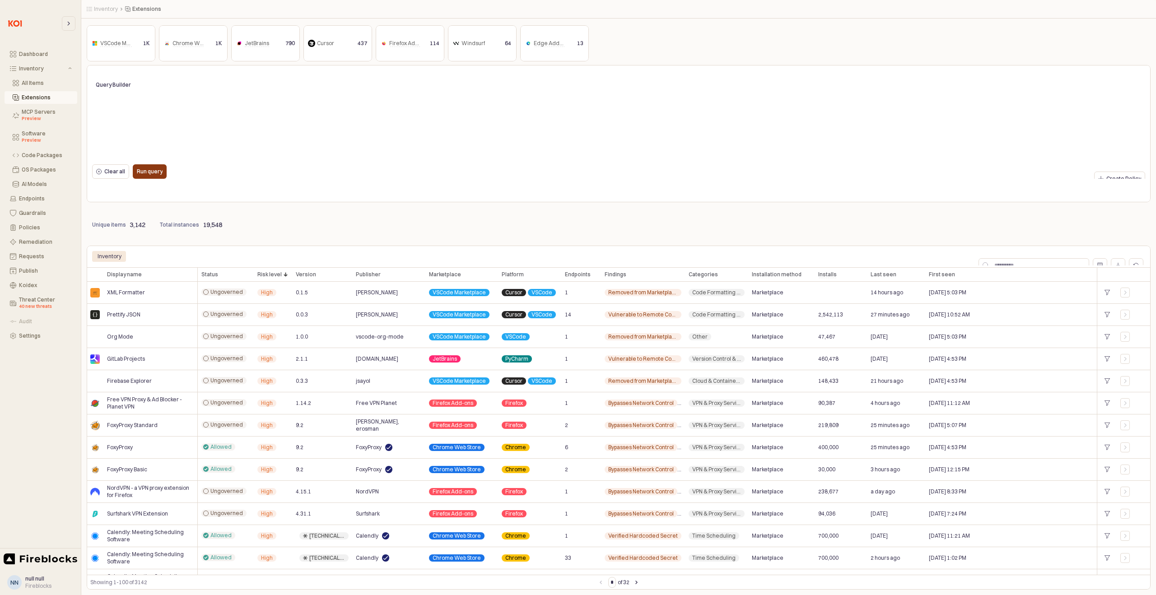
click at [154, 175] on div "Run query" at bounding box center [150, 172] width 26 height 14
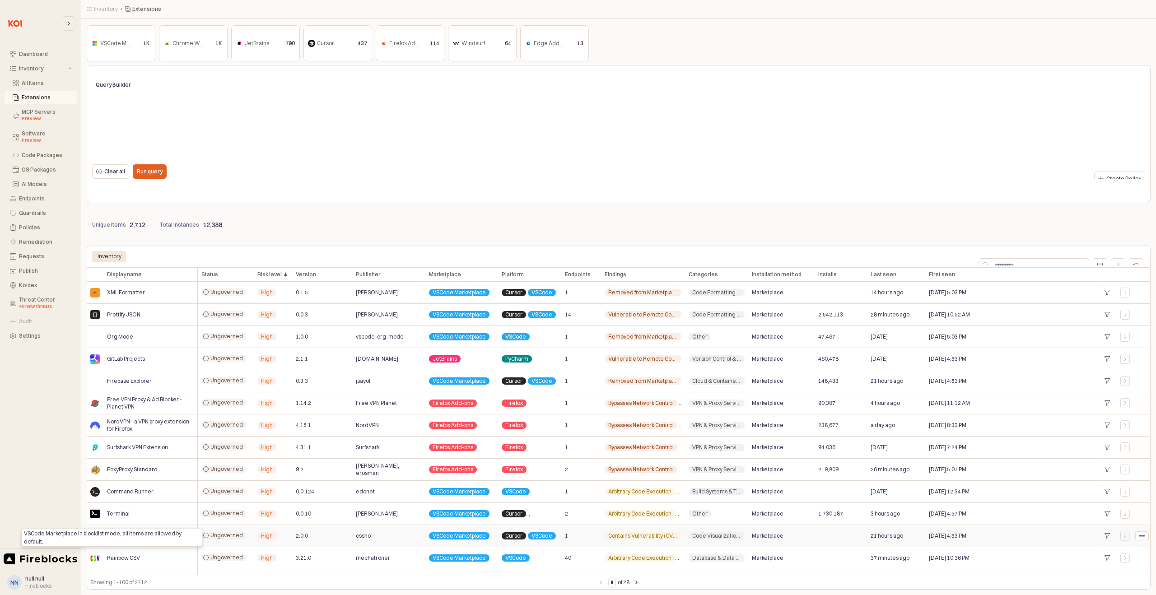
scroll to position [2, 0]
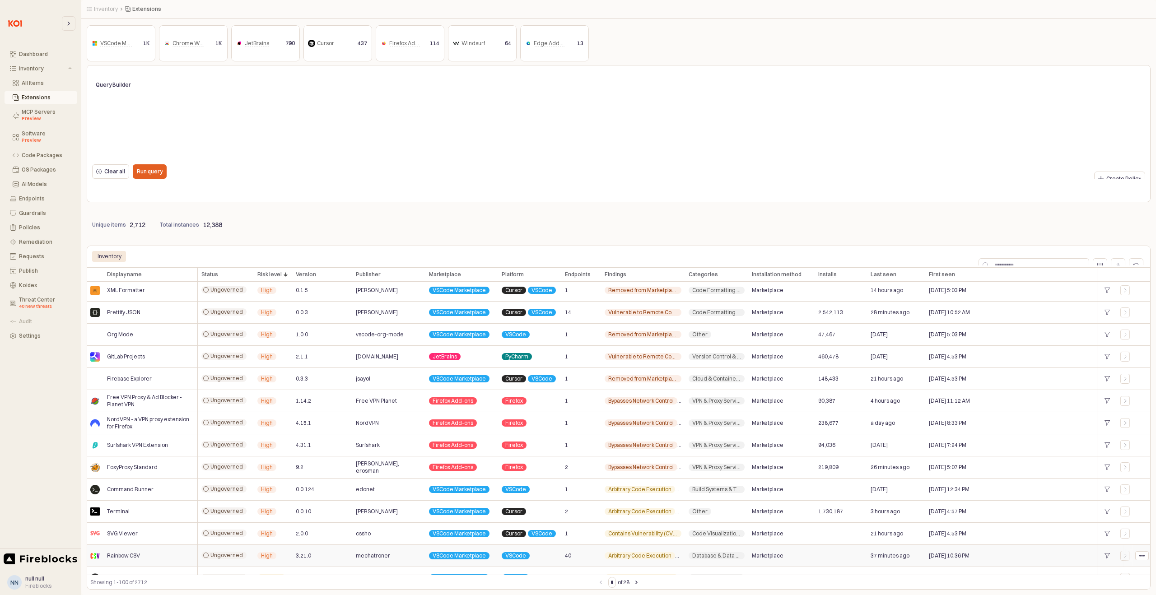
click at [147, 560] on div "Rainbow CSV" at bounding box center [150, 556] width 94 height 22
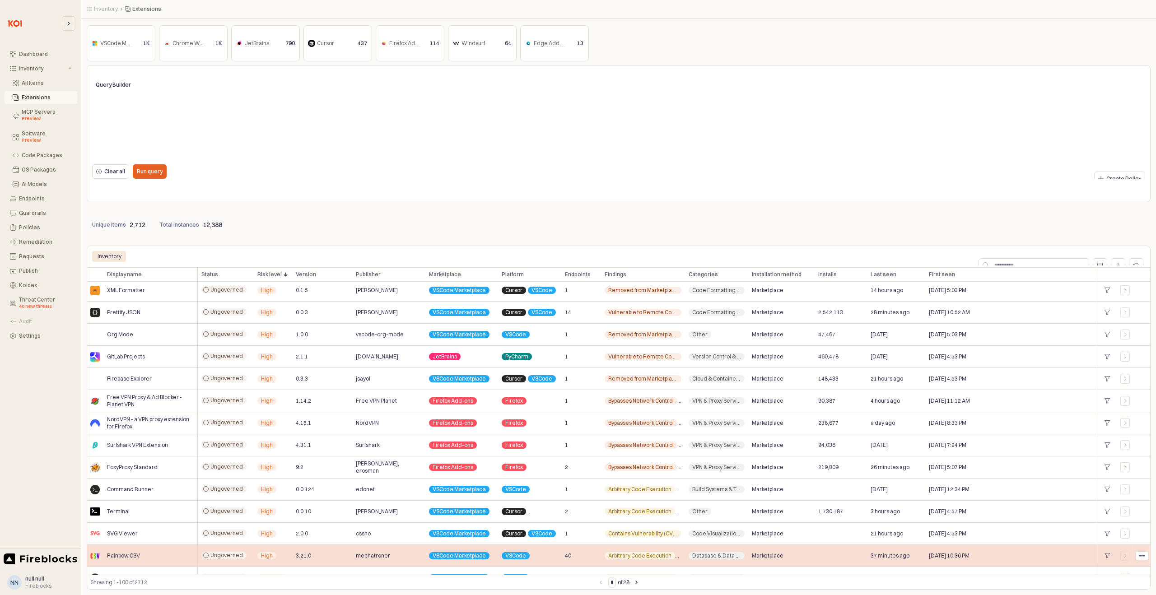
click at [142, 559] on div "Rainbow CSV" at bounding box center [150, 556] width 94 height 22
click at [136, 557] on span "Rainbow CSV" at bounding box center [123, 555] width 33 height 7
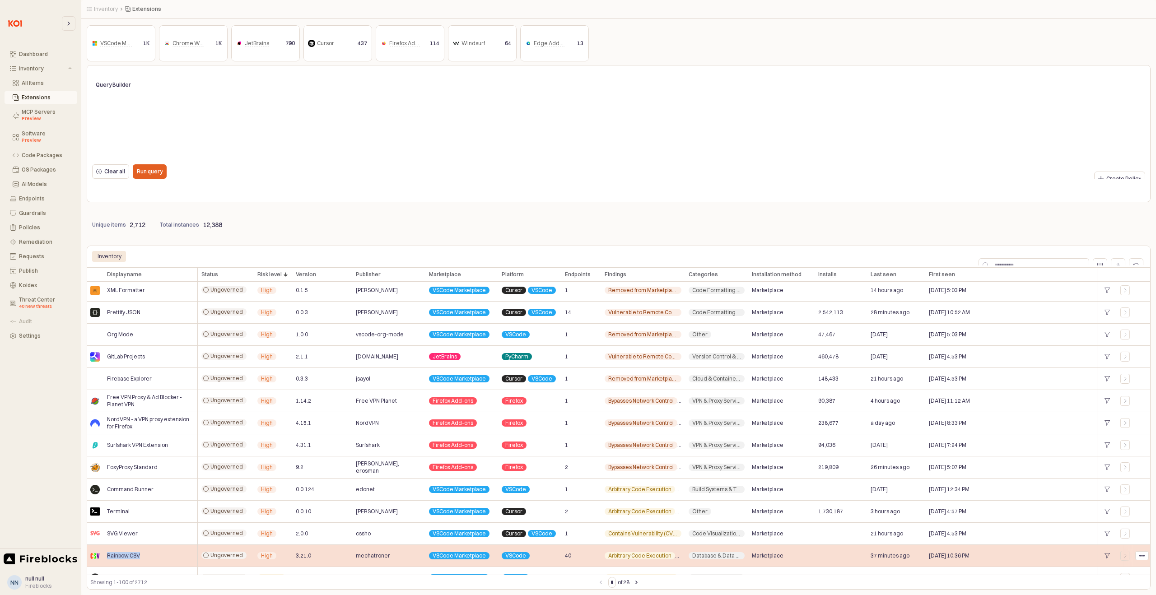
copy div "Rainbow CSV"
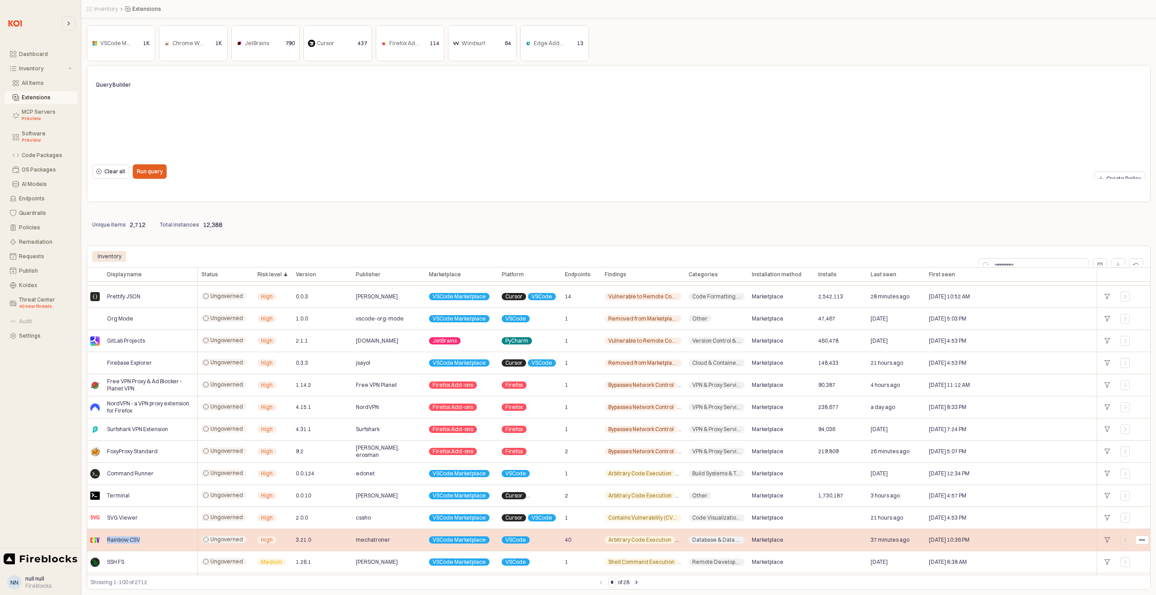
scroll to position [0, 0]
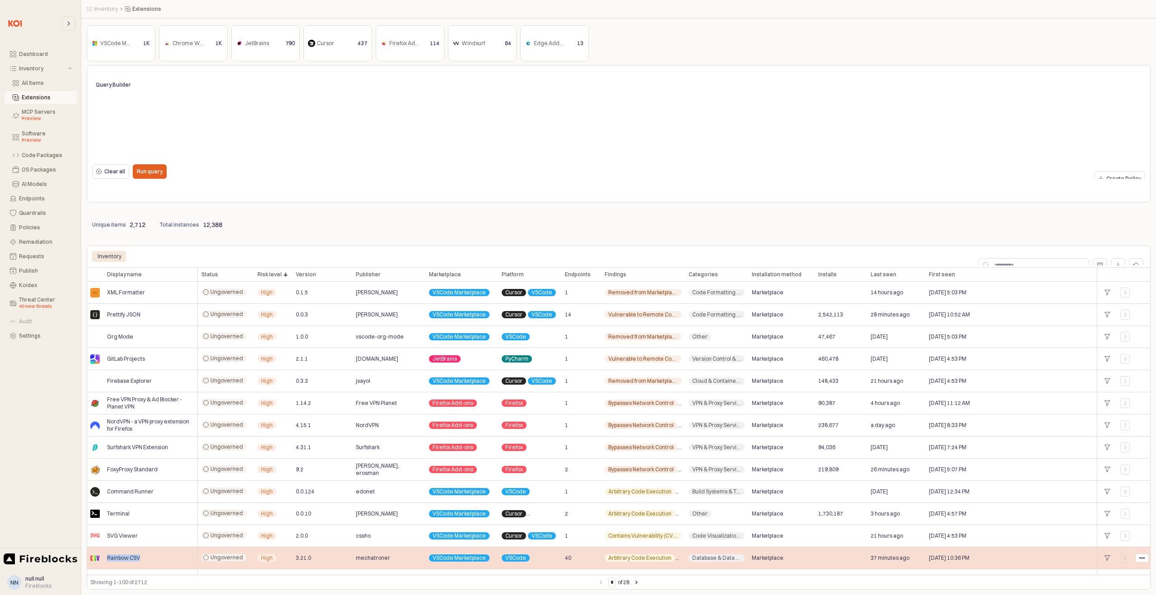
click at [116, 560] on span "Rainbow CSV" at bounding box center [123, 558] width 33 height 7
copy div "Rainbow CSV"
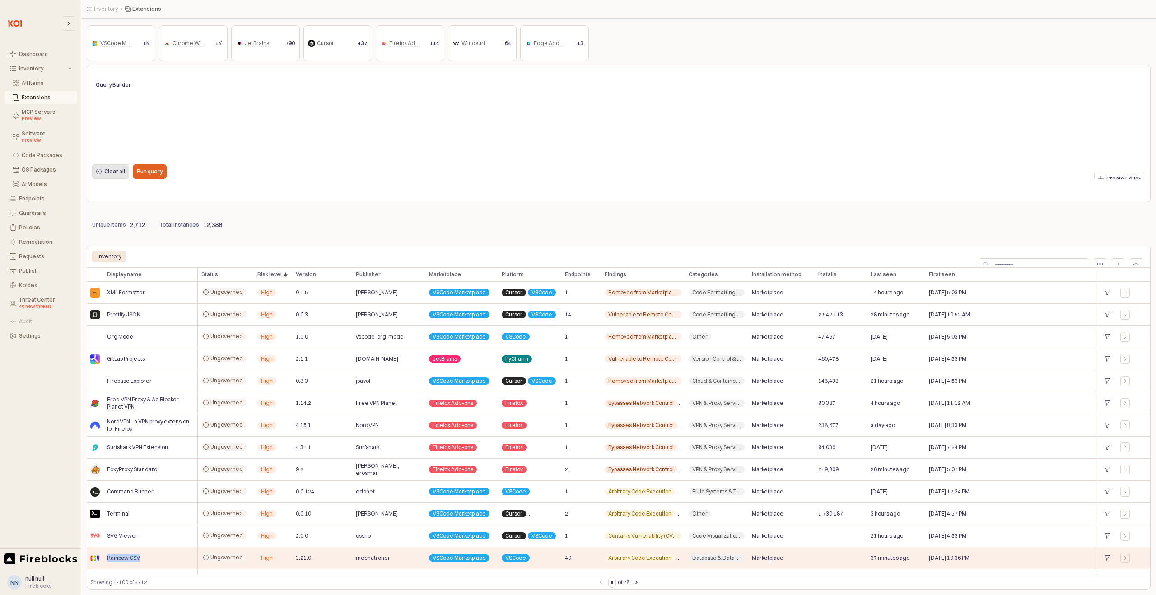
click at [118, 174] on div "Clear all" at bounding box center [110, 172] width 29 height 14
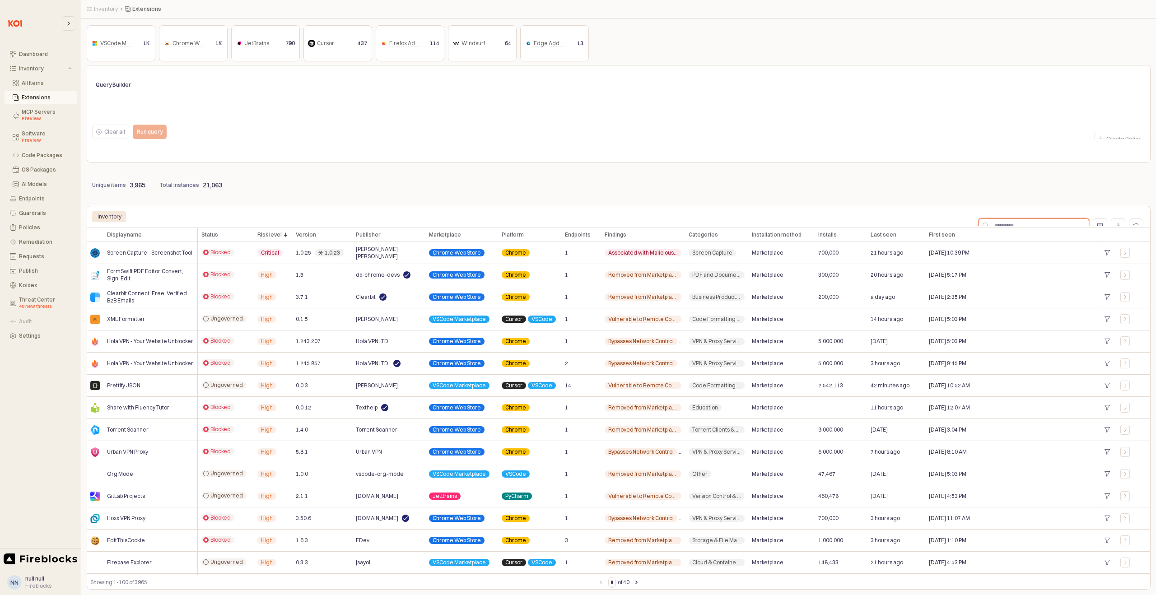
click at [1003, 221] on input "App Frame" at bounding box center [1039, 226] width 100 height 14
type input "***"
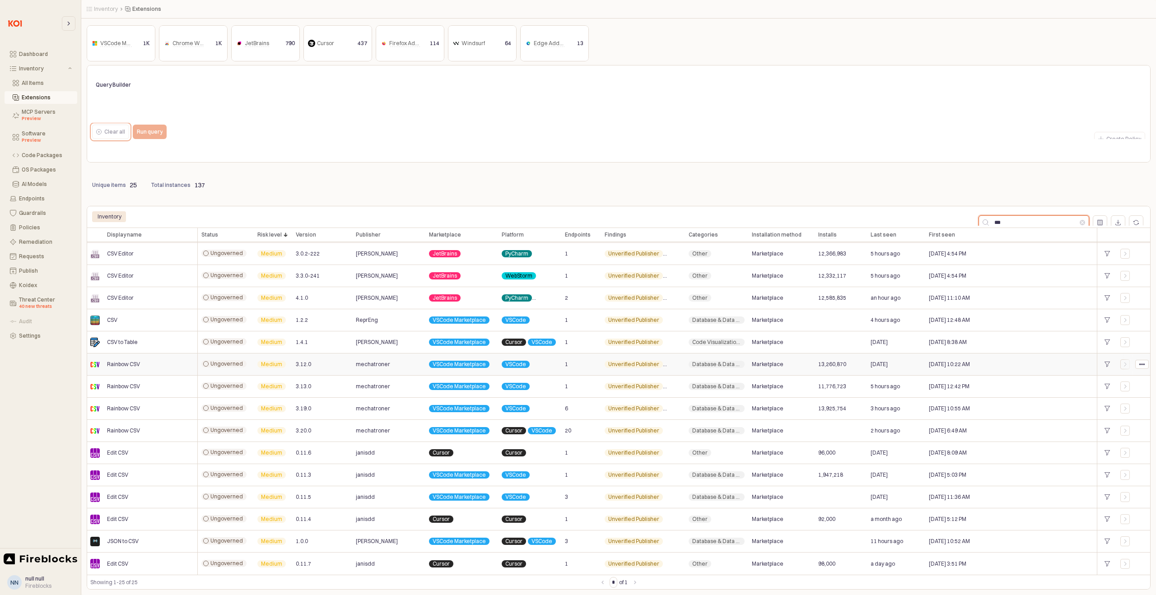
scroll to position [0, 0]
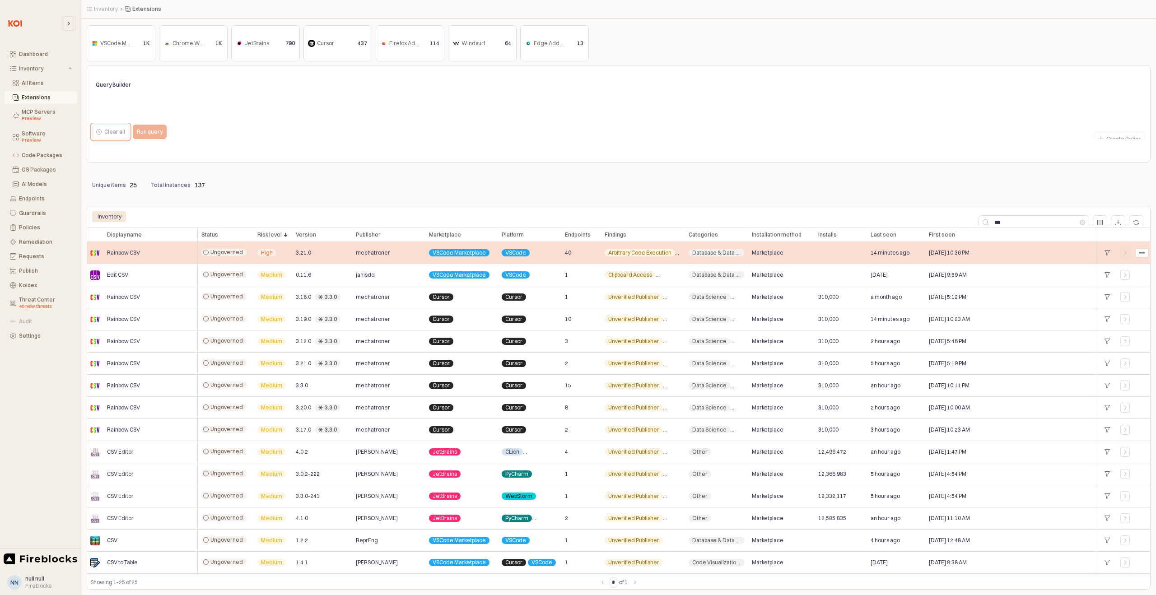
click at [560, 254] on div "VSCode" at bounding box center [529, 253] width 63 height 22
click at [569, 254] on span "40" at bounding box center [568, 252] width 6 height 7
drag, startPoint x: 569, startPoint y: 254, endPoint x: 559, endPoint y: 257, distance: 10.1
click at [569, 254] on span "40" at bounding box center [568, 252] width 6 height 7
click at [1109, 254] on icon "App Frame" at bounding box center [1107, 252] width 5 height 5
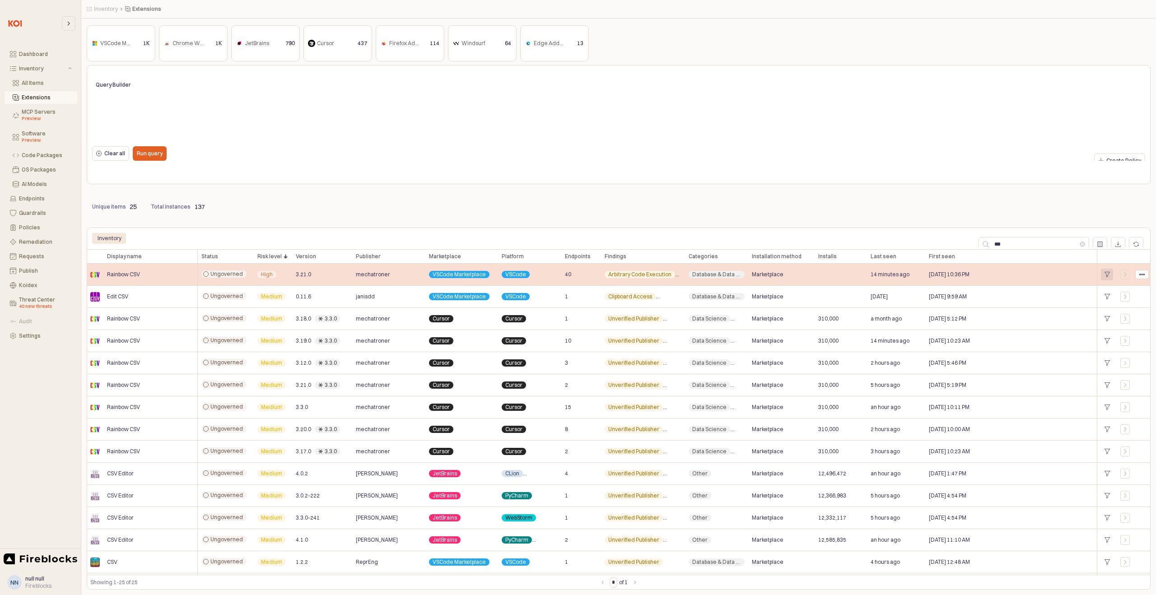
click at [1110, 274] on div "App Frame" at bounding box center [1107, 274] width 9 height 5
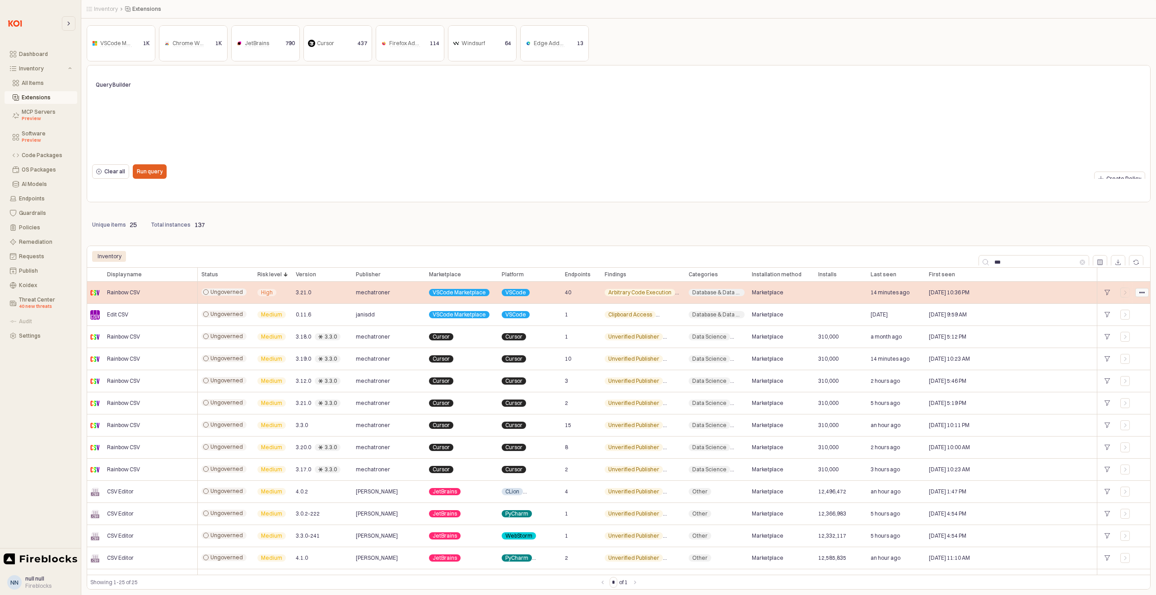
click at [1147, 291] on div "App Frame" at bounding box center [1142, 293] width 13 height 8
click at [265, 295] on span "High" at bounding box center [267, 292] width 12 height 7
click at [162, 295] on div "Rainbow CSV" at bounding box center [150, 293] width 94 height 22
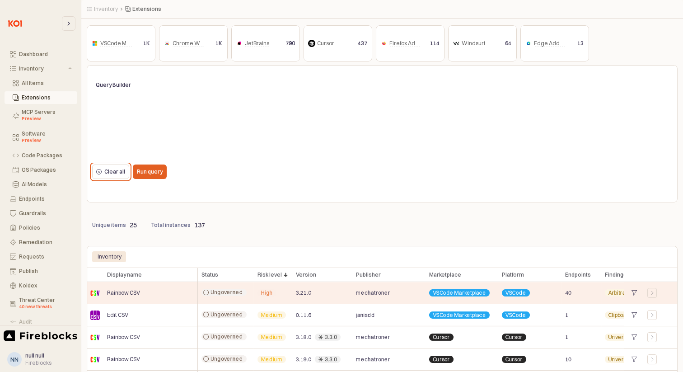
scroll to position [3, 0]
